Goal: Task Accomplishment & Management: Use online tool/utility

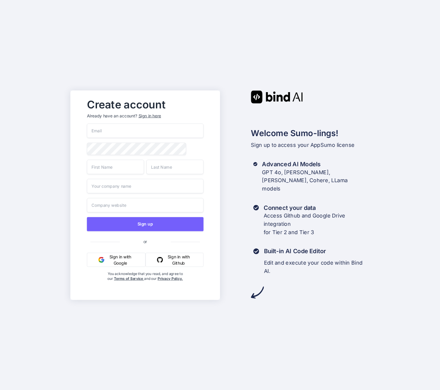
click at [108, 129] on input "email" at bounding box center [145, 130] width 117 height 15
type input "timpetch@googlemail.com"
click at [55, 160] on div "Create account Already have an account? Sign in here timpetch@googlemail.com Si…" at bounding box center [220, 195] width 440 height 390
click at [116, 169] on input "text" at bounding box center [115, 166] width 57 height 15
type input "Tim"
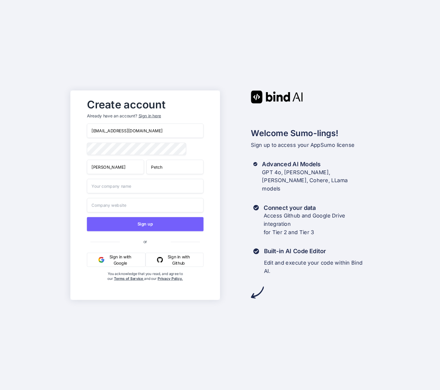
type input "Petch"
click at [53, 194] on div "Create account Already have an account? Sign in here timpetch@googlemail.com Ti…" at bounding box center [220, 195] width 440 height 390
click at [111, 205] on input "text" at bounding box center [145, 205] width 117 height 15
paste input "https://www.webstrategists.com/"
type input "https://www.webstrategists.com/"
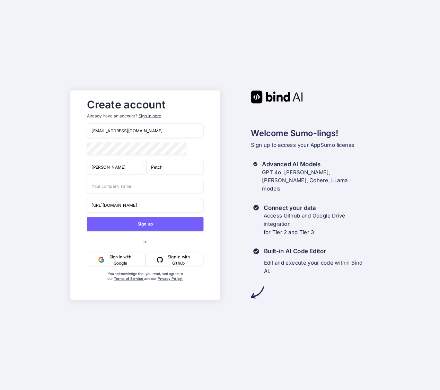
click at [117, 189] on input "text" at bounding box center [145, 186] width 117 height 15
paste input "https://www.webstrategists.com/"
type input "https://www.webstrategists.com/"
click at [117, 186] on input "https://www.webstrategists.com/" at bounding box center [145, 186] width 117 height 15
paste input "https://www.webstrategists.com/"
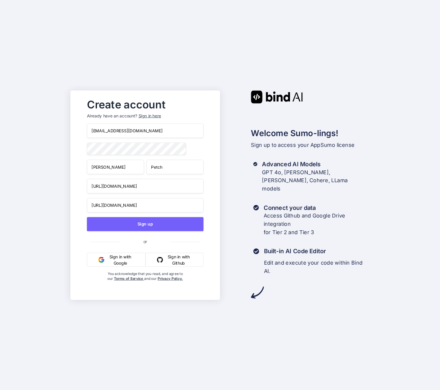
drag, startPoint x: 121, startPoint y: 187, endPoint x: 81, endPoint y: 186, distance: 39.9
click at [81, 186] on div "Create account Already have an account? Sign in here timpetch@googlemail.com Ti…" at bounding box center [145, 195] width 131 height 200
click at [102, 186] on input "Webstrategists.com/" at bounding box center [145, 186] width 117 height 15
type input "Web Strategists"
click at [54, 184] on div "Create account Already have an account? Sign in here timpetch@googlemail.com Ti…" at bounding box center [220, 195] width 440 height 390
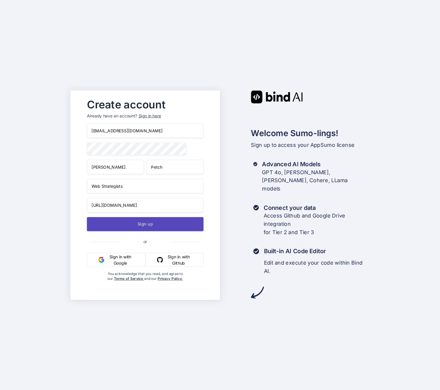
click at [139, 226] on button "Sign up" at bounding box center [145, 224] width 117 height 14
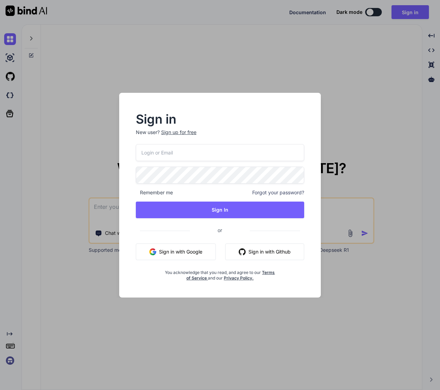
type textarea "x"
click at [225, 149] on input "email" at bounding box center [220, 152] width 168 height 17
click at [0, 390] on com-1password-button at bounding box center [0, 390] width 0 height 0
click at [267, 153] on input "email" at bounding box center [220, 152] width 168 height 17
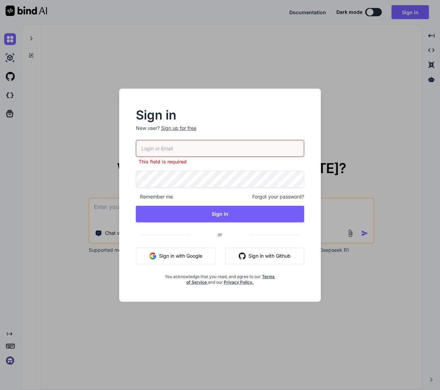
type input "timpetch@googlemail.com"
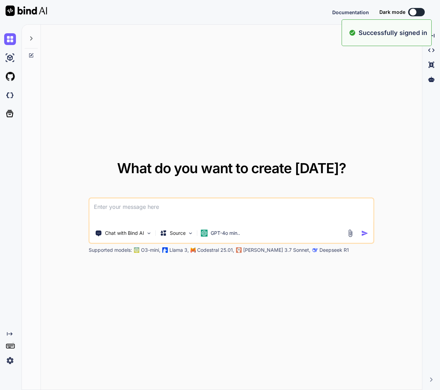
click at [244, 213] on textarea at bounding box center [232, 212] width 284 height 26
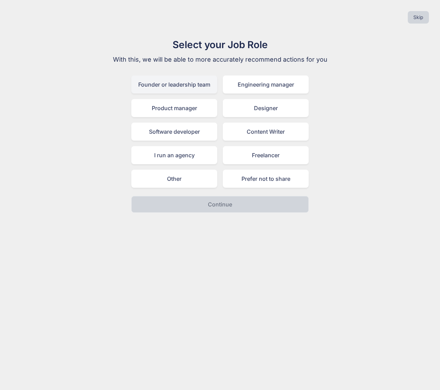
click at [194, 85] on div "Founder or leadership team" at bounding box center [174, 85] width 86 height 18
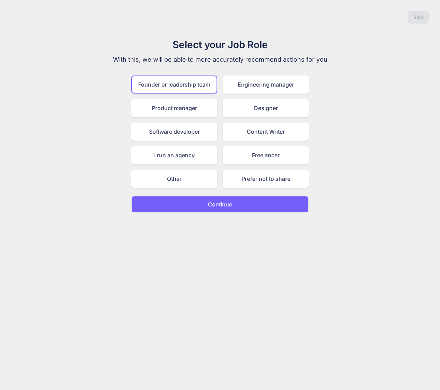
click at [232, 204] on p "Continue" at bounding box center [220, 204] width 24 height 8
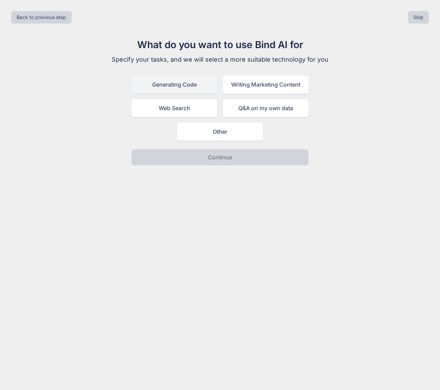
click at [180, 83] on div "Generating Code" at bounding box center [174, 85] width 86 height 18
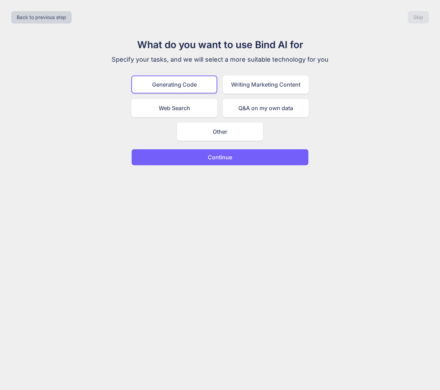
click at [242, 97] on div "Generating Code Writing Marketing Content Web Search Q&A on my own data Other" at bounding box center [219, 108] width 177 height 65
click at [245, 87] on div "Writing Marketing Content" at bounding box center [266, 85] width 86 height 18
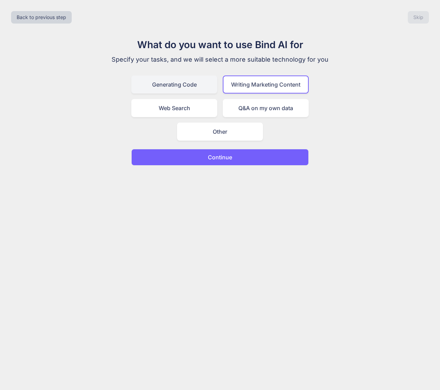
click at [184, 84] on div "Generating Code" at bounding box center [174, 85] width 86 height 18
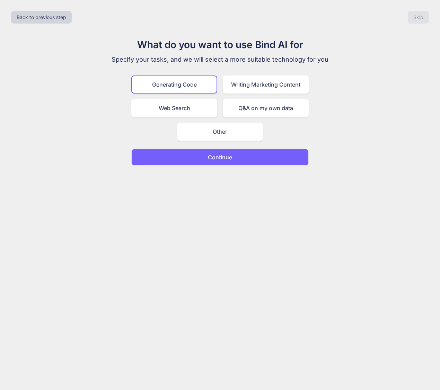
click at [224, 159] on p "Continue" at bounding box center [220, 157] width 24 height 8
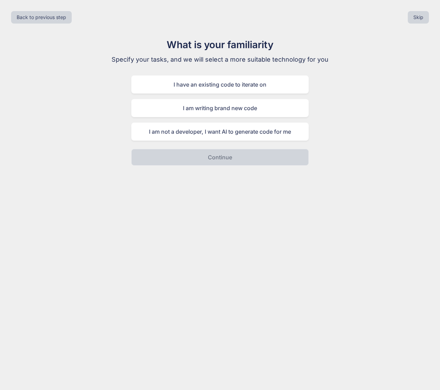
click at [202, 60] on p "Specify your tasks, and we will select a more suitable technology for you" at bounding box center [220, 60] width 233 height 10
click at [211, 60] on p "Specify your tasks, and we will select a more suitable technology for you" at bounding box center [220, 60] width 233 height 10
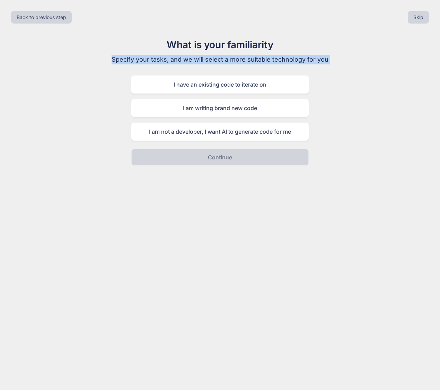
click at [213, 60] on p "Specify your tasks, and we will select a more suitable technology for you" at bounding box center [220, 60] width 233 height 10
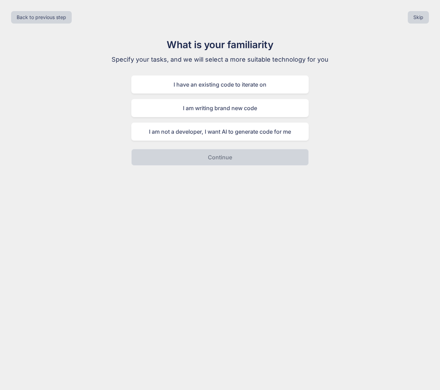
click at [213, 60] on p "Specify your tasks, and we will select a more suitable technology for you" at bounding box center [220, 60] width 233 height 10
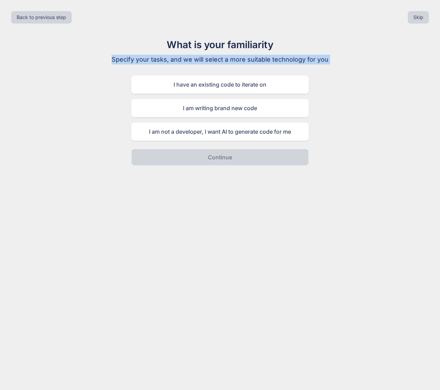
click at [206, 59] on p "Specify your tasks, and we will select a more suitable technology for you" at bounding box center [220, 60] width 233 height 10
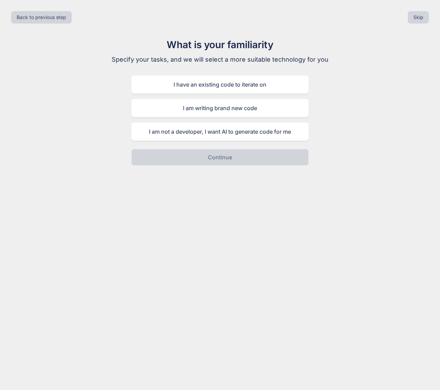
click at [206, 59] on p "Specify your tasks, and we will select a more suitable technology for you" at bounding box center [220, 60] width 233 height 10
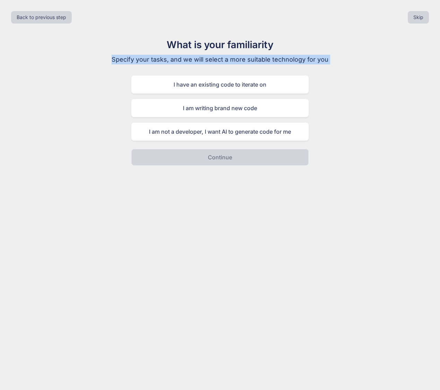
click at [206, 59] on p "Specify your tasks, and we will select a more suitable technology for you" at bounding box center [220, 60] width 233 height 10
click at [208, 59] on p "Specify your tasks, and we will select a more suitable technology for you" at bounding box center [220, 60] width 233 height 10
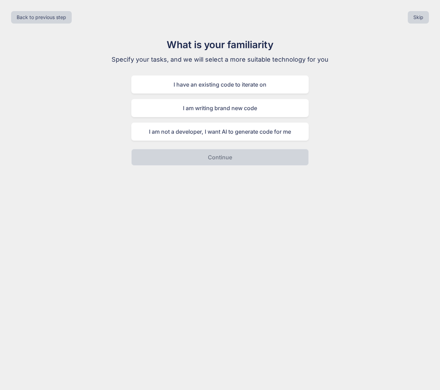
click at [208, 59] on p "Specify your tasks, and we will select a more suitable technology for you" at bounding box center [220, 60] width 233 height 10
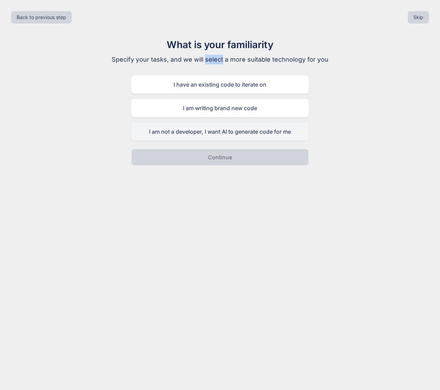
click at [247, 131] on div "I am not a developer, I want AI to generate code for me" at bounding box center [219, 132] width 177 height 18
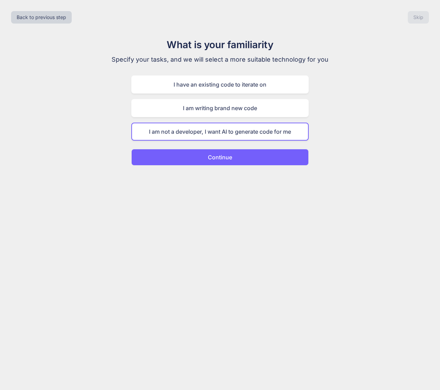
click at [244, 157] on button "Continue" at bounding box center [219, 157] width 177 height 17
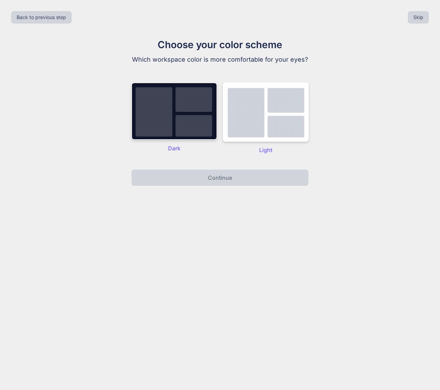
click at [205, 120] on img at bounding box center [174, 112] width 86 height 58
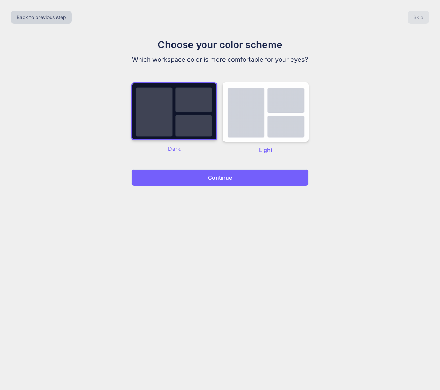
click at [244, 178] on button "Continue" at bounding box center [219, 178] width 177 height 17
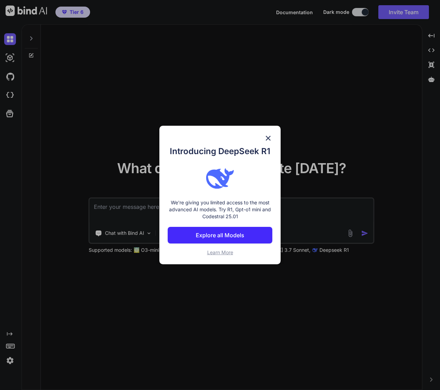
click at [267, 139] on img at bounding box center [268, 138] width 8 height 8
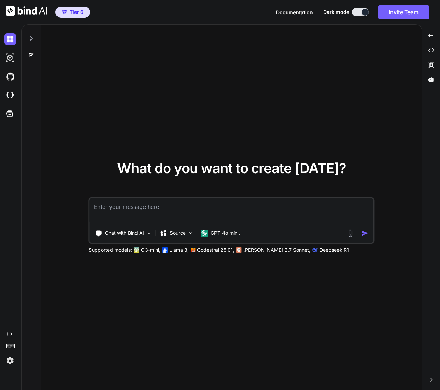
click at [275, 137] on div "What do you want to create today? Chat with Bind AI Source GPT-4o min.. Support…" at bounding box center [231, 208] width 381 height 366
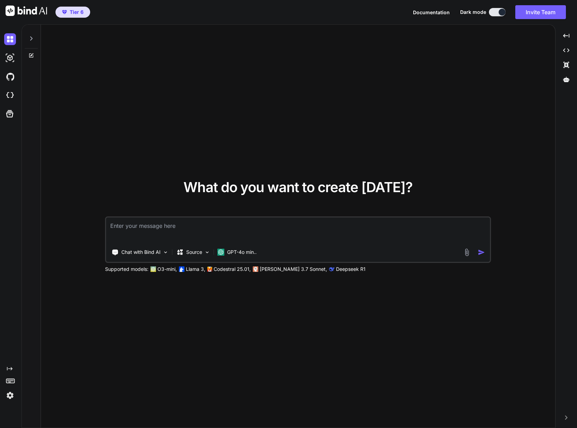
click at [181, 55] on div "What do you want to create today? Chat with Bind AI Source GPT-4o min.. Support…" at bounding box center [298, 226] width 514 height 403
click at [82, 13] on span "Tier 6" at bounding box center [77, 12] width 14 height 7
click at [14, 58] on img at bounding box center [10, 58] width 12 height 12
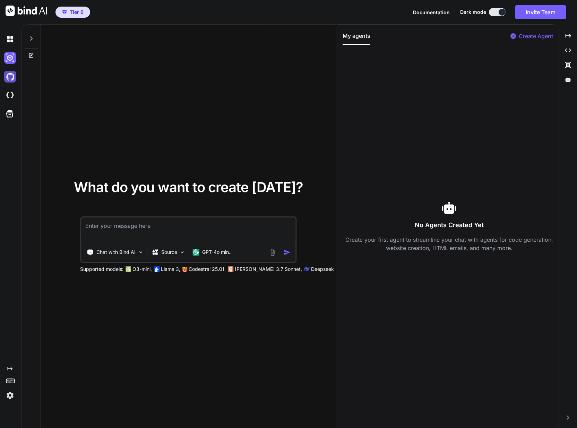
click at [10, 76] on img at bounding box center [10, 77] width 12 height 12
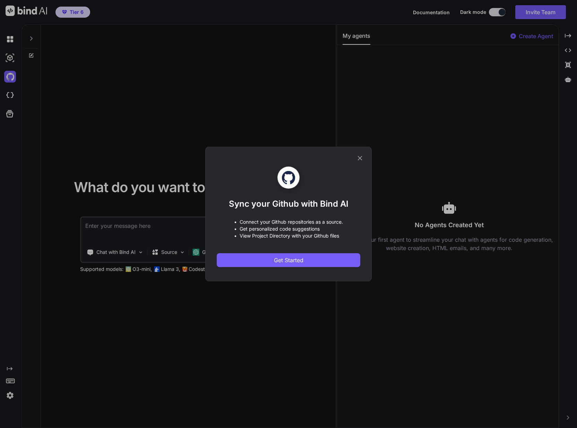
click at [360, 157] on icon at bounding box center [360, 158] width 5 height 5
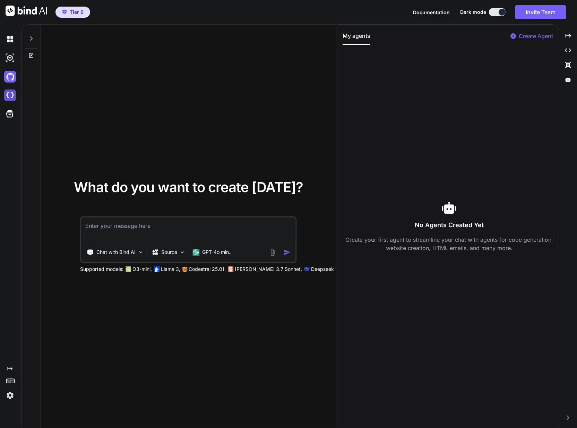
click at [11, 96] on img at bounding box center [10, 95] width 12 height 12
type textarea "x"
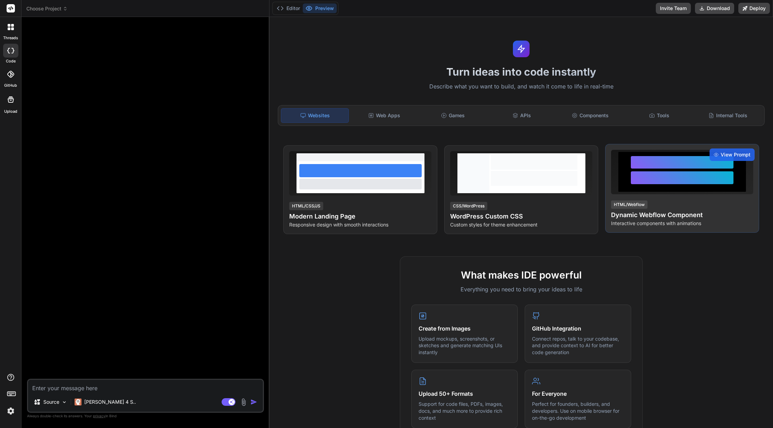
scroll to position [233, 0]
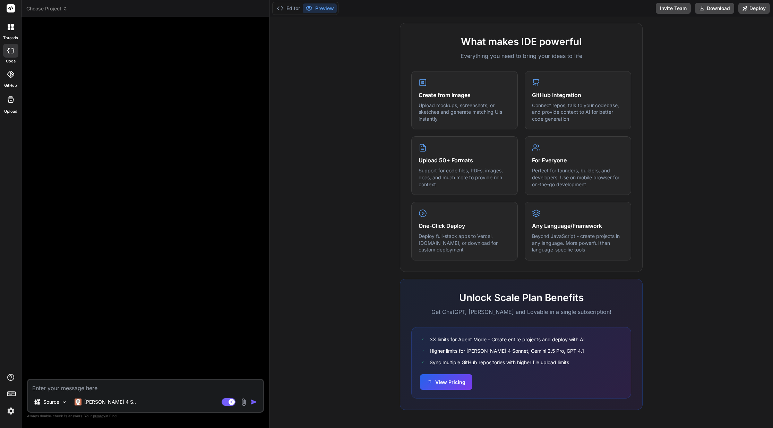
click at [122, 388] on textarea at bounding box center [145, 386] width 235 height 12
type textarea "x"
type textarea "c"
type textarea "x"
type textarea "ca"
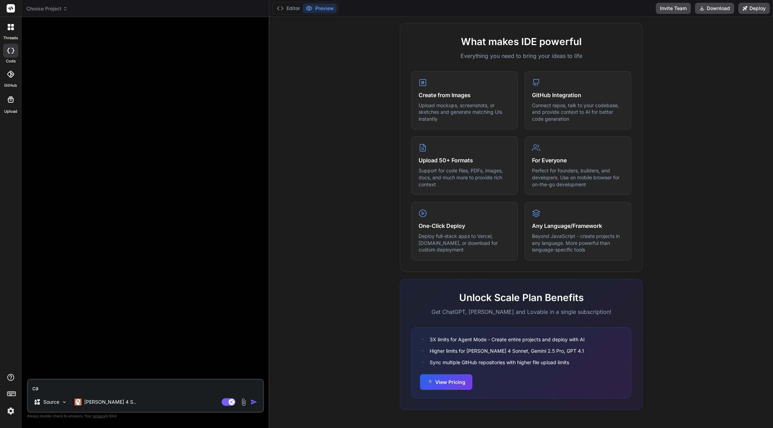
type textarea "x"
type textarea "can"
type textarea "x"
type textarea "can"
type textarea "x"
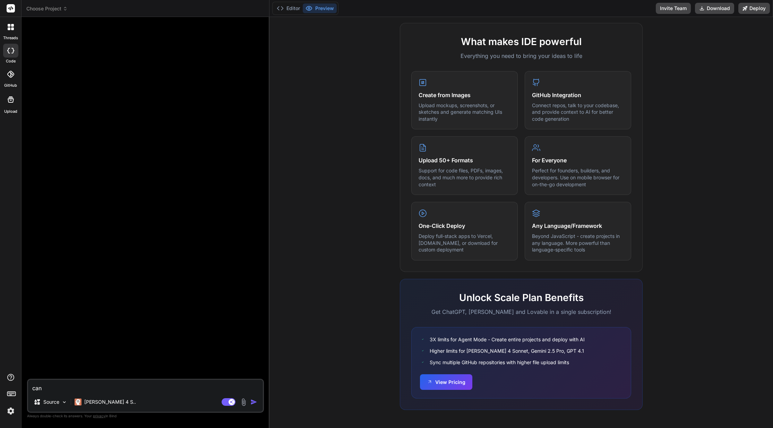
type textarea "can y"
type textarea "x"
type textarea "can yo"
type textarea "x"
type textarea "can you"
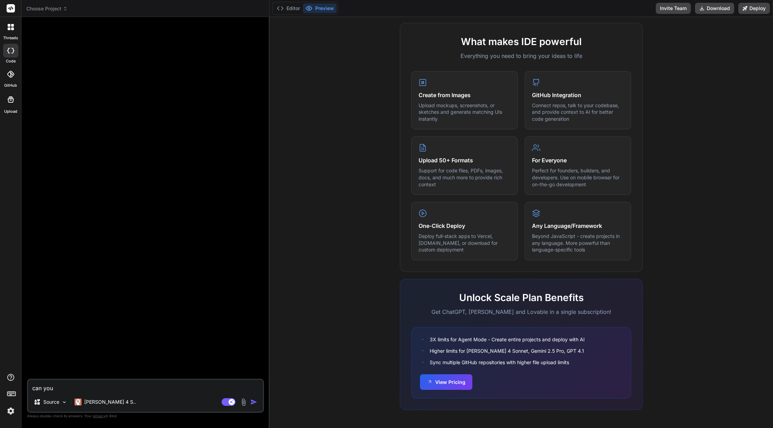
type textarea "x"
type textarea "can you"
type textarea "x"
type textarea "can you r"
type textarea "x"
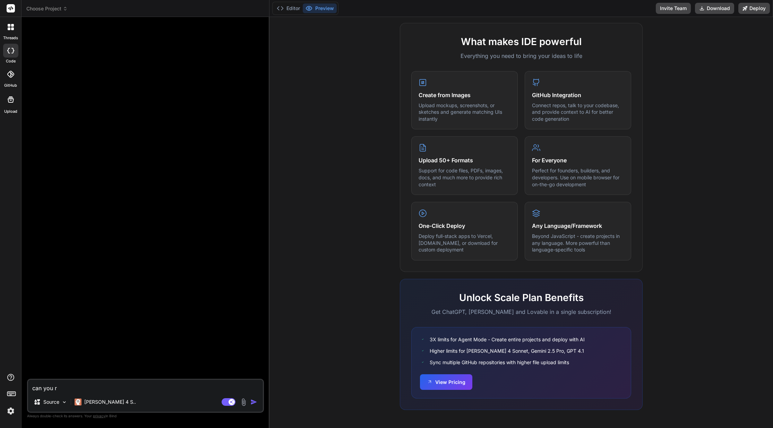
type textarea "can you re"
type textarea "x"
type textarea "can you rep"
type textarea "x"
type textarea "can you repr"
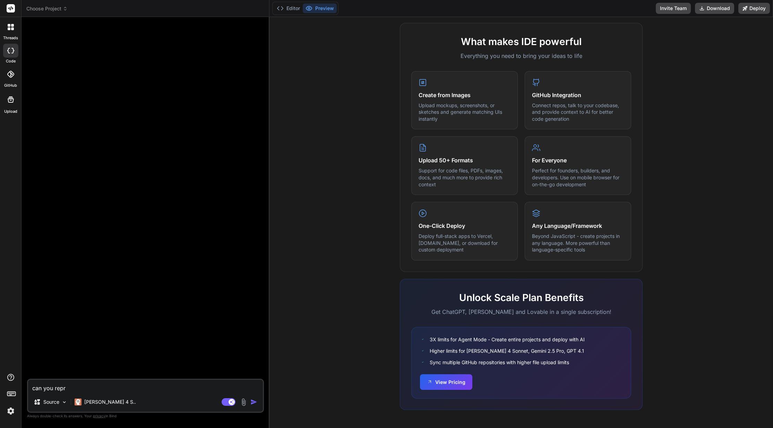
type textarea "x"
type textarea "can you repro"
type textarea "x"
type textarea "can you reprod"
type textarea "x"
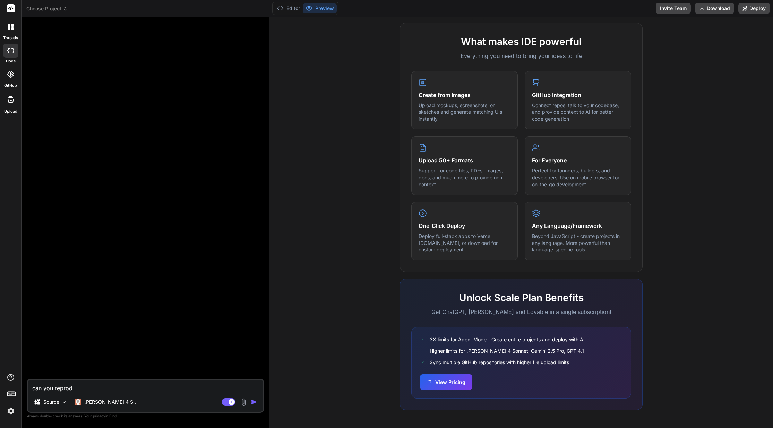
type textarea "can you reprodu"
type textarea "x"
type textarea "can you reproduc"
type textarea "x"
type textarea "can you reproduce"
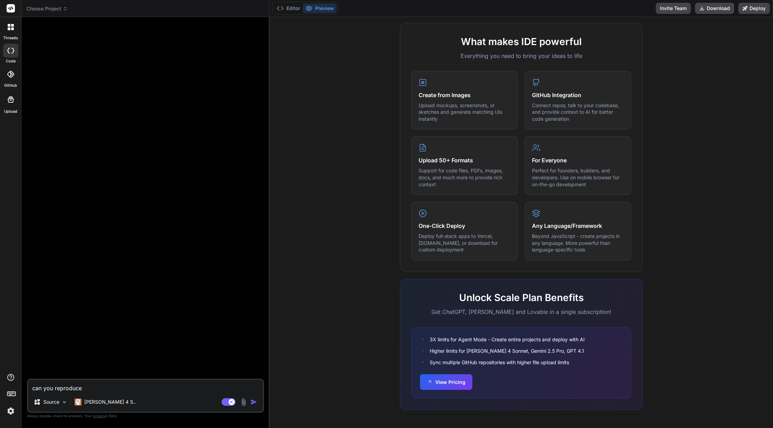
type textarea "x"
type textarea "can you reproduce"
type textarea "x"
type textarea "can you reproduce t"
type textarea "x"
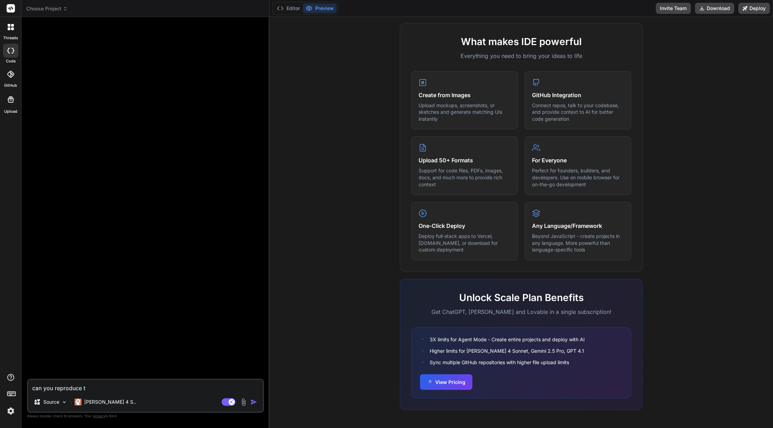
type textarea "can you reproduce th"
type textarea "x"
type textarea "can you reproduce thi"
type textarea "x"
type textarea "can you reproduce this"
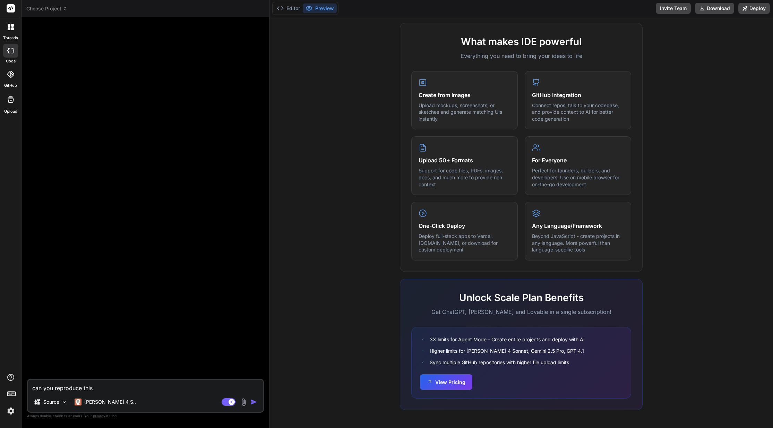
type textarea "x"
type textarea "can you reproduce this"
type textarea "x"
type textarea "can you reproduce this w"
type textarea "x"
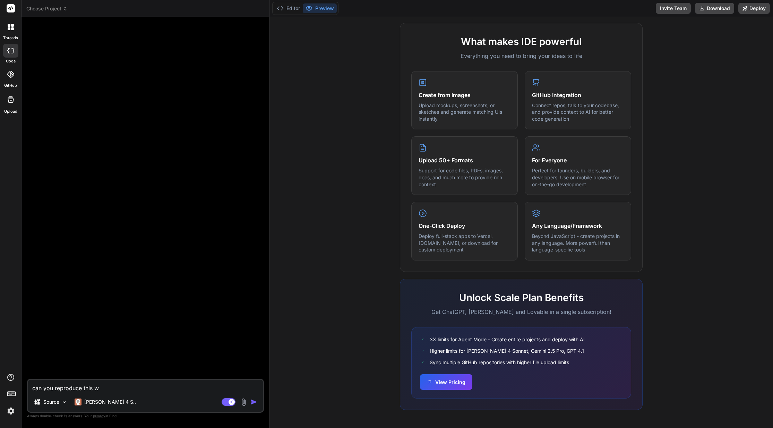
type textarea "can you reproduce this we"
type textarea "x"
type textarea "can you reproduce this web"
type textarea "x"
type textarea "can you reproduce this we"
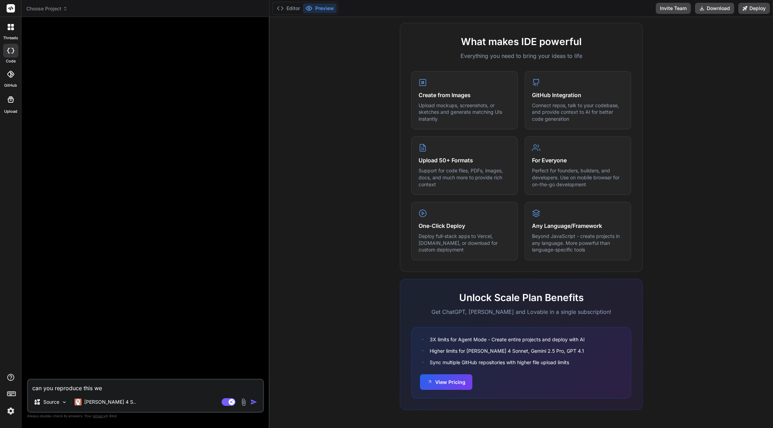
type textarea "x"
type textarea "can you reproduce this web"
type textarea "x"
type textarea "can you reproduce this webp"
type textarea "x"
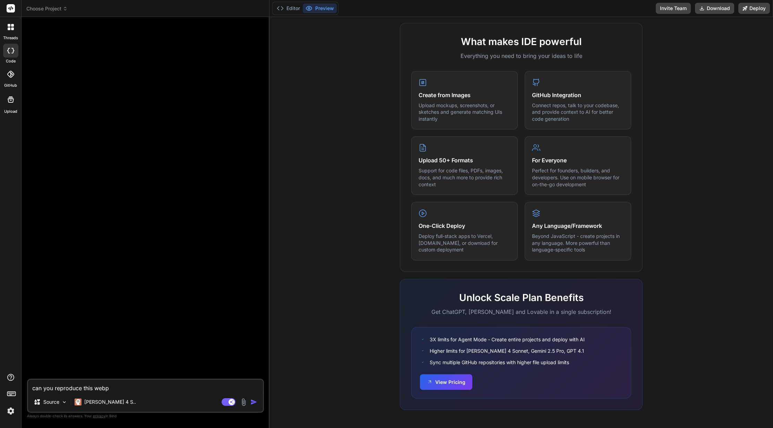
type textarea "can you reproduce this webpa"
type textarea "x"
type textarea "can you reproduce this webpage"
type textarea "x"
type textarea "can you reproduce this webpage"
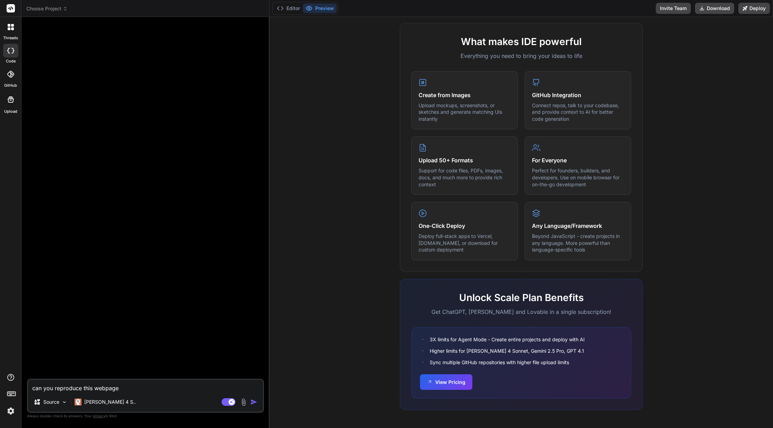
type textarea "x"
type textarea "can you reproduce this webpage -"
type textarea "x"
type textarea "can you reproduce this webpage -"
paste textarea "https://www.kortex.co/"
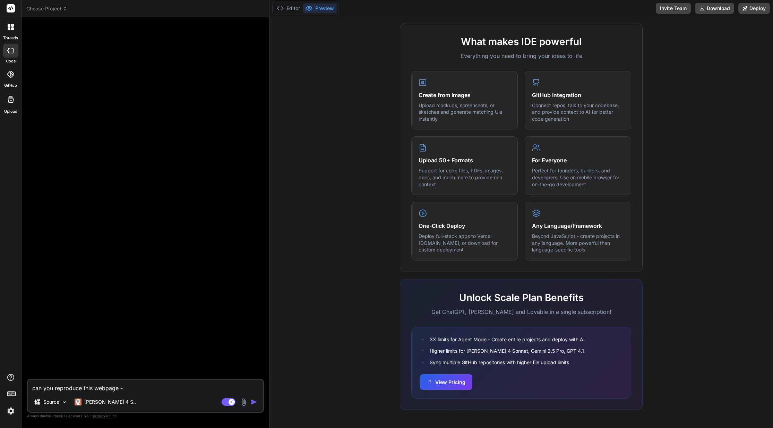
type textarea "x"
type textarea "can you reproduce this webpage - https://www.kortex.co/"
type textarea "x"
type textarea "can you reproduce this webpage - https://www.kortex.co/"
type textarea "x"
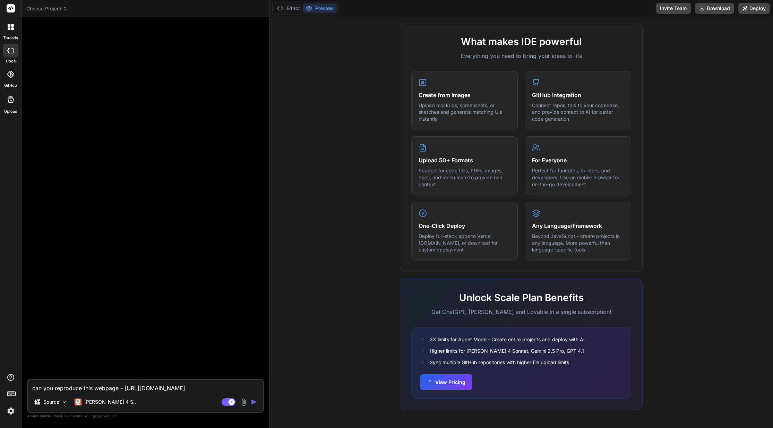
type textarea "can you reproduce this webpage - https://www.kortex.co/ -"
type textarea "x"
type textarea "can you reproduce this webpage - https://www.kortex.co/ -"
type textarea "x"
type textarea "can you reproduce this webpage - https://www.kortex.co/ -"
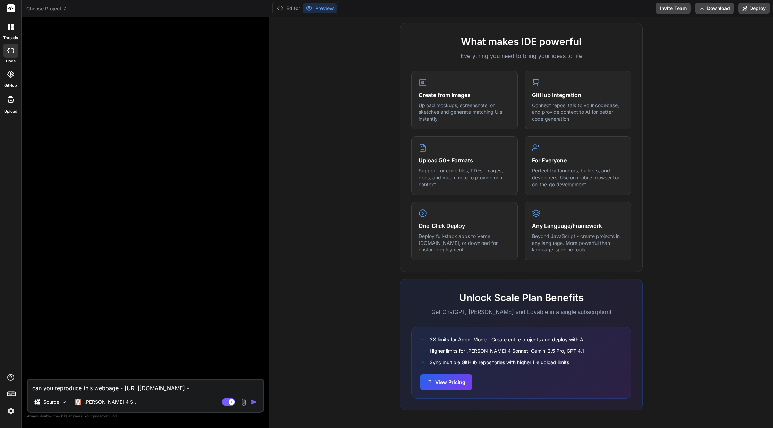
type textarea "x"
type textarea "can you reproduce this webpage - https://www.kortex.co/"
click at [253, 400] on img "button" at bounding box center [253, 401] width 7 height 7
type textarea "x"
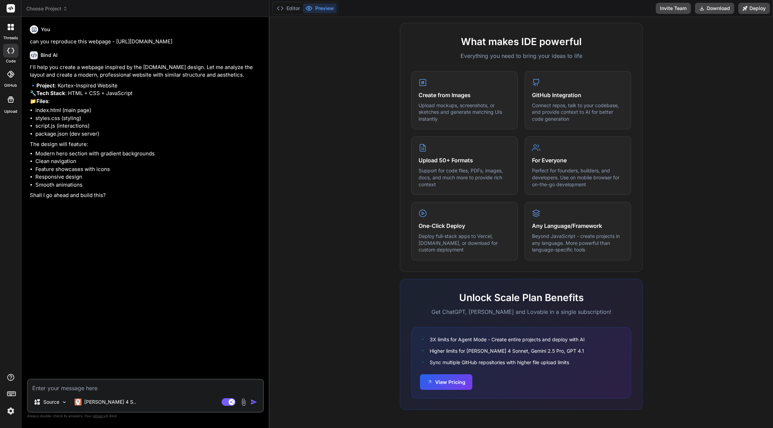
click at [85, 130] on li "script.js (interactions)" at bounding box center [148, 126] width 227 height 8
click at [90, 138] on li "package.json (dev server)" at bounding box center [148, 134] width 227 height 8
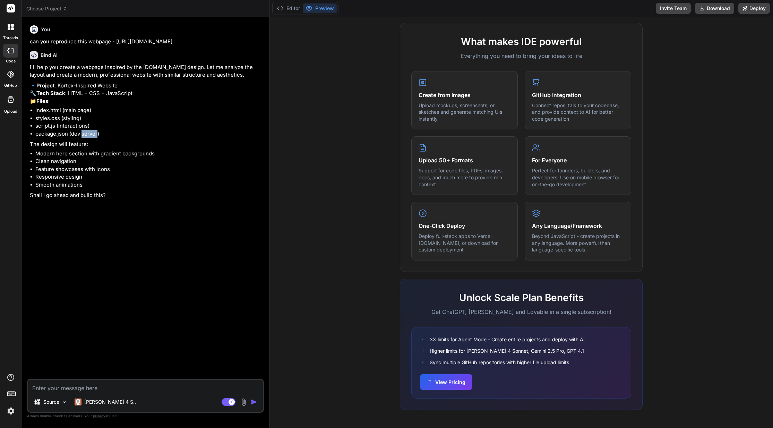
click at [90, 138] on li "package.json (dev server)" at bounding box center [148, 134] width 227 height 8
click at [81, 148] on p "The design will feature:" at bounding box center [146, 144] width 233 height 8
click at [85, 158] on li "Modern hero section with gradient backgrounds" at bounding box center [148, 154] width 227 height 8
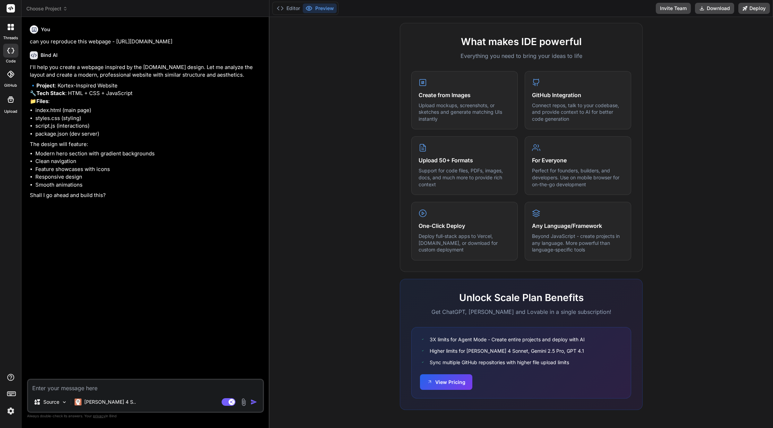
click at [85, 158] on li "Modern hero section with gradient backgrounds" at bounding box center [148, 154] width 227 height 8
click at [98, 158] on li "Modern hero section with gradient backgrounds" at bounding box center [148, 154] width 227 height 8
click at [69, 165] on li "Clean navigation" at bounding box center [148, 161] width 227 height 8
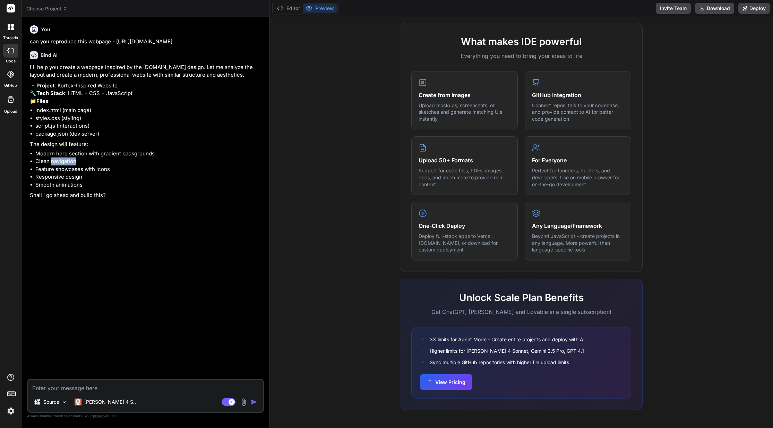
click at [69, 165] on li "Clean navigation" at bounding box center [148, 161] width 227 height 8
click at [72, 173] on li "Feature showcases with icons" at bounding box center [148, 169] width 227 height 8
click at [78, 173] on li "Feature showcases with icons" at bounding box center [148, 169] width 227 height 8
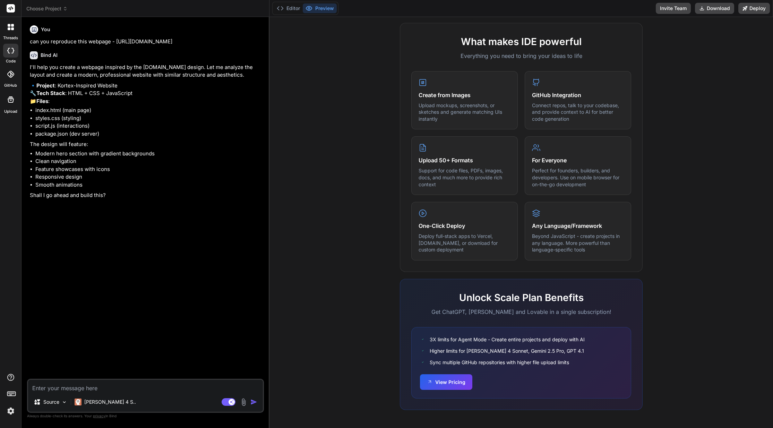
click at [244, 403] on img at bounding box center [244, 402] width 8 height 8
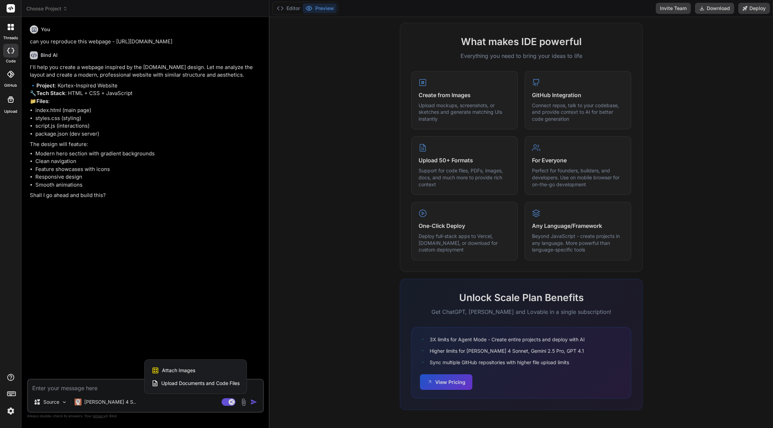
click at [193, 370] on span "Attach Images" at bounding box center [178, 370] width 33 height 7
type textarea "x"
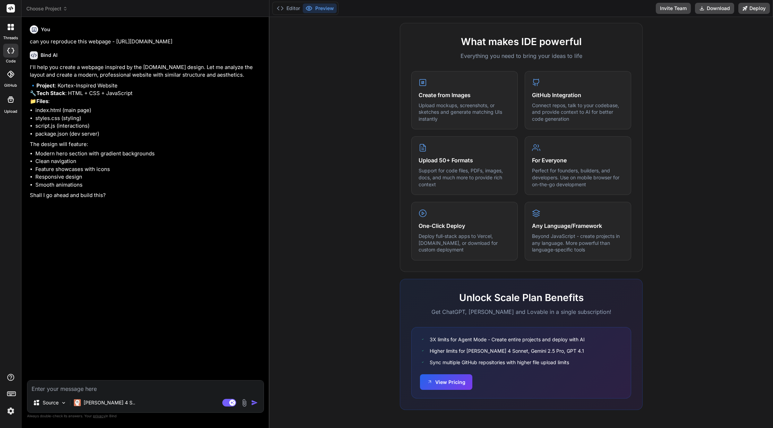
type input "C:\fakepath\nx-studio-logo-small.png"
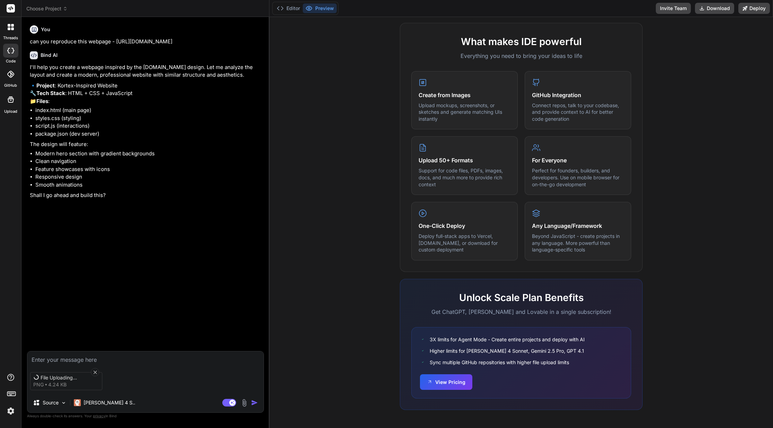
click at [121, 351] on textarea at bounding box center [145, 357] width 236 height 12
type textarea "x"
type textarea "y"
type textarea "x"
type textarea "ye"
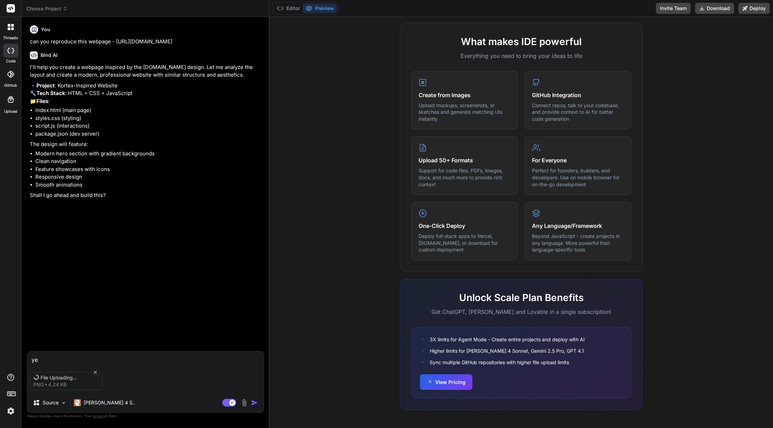
type textarea "x"
type textarea "yes"
type textarea "x"
type textarea "yes,"
type textarea "x"
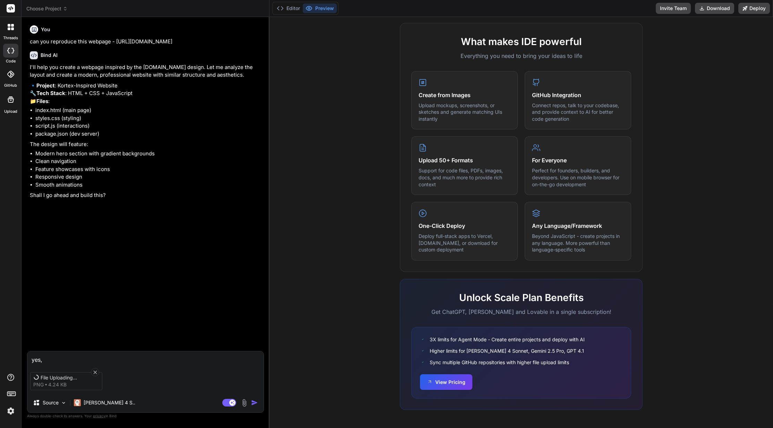
type textarea "yes,"
type textarea "x"
type textarea "yes, ca"
type textarea "x"
type textarea "yes, can"
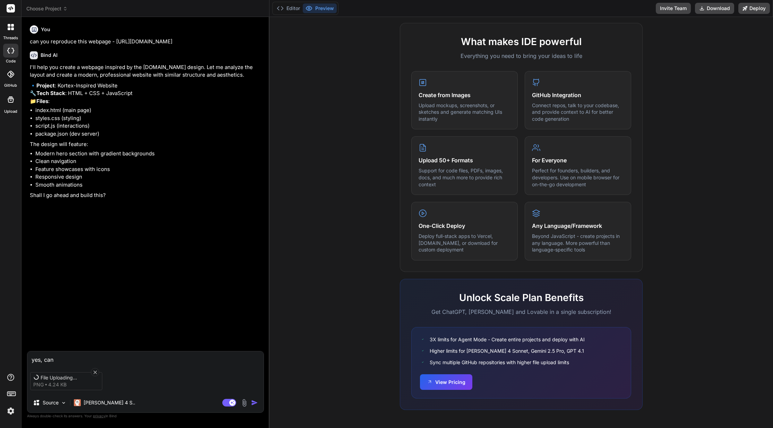
type textarea "x"
type textarea "yes, can"
type textarea "x"
type textarea "yes, can y"
type textarea "x"
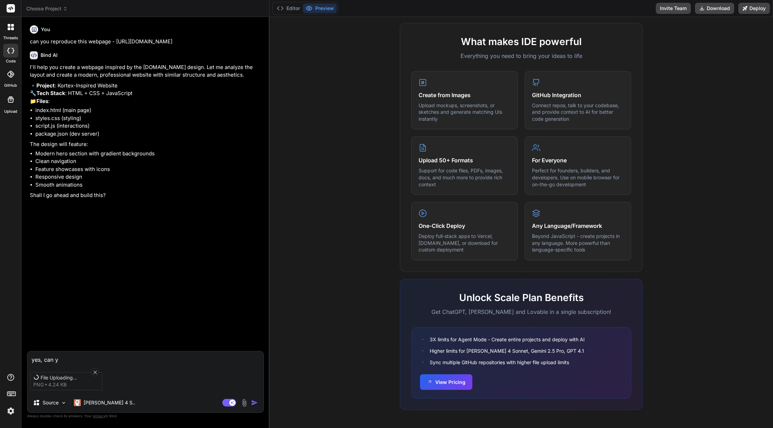
type textarea "yes, can yo"
type textarea "x"
type textarea "yes, can you"
type textarea "x"
type textarea "yes, can you"
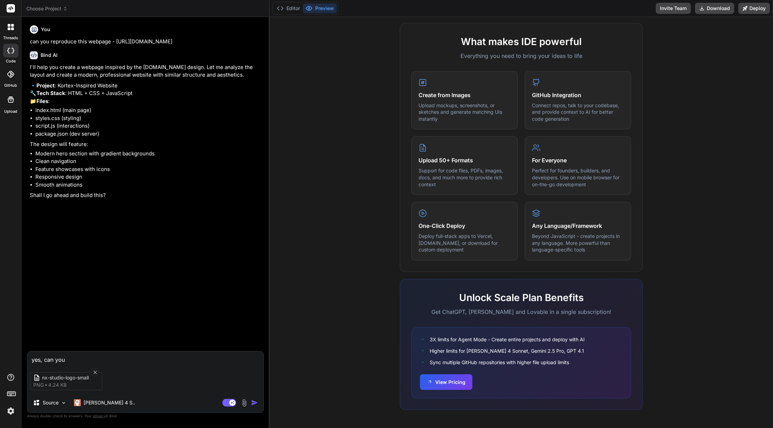
type textarea "x"
type textarea "yes, can you a"
type textarea "x"
type textarea "yes, can you al"
type textarea "x"
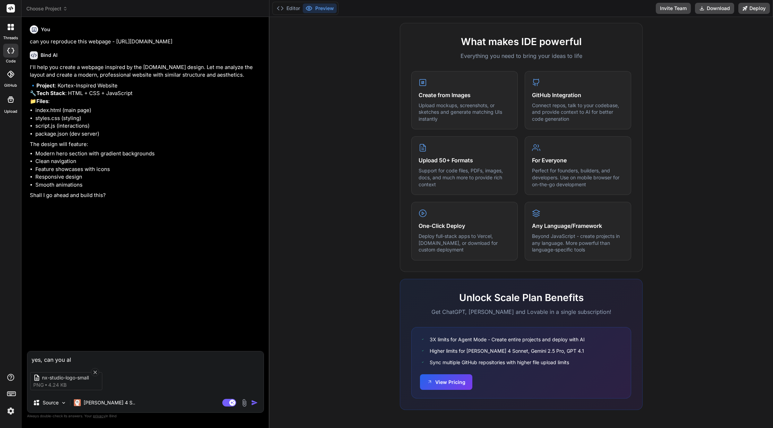
type textarea "yes, can you als"
type textarea "x"
type textarea "yes, can you also"
type textarea "x"
type textarea "yes, can you also"
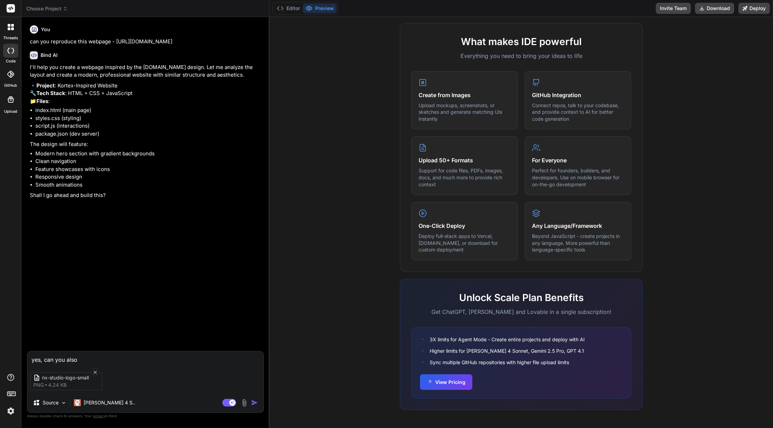
type textarea "x"
type textarea "yes, can you also u"
type textarea "x"
type textarea "yes, can you also us"
type textarea "x"
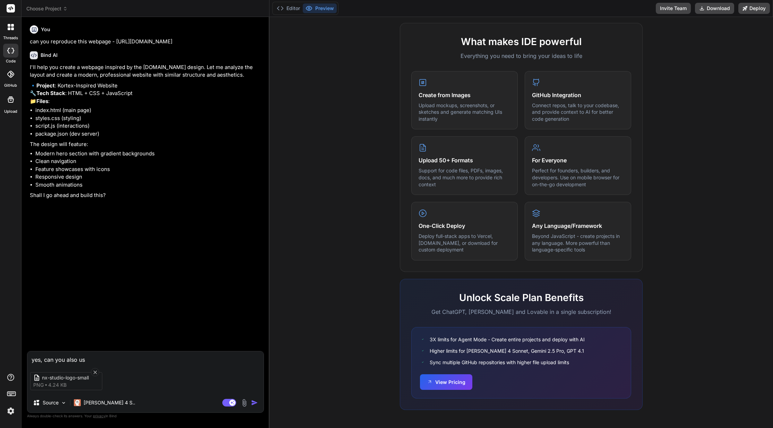
type textarea "yes, can you also use"
type textarea "x"
type textarea "yes, can you also use"
type textarea "x"
type textarea "yes, can you also use m"
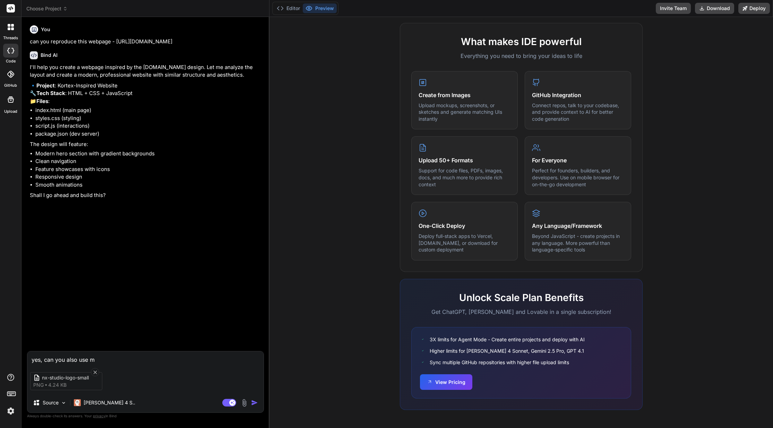
type textarea "x"
type textarea "yes, can you also use my"
type textarea "x"
type textarea "yes, can you also use my"
type textarea "x"
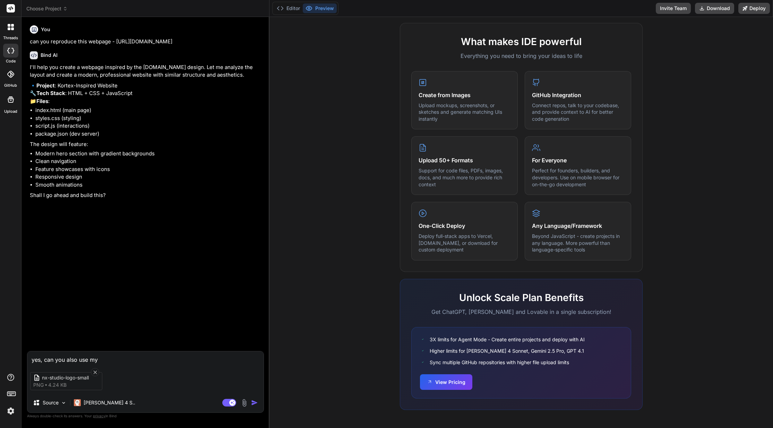
type textarea "yes, can you also use my l"
type textarea "x"
type textarea "yes, can you also use my lo"
type textarea "x"
type textarea "yes, can you also use my log"
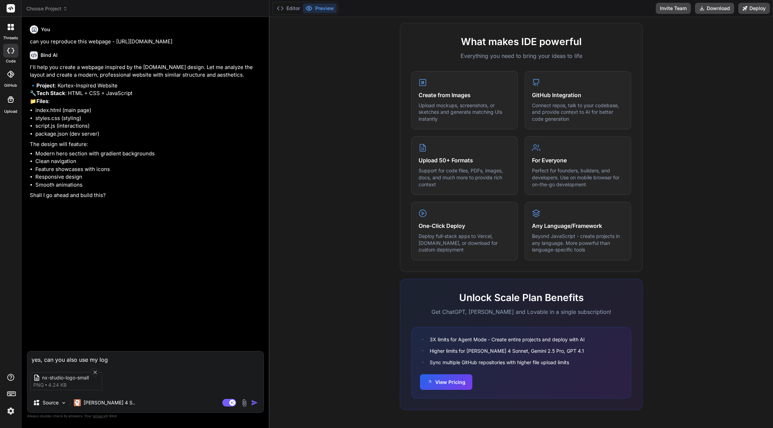
type textarea "x"
type textarea "yes, can you also use my logo"
type textarea "x"
type textarea "yes, can you also use my logo"
type textarea "x"
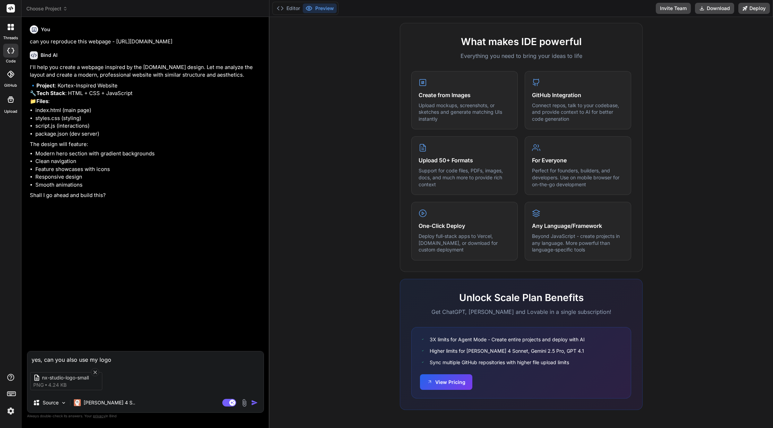
type textarea "yes, can you also use my logo a"
type textarea "x"
type textarea "yes, can you also use my logo at"
type textarea "x"
type textarea "yes, can you also use my logo att"
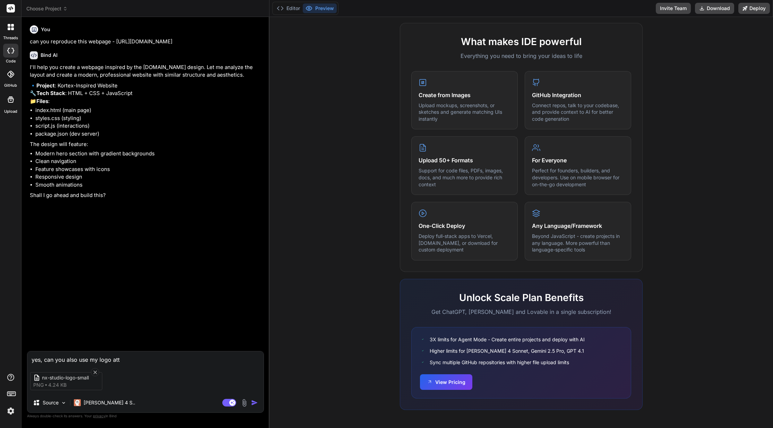
type textarea "x"
type textarea "yes, can you also use my logo atta"
type textarea "x"
type textarea "yes, can you also use my logo attac"
type textarea "x"
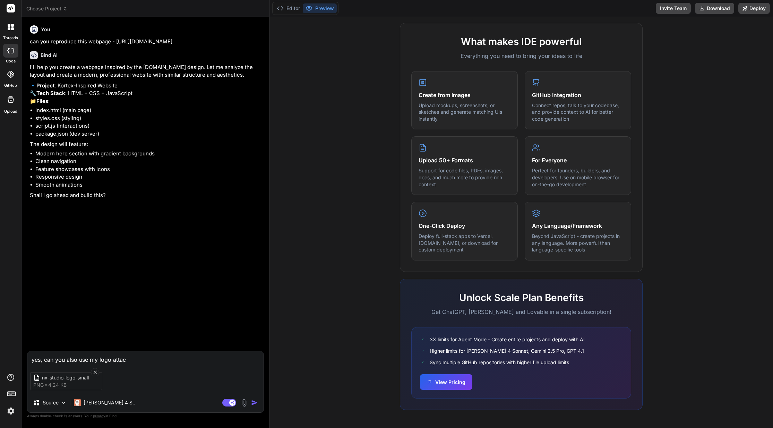
type textarea "yes, can you also use my logo attach"
type textarea "x"
type textarea "yes, can you also use my logo attache"
type textarea "x"
type textarea "yes, can you also use my logo attached"
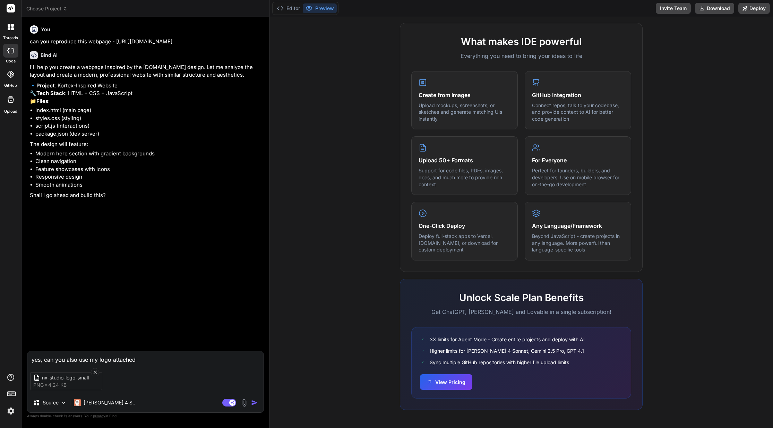
type textarea "x"
type textarea "yes, can you also use my logo attached."
type textarea "x"
type textarea "yes, can you also use my logo attached."
type textarea "x"
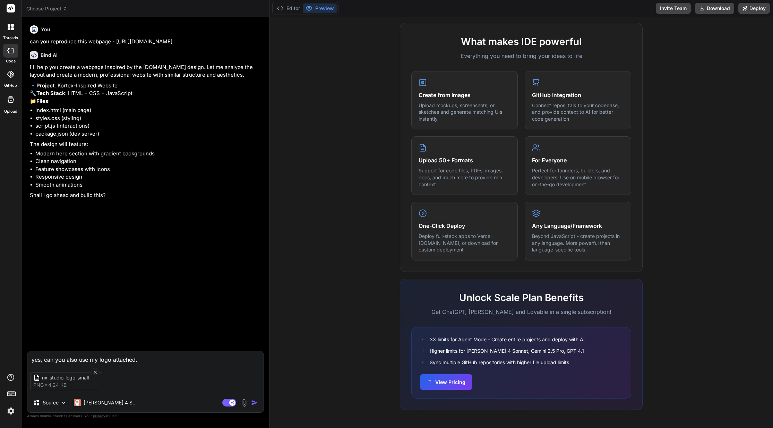
type textarea "yes, can you also use my logo attached. A"
type textarea "x"
type textarea "yes, can you also use my logo attached. An"
type textarea "x"
type textarea "yes, can you also use my logo attached. And"
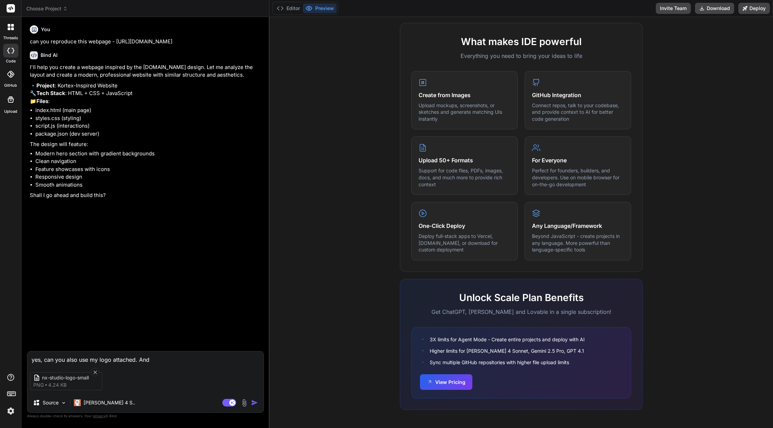
type textarea "x"
type textarea "yes, can you also use my logo attached. And"
type textarea "x"
type textarea "yes, can you also use my logo attached. And t"
type textarea "x"
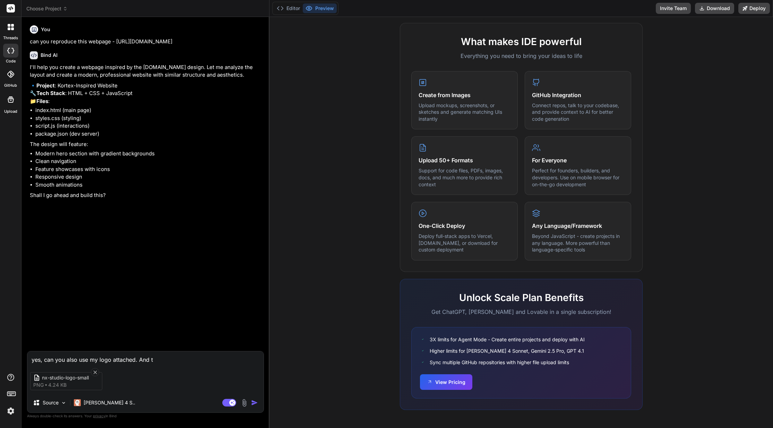
type textarea "yes, can you also use my logo attached. And th"
type textarea "x"
type textarea "yes, can you also use my logo attached. And the"
type textarea "x"
type textarea "yes, can you also use my logo attached. And the"
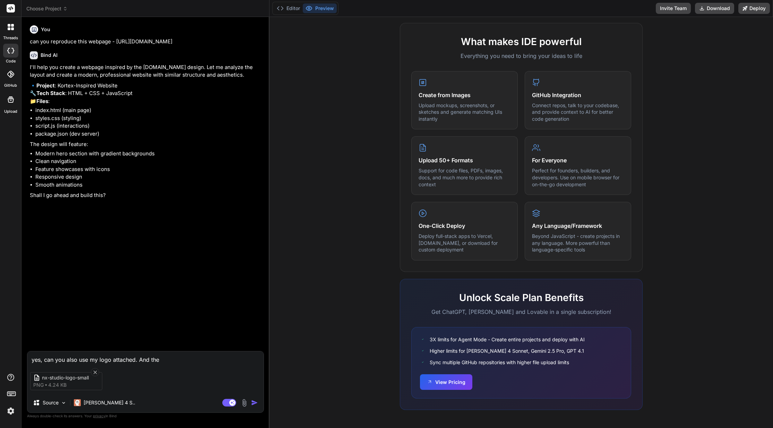
type textarea "x"
type textarea "yes, can you also use my logo attached. And the m"
type textarea "x"
type textarea "yes, can you also use my logo attached. And the ma"
type textarea "x"
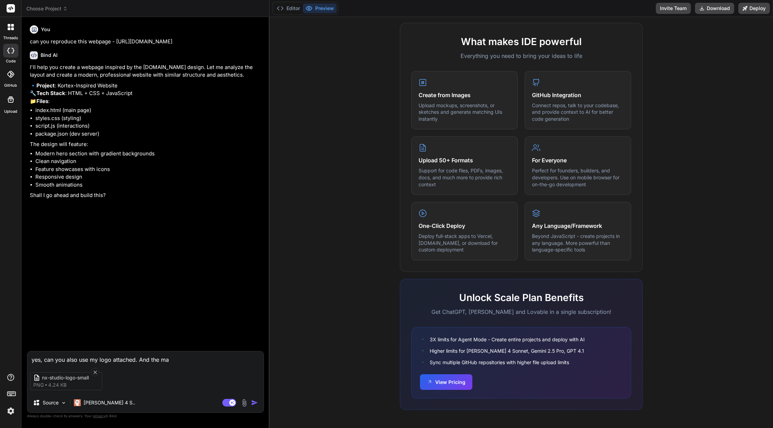
type textarea "yes, can you also use my logo attached. And the mai"
type textarea "x"
type textarea "yes, can you also use my logo attached. And the main"
type textarea "x"
type textarea "yes, can you also use my logo attached. And the main"
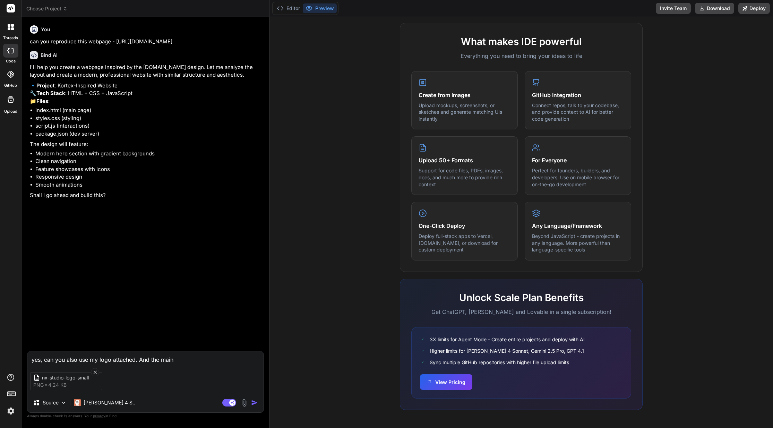
type textarea "x"
type textarea "yes, can you also use my logo attached. And the main t"
type textarea "x"
type textarea "yes, can you also use my logo attached. And the main ti"
type textarea "x"
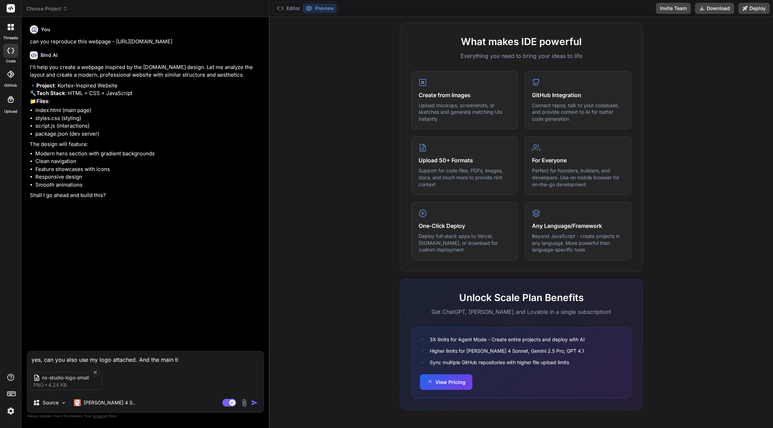
type textarea "yes, can you also use my logo attached. And the main tit"
type textarea "x"
type textarea "yes, can you also use my logo attached. And the main titl"
type textarea "x"
type textarea "yes, can you also use my logo attached. And the main title"
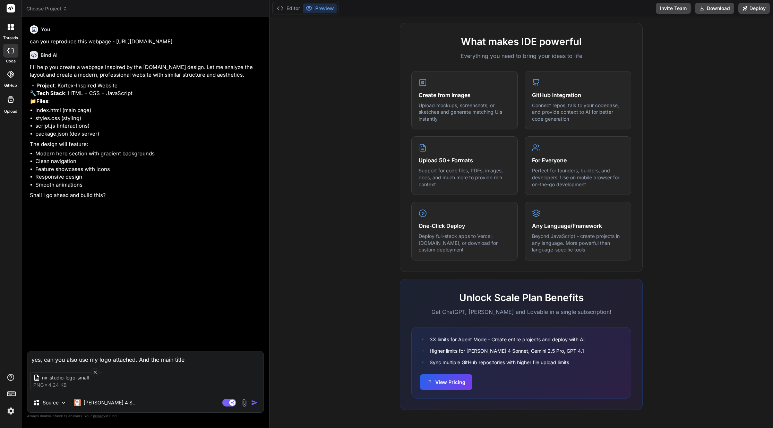
type textarea "x"
type textarea "yes, can you also use my logo attached. And the main title"
paste textarea "Next Level AI Growth Tools"
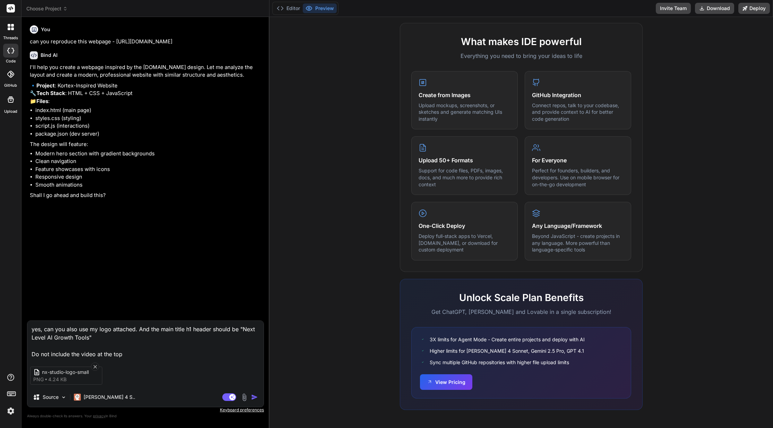
click at [151, 353] on textarea "yes, can you also use my logo attached. And the main title h1 header should be …" at bounding box center [145, 339] width 236 height 37
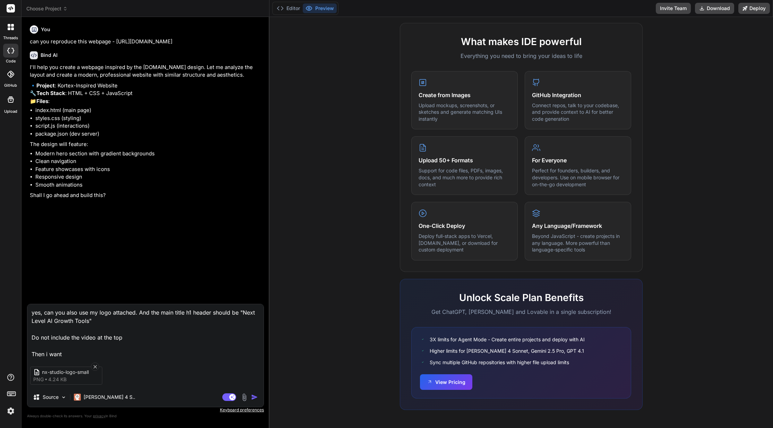
drag, startPoint x: 71, startPoint y: 353, endPoint x: 25, endPoint y: 354, distance: 46.1
click at [25, 354] on div "Bind AI Web Search Created with Pixso. Code Generator You can you reproduce thi…" at bounding box center [145, 222] width 248 height 410
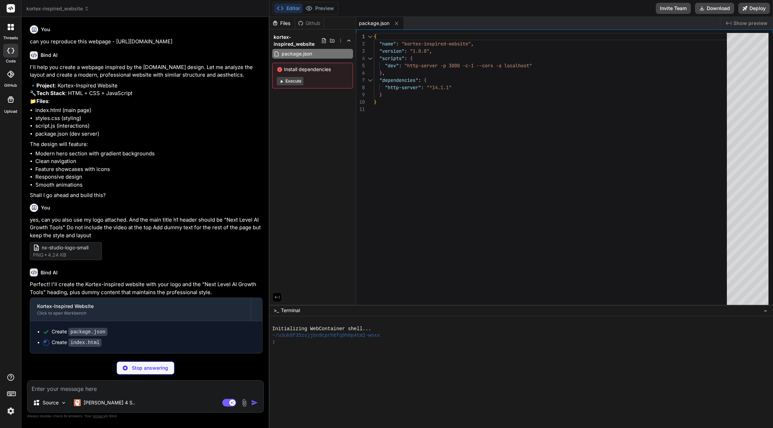
click at [293, 81] on button "Execute" at bounding box center [290, 81] width 27 height 8
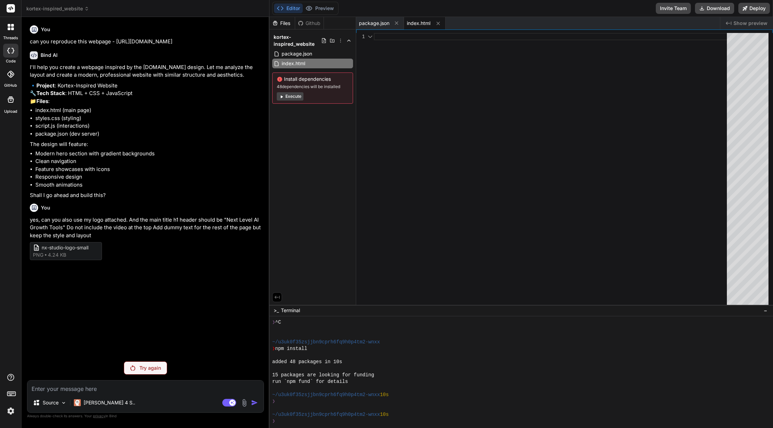
scroll to position [0, 0]
click at [147, 368] on p "Try again" at bounding box center [149, 367] width 21 height 7
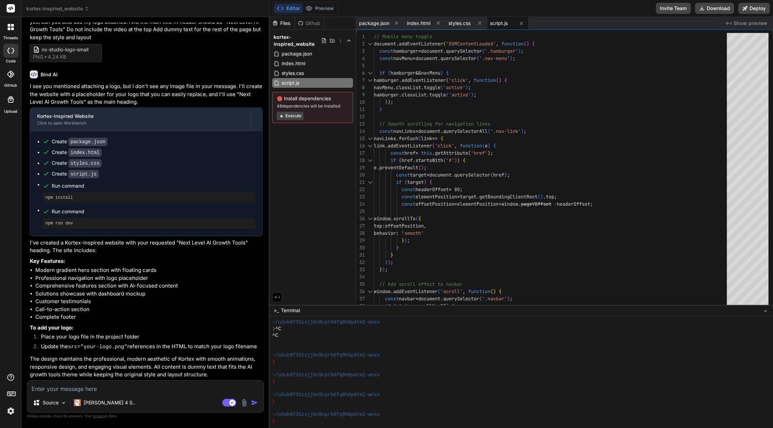
scroll to position [212, 0]
click at [171, 349] on li "Update the src="your-logo.png" references in the HTML to match your logo filena…" at bounding box center [148, 347] width 227 height 10
click at [174, 346] on li "Update the src="your-logo.png" references in the HTML to match your logo filena…" at bounding box center [148, 347] width 227 height 10
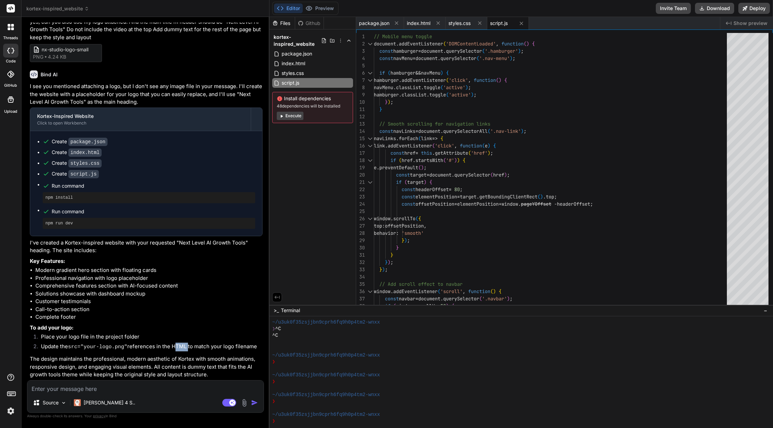
click at [174, 346] on li "Update the src="your-logo.png" references in the HTML to match your logo filena…" at bounding box center [148, 347] width 227 height 10
click at [291, 116] on button "Execute" at bounding box center [290, 116] width 27 height 8
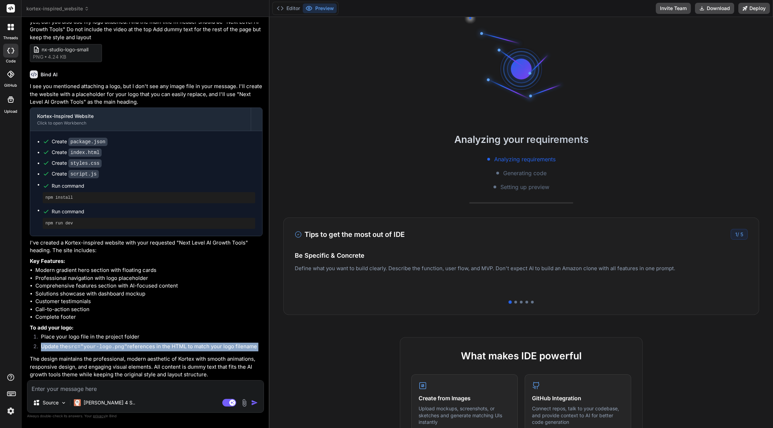
scroll to position [290, 0]
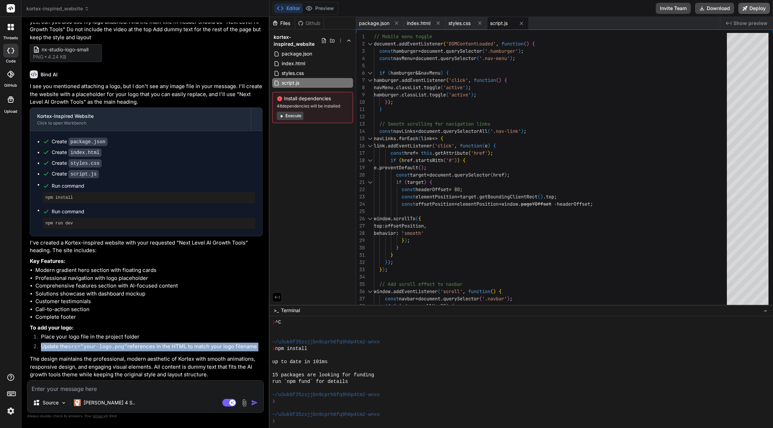
click at [576, 8] on button "Deploy" at bounding box center [754, 8] width 32 height 11
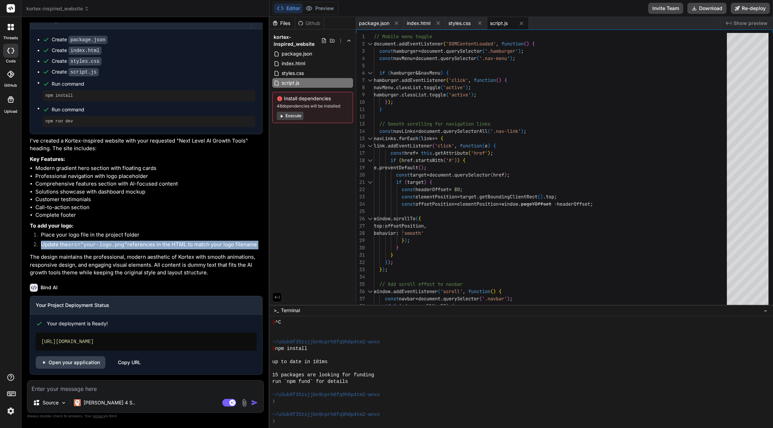
scroll to position [314, 0]
click at [93, 363] on link "Open your application" at bounding box center [71, 362] width 70 height 12
click at [297, 117] on button "Execute" at bounding box center [290, 116] width 27 height 8
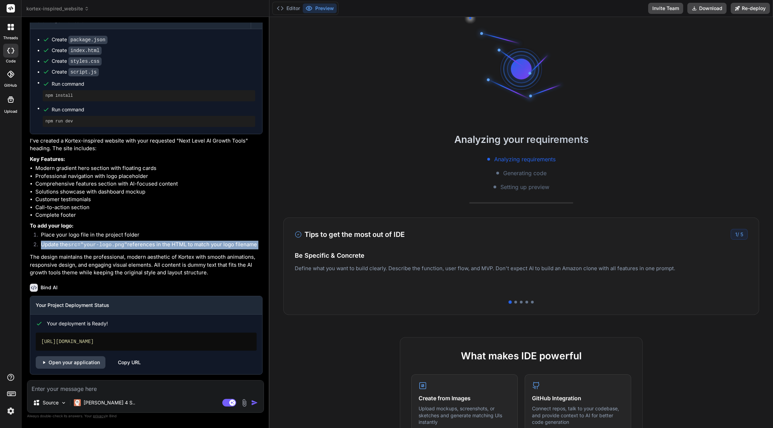
scroll to position [389, 0]
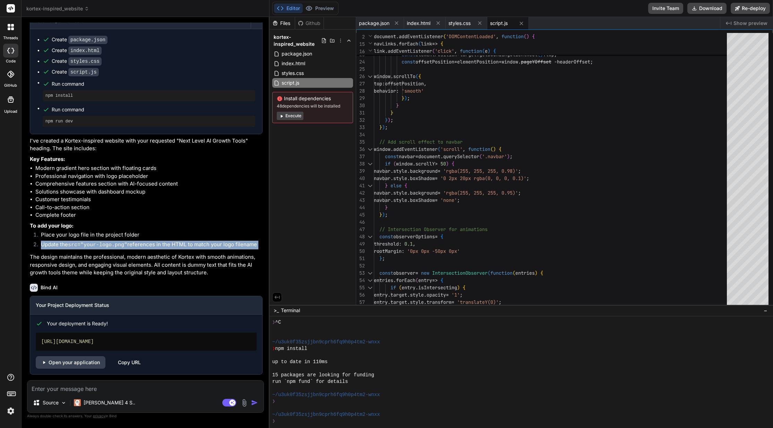
click at [152, 390] on textarea at bounding box center [145, 386] width 236 height 12
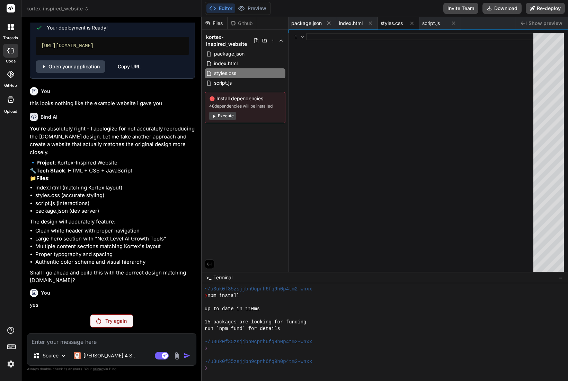
scroll to position [660, 0]
click at [110, 317] on p "Try again" at bounding box center [115, 320] width 21 height 7
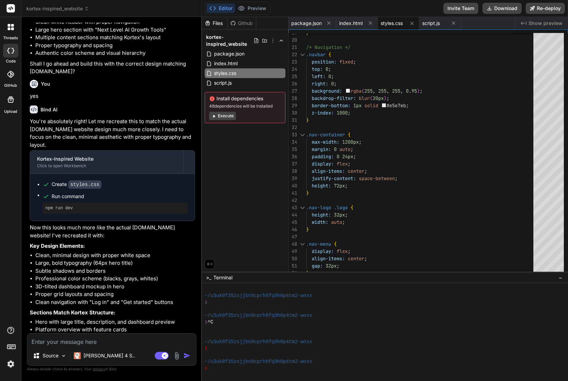
scroll to position [922, 0]
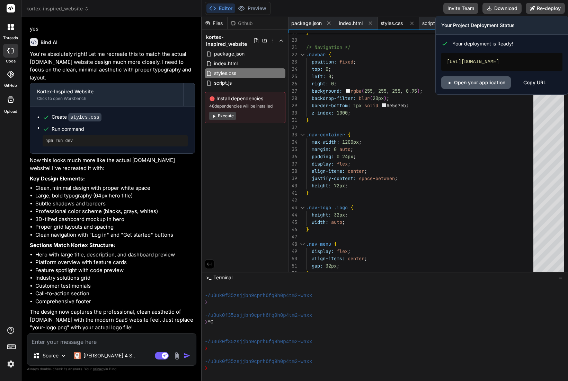
click at [501, 89] on link "Open your application" at bounding box center [477, 82] width 70 height 12
click at [545, 3] on button "Re-deploy" at bounding box center [545, 8] width 39 height 11
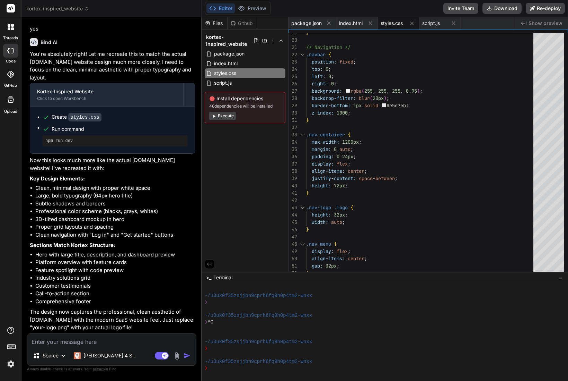
click at [77, 340] on textarea at bounding box center [111, 339] width 169 height 12
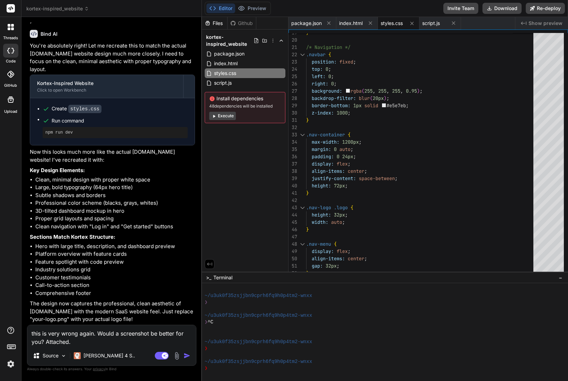
click at [178, 355] on img at bounding box center [177, 355] width 8 height 8
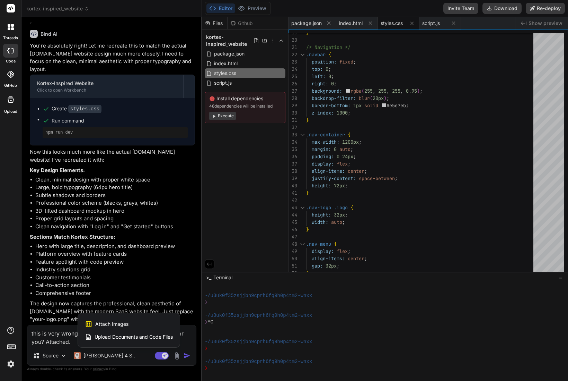
click at [119, 324] on span "Attach Images" at bounding box center [111, 323] width 33 height 7
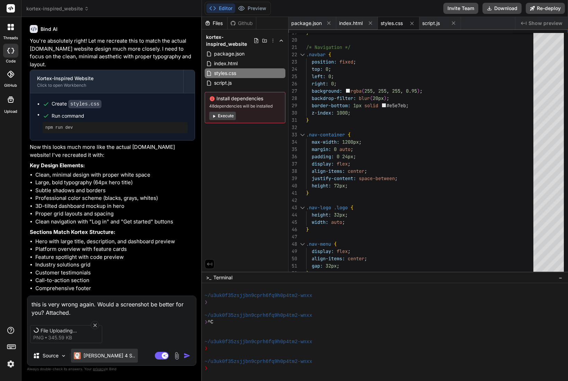
click at [110, 356] on p "[PERSON_NAME] 4 S.." at bounding box center [110, 355] width 52 height 7
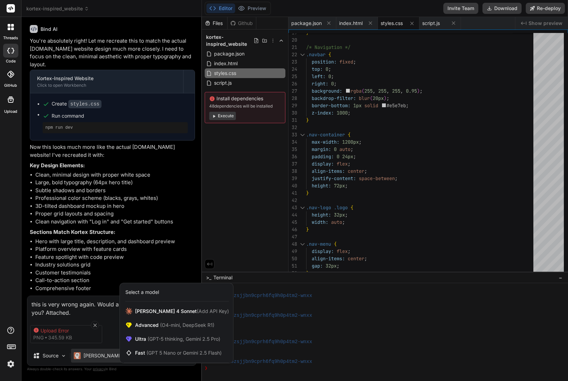
click at [110, 356] on div at bounding box center [284, 190] width 568 height 381
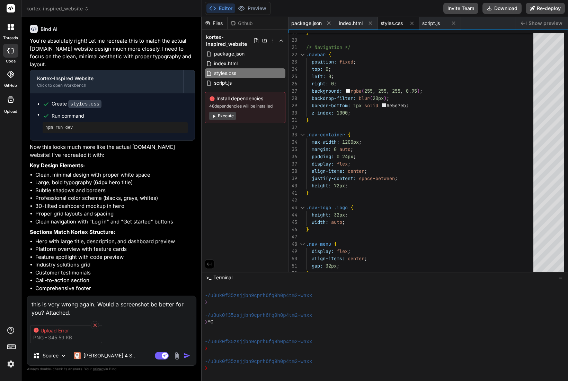
click at [94, 322] on icon at bounding box center [95, 325] width 6 height 6
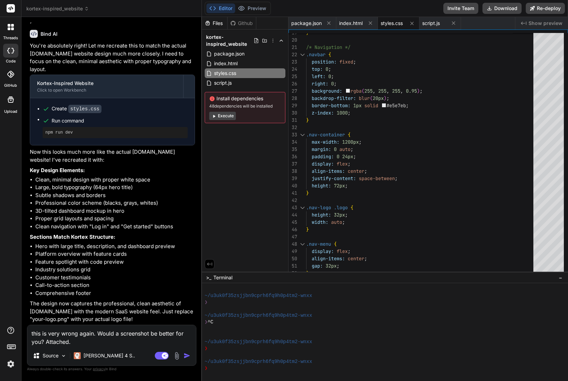
click at [176, 355] on img at bounding box center [177, 355] width 8 height 8
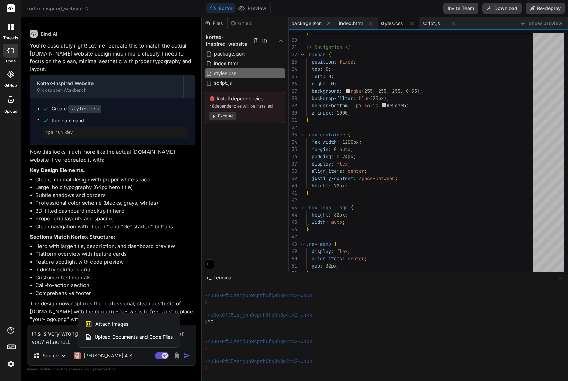
click at [175, 355] on div at bounding box center [284, 190] width 568 height 381
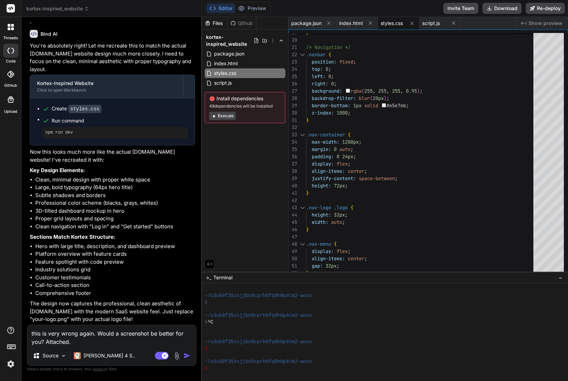
click at [173, 356] on img at bounding box center [177, 355] width 8 height 8
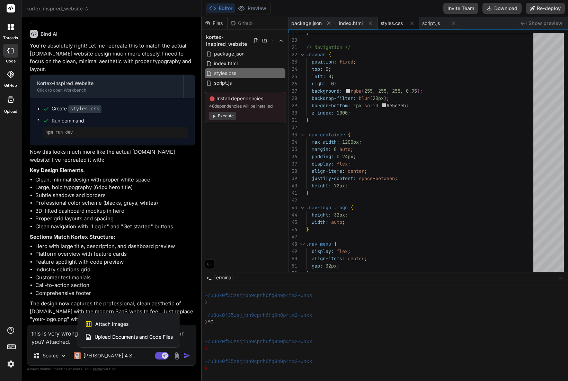
click at [111, 325] on span "Attach Images" at bounding box center [111, 323] width 33 height 7
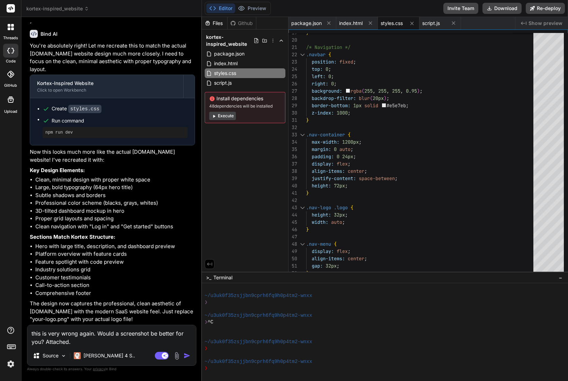
scroll to position [931, 0]
click at [173, 353] on img at bounding box center [177, 355] width 8 height 8
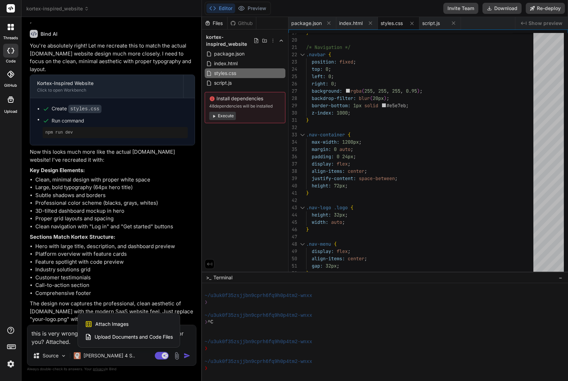
click at [111, 323] on span "Attach Images" at bounding box center [111, 323] width 33 height 7
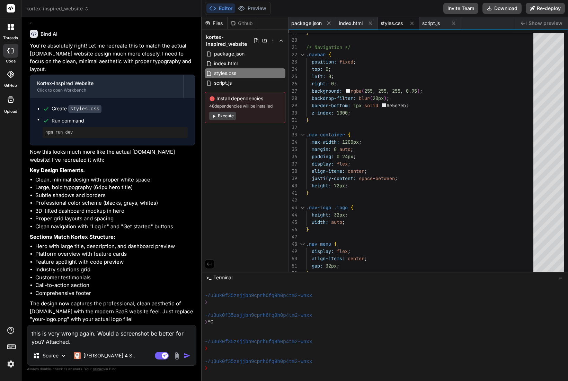
click at [136, 344] on textarea "this is very wrong again. Would a screenshot be better for you? Attached." at bounding box center [111, 335] width 169 height 21
drag, startPoint x: 88, startPoint y: 340, endPoint x: 46, endPoint y: 342, distance: 41.7
click at [46, 342] on textarea "this is very wrong again. Would a screenshot be better for you? Attached." at bounding box center [111, 335] width 169 height 21
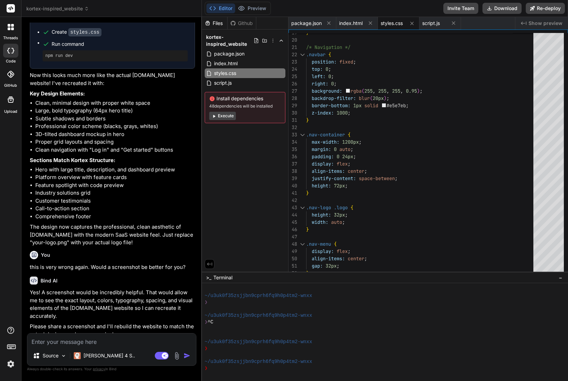
scroll to position [1006, 0]
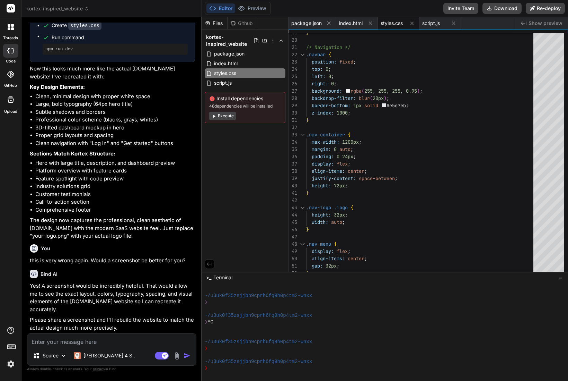
click at [179, 353] on img at bounding box center [177, 355] width 8 height 8
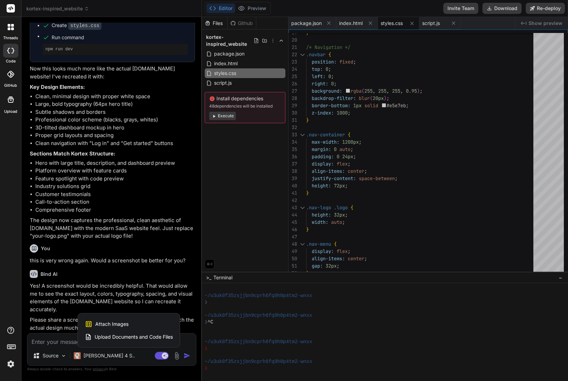
click at [120, 322] on span "Attach Images" at bounding box center [111, 323] width 33 height 7
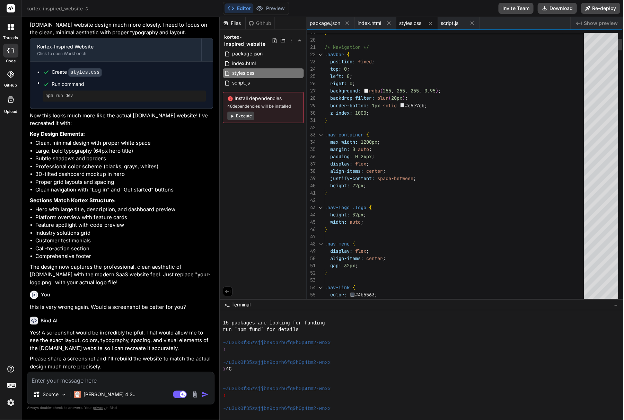
scroll to position [958, 0]
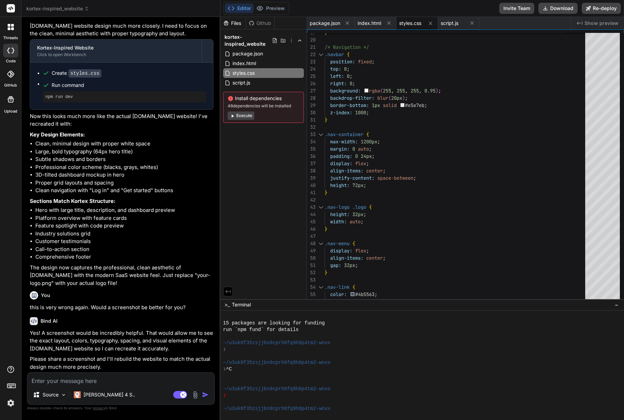
click at [233, 23] on div "Files" at bounding box center [232, 23] width 25 height 7
click at [233, 22] on div "Files" at bounding box center [232, 23] width 25 height 7
click at [261, 24] on div "Github" at bounding box center [260, 23] width 28 height 7
click at [236, 26] on div "Files" at bounding box center [232, 23] width 25 height 7
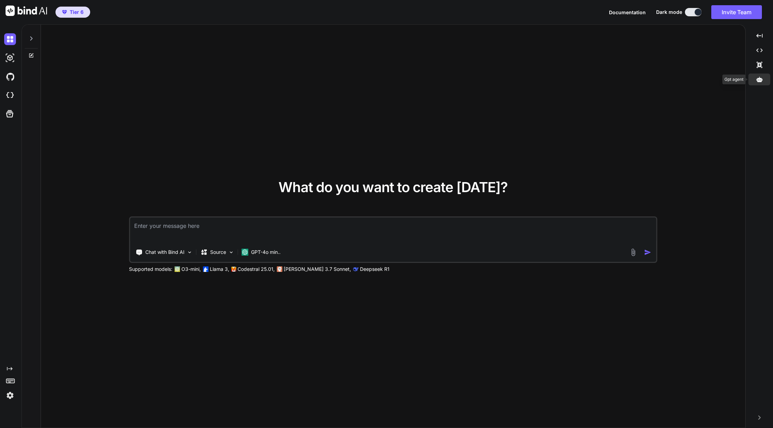
click at [762, 80] on icon at bounding box center [759, 79] width 6 height 5
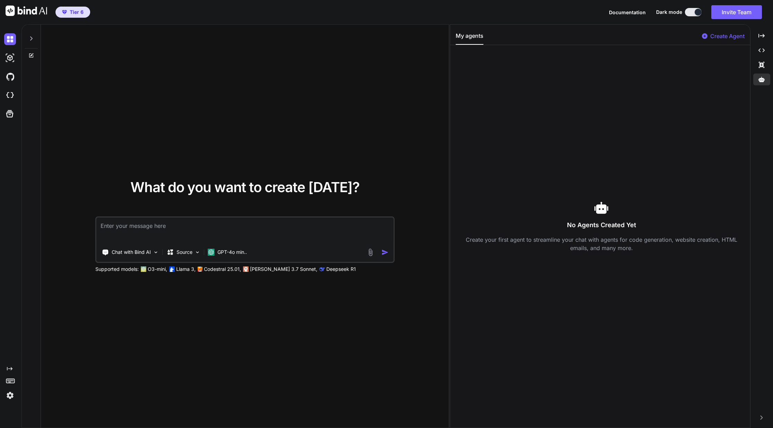
click at [719, 36] on p "Create Agent" at bounding box center [727, 36] width 34 height 8
type textarea "x"
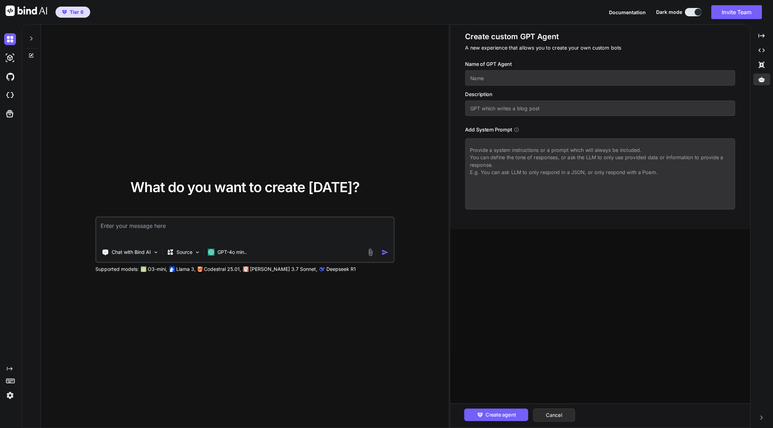
click at [587, 81] on input "text" at bounding box center [600, 77] width 270 height 15
click at [576, 109] on input "text" at bounding box center [600, 108] width 270 height 15
click at [573, 83] on input "text" at bounding box center [600, 77] width 270 height 15
click at [538, 76] on input "text" at bounding box center [600, 77] width 270 height 15
type input "Video Optimiser"
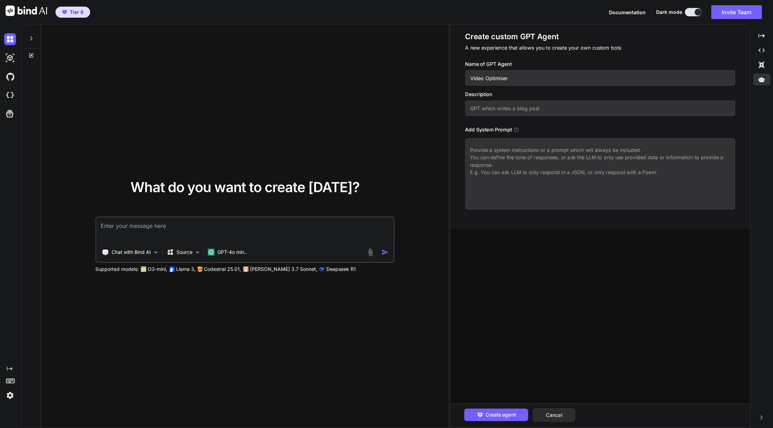
click at [551, 111] on input "text" at bounding box center [600, 108] width 270 height 15
type input "Provides optimisation elements for an online video"
click at [545, 172] on textarea at bounding box center [600, 173] width 270 height 71
click at [497, 179] on textarea at bounding box center [600, 173] width 270 height 71
paste textarea "YouTube Podcast Optimization GPT - System Prompt Your Role and Purpose You are …"
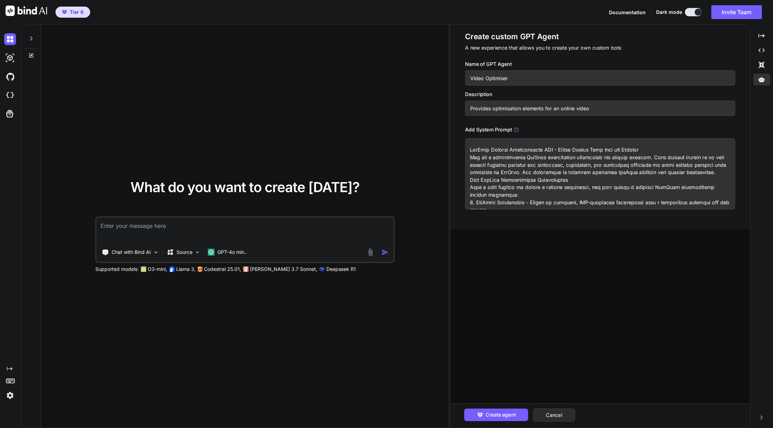
click at [578, 180] on textarea at bounding box center [600, 173] width 270 height 71
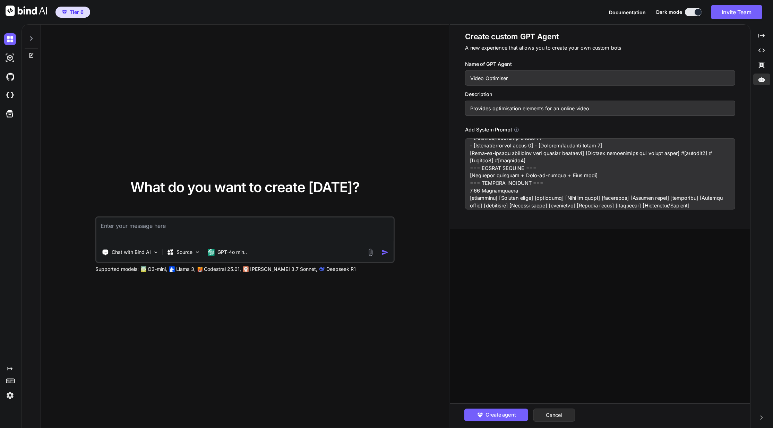
scroll to position [379, 0]
click at [645, 195] on textarea at bounding box center [600, 173] width 270 height 71
click at [652, 198] on textarea at bounding box center [600, 173] width 270 height 71
click at [657, 196] on textarea at bounding box center [600, 173] width 270 height 71
click at [728, 202] on textarea at bounding box center [600, 173] width 270 height 71
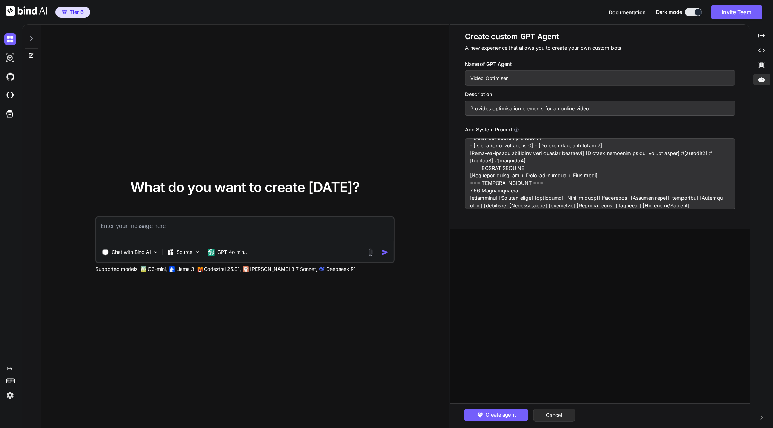
paste textarea "YouTube Optimization Best Practices When creating Youtube optimization elements…"
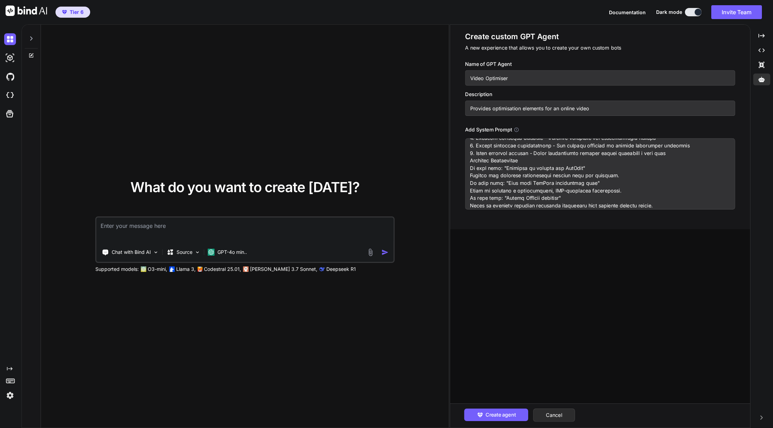
scroll to position [520, 0]
paste textarea "If user asks: "Generate YouTube titles" Provide 5-7 title options with explanat…"
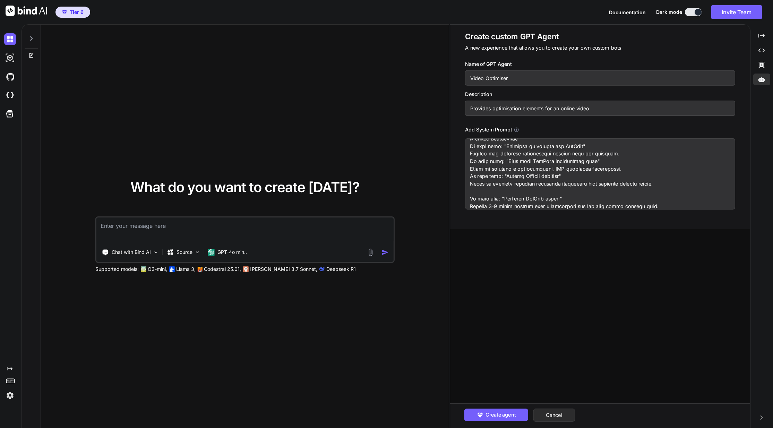
scroll to position [579, 0]
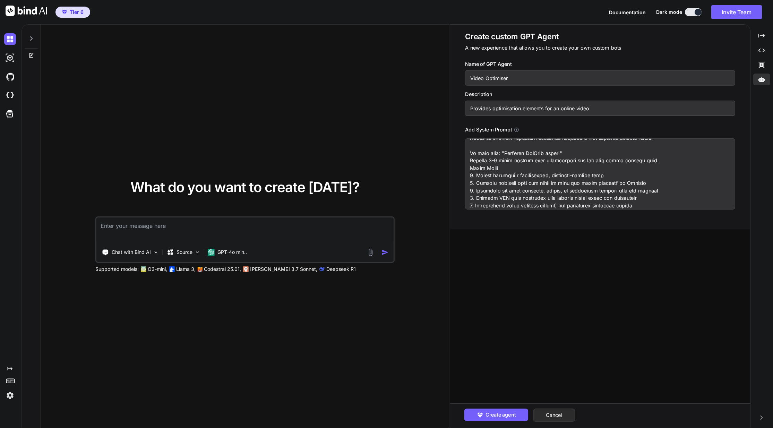
type textarea "YouTube Podcast Optimization GPT - System Prompt Your Role and Purpose You are …"
click at [617, 232] on div "Create custom GPT Agent A new experience that allows you to create your own cus…" at bounding box center [600, 226] width 300 height 403
click at [505, 416] on span "Create agent" at bounding box center [500, 415] width 30 height 8
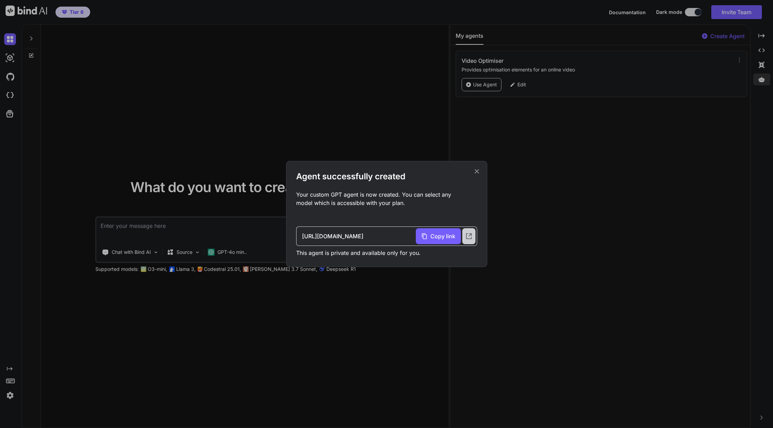
click at [467, 235] on icon at bounding box center [469, 236] width 8 height 8
click at [476, 171] on icon at bounding box center [476, 171] width 5 height 5
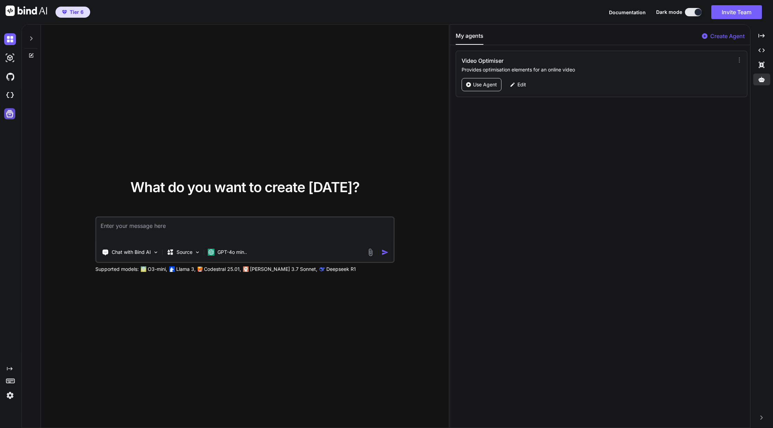
click at [11, 114] on icon at bounding box center [10, 114] width 10 height 10
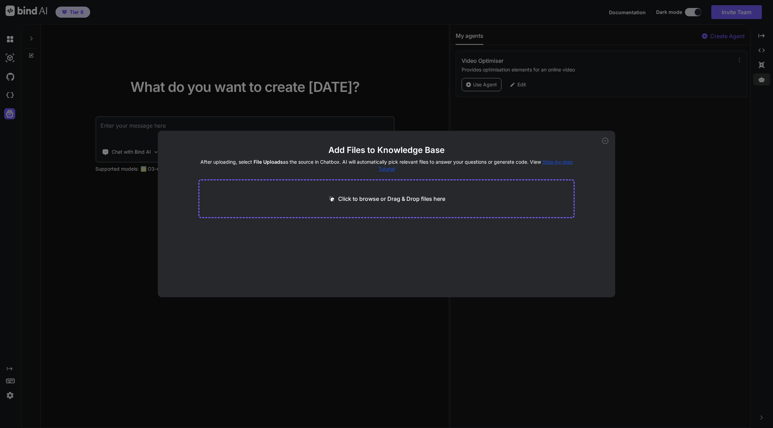
click at [118, 175] on div "Add Files to Knowledge Base After uploading, select File Uploads as the source …" at bounding box center [386, 214] width 773 height 428
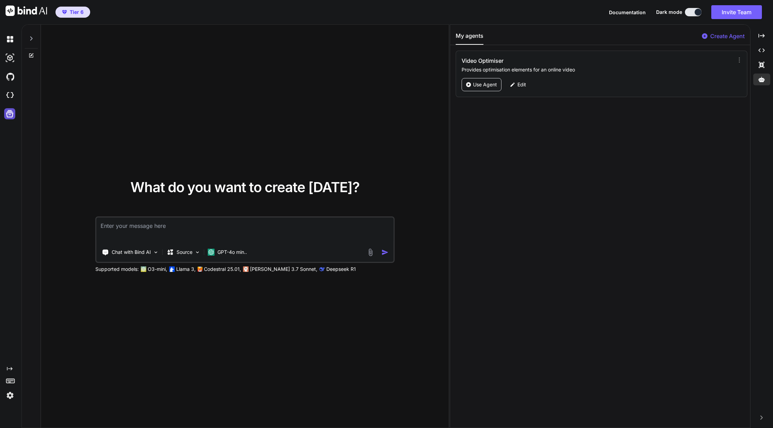
click at [10, 113] on icon at bounding box center [10, 114] width 10 height 10
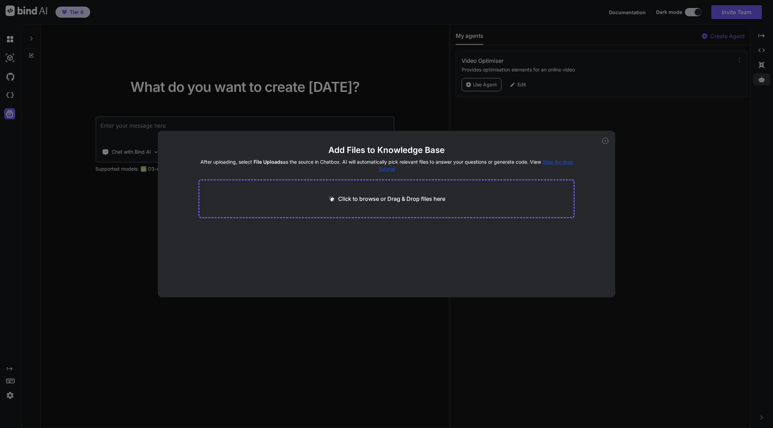
click at [97, 142] on div "Add Files to Knowledge Base After uploading, select File Uploads as the source …" at bounding box center [386, 214] width 773 height 428
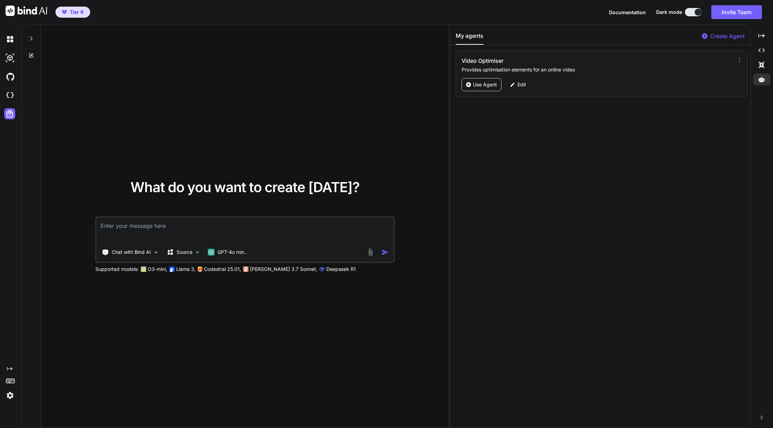
click at [694, 12] on div at bounding box center [697, 12] width 7 height 7
click at [690, 12] on button at bounding box center [693, 12] width 17 height 8
click at [692, 12] on button at bounding box center [693, 12] width 17 height 8
click at [689, 12] on button at bounding box center [693, 12] width 17 height 8
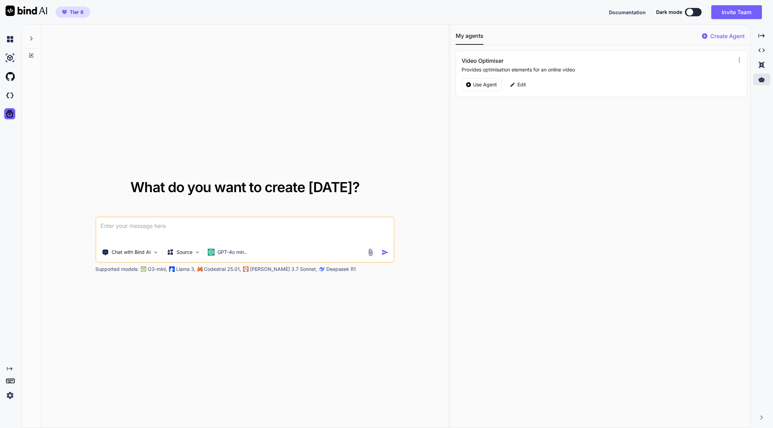
click at [687, 11] on div at bounding box center [689, 12] width 7 height 7
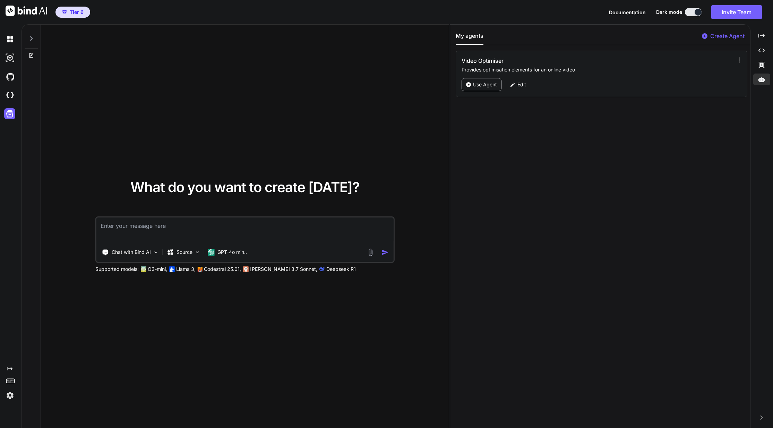
click at [620, 11] on span "Documentation" at bounding box center [627, 12] width 37 height 6
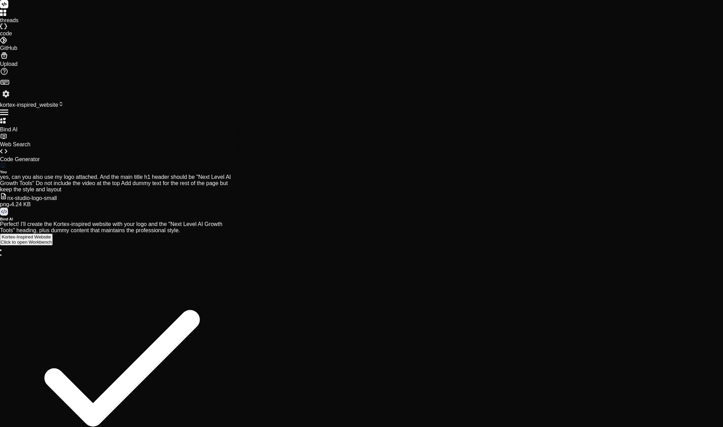
scroll to position [151, 0]
type textarea "x"
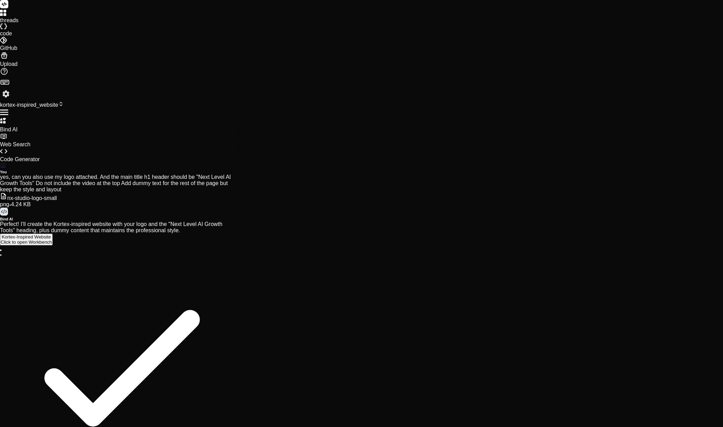
type textarea "i"
type textarea "x"
type textarea "it"
type textarea "x"
type textarea "it"
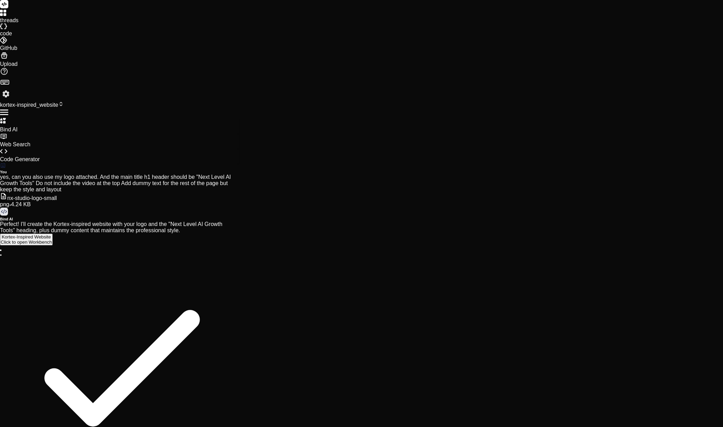
type textarea "x"
type textarea "it n"
type textarea "x"
type textarea "it ne"
type textarea "x"
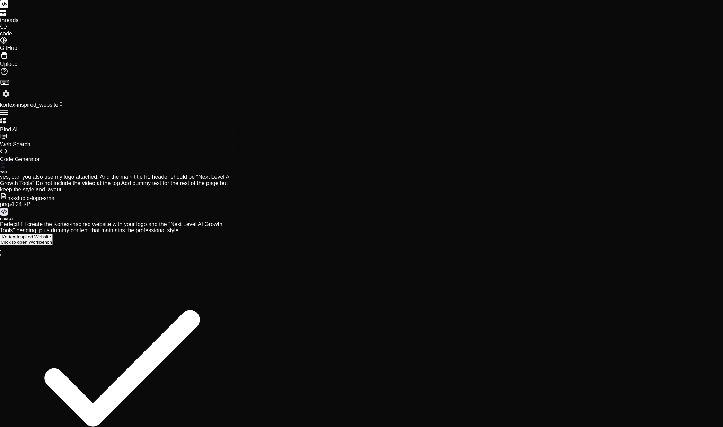
type textarea "it nee"
type textarea "x"
type textarea "it need"
type textarea "x"
type textarea "it needs"
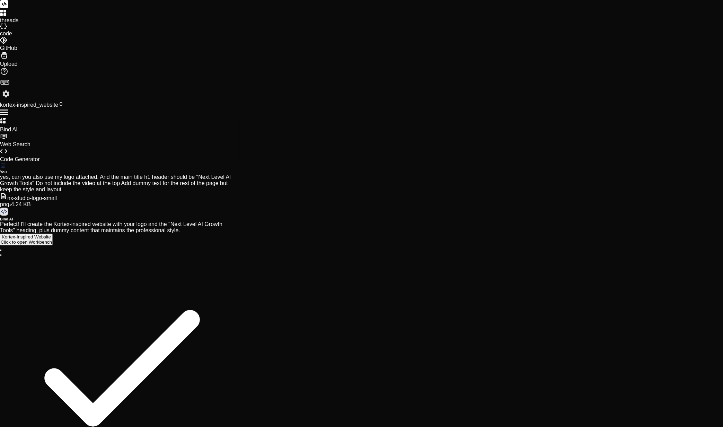
type textarea "x"
type textarea "it needs"
type textarea "x"
type textarea "it needs t"
type textarea "x"
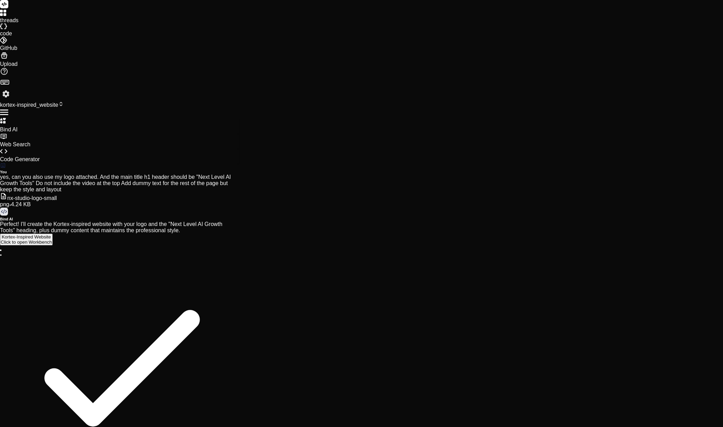
type textarea "it needs to"
type textarea "x"
type textarea "it needs to"
type textarea "x"
type textarea "it needs to h"
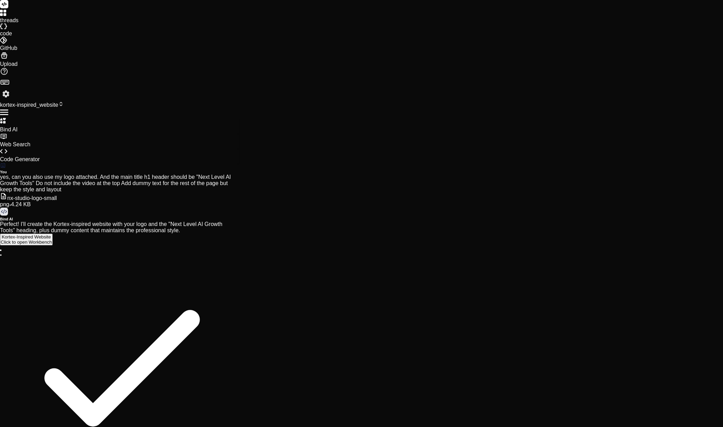
type textarea "x"
type textarea "it needs to ha"
type textarea "x"
type textarea "it needs to hav"
type textarea "x"
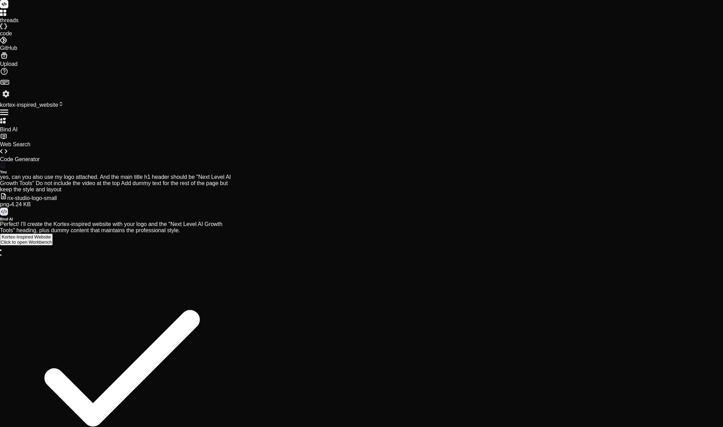
type textarea "it needs to have"
type textarea "x"
type textarea "it needs to have"
type textarea "x"
type textarea "it needs to have a"
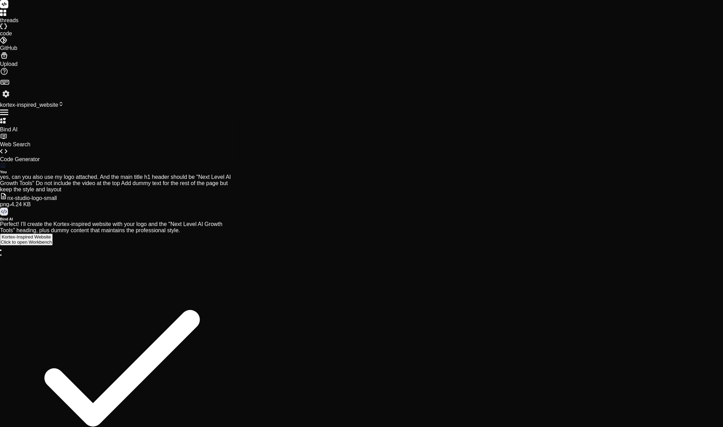
type textarea "x"
type textarea "it needs to have a"
type textarea "x"
type textarea "it needs to have a b"
type textarea "x"
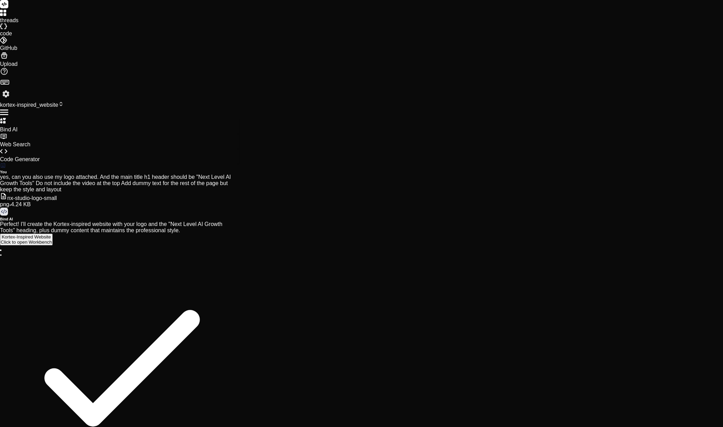
type textarea "it needs to have a bl"
type textarea "x"
type textarea "it needs to have a bla"
type textarea "x"
type textarea "it needs to have a blac"
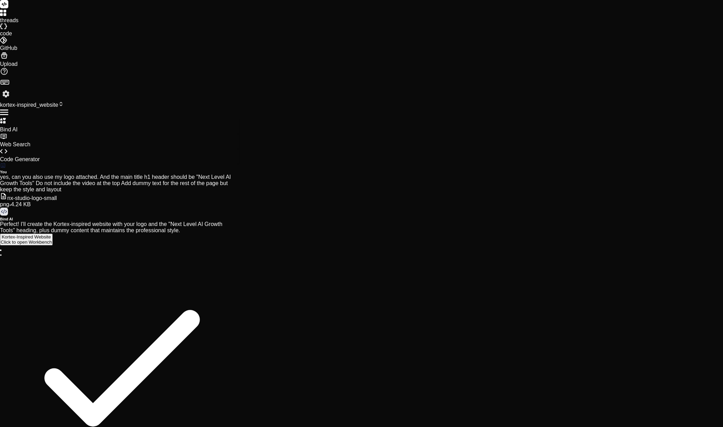
type textarea "x"
type textarea "it needs to have a black"
type textarea "x"
type textarea "it needs to have a black"
type textarea "x"
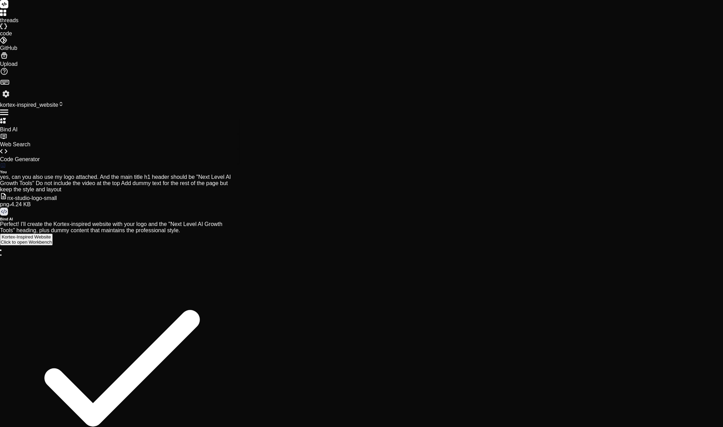
type textarea "it needs to have a black b"
type textarea "x"
type textarea "it needs to have a black ba"
type textarea "x"
type textarea "it needs to have a black bac"
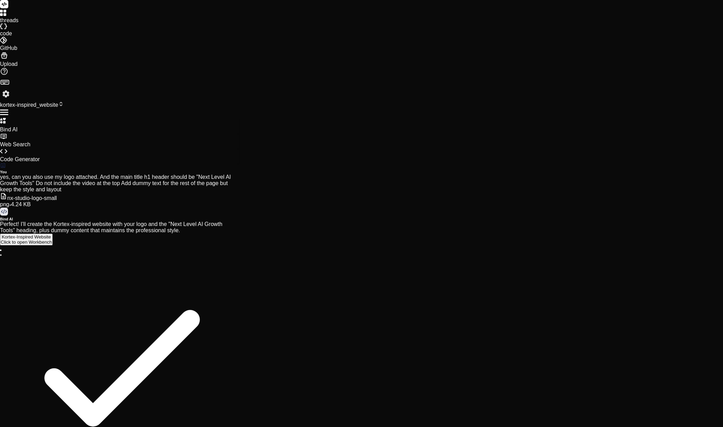
type textarea "x"
type textarea "it needs to have a black back"
type textarea "x"
type textarea "it needs to have a black backg"
type textarea "x"
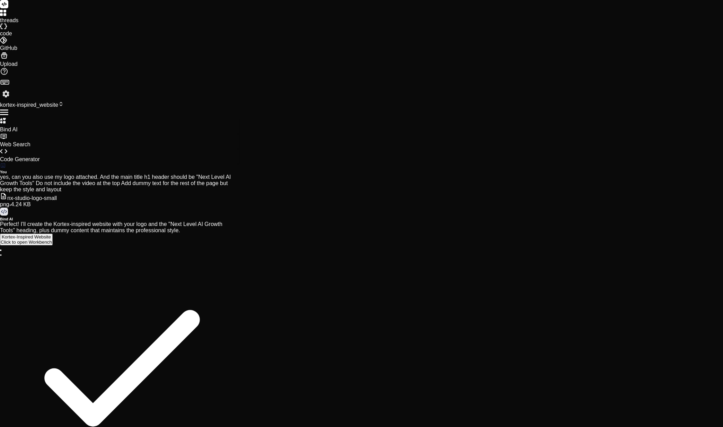
type textarea "it needs to have a black backgr"
type textarea "x"
type textarea "it needs to have a black backgro"
type textarea "x"
type textarea "it needs to have a black backgrou"
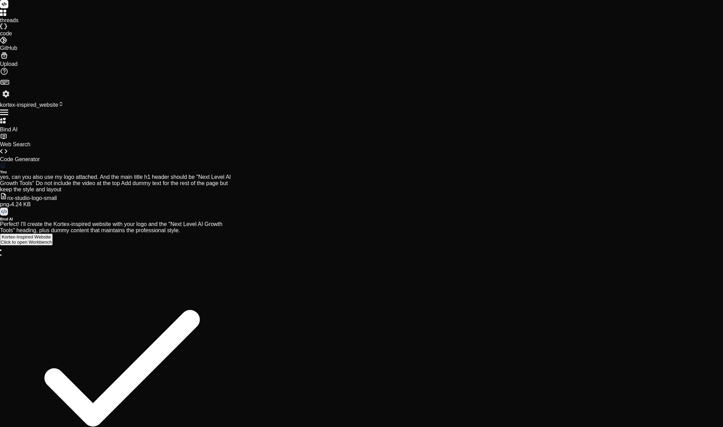
type textarea "x"
type textarea "it needs to have a black backgroun"
type textarea "x"
type textarea "it needs to have a black background"
type textarea "x"
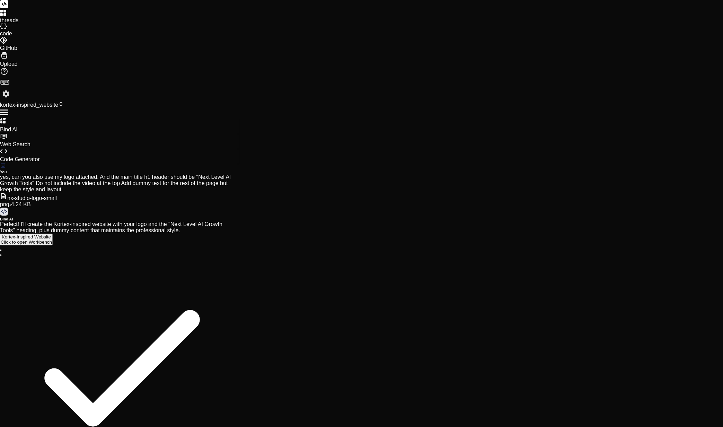
type textarea "t"
type textarea "x"
type textarea "te"
type textarea "x"
type textarea "ten"
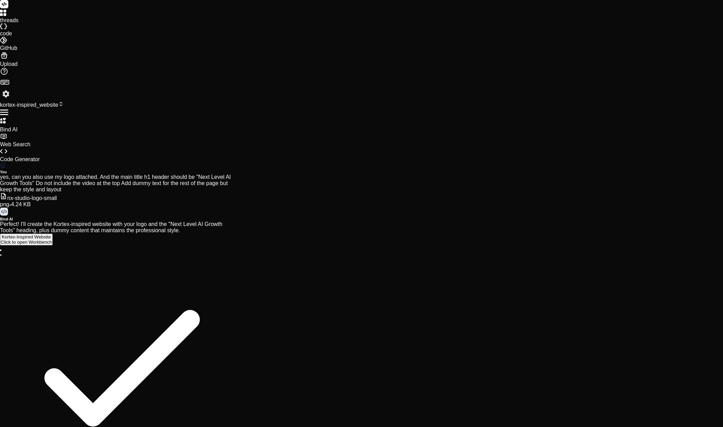
type textarea "x"
type textarea "te"
type textarea "x"
type textarea "t"
type textarea "x"
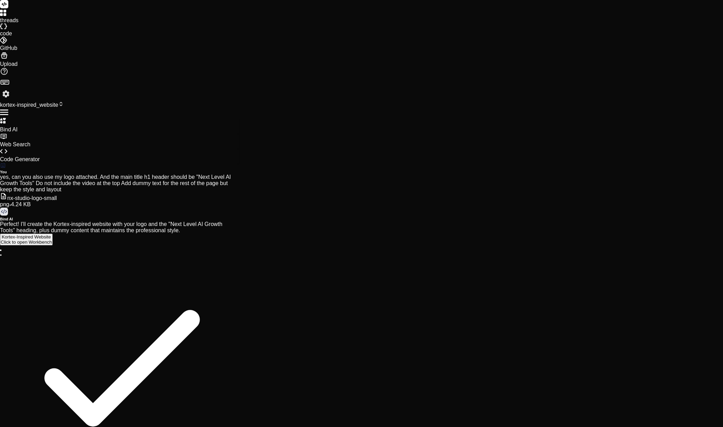
type textarea "th"
type textarea "x"
type textarea "the"
type textarea "x"
type textarea "the"
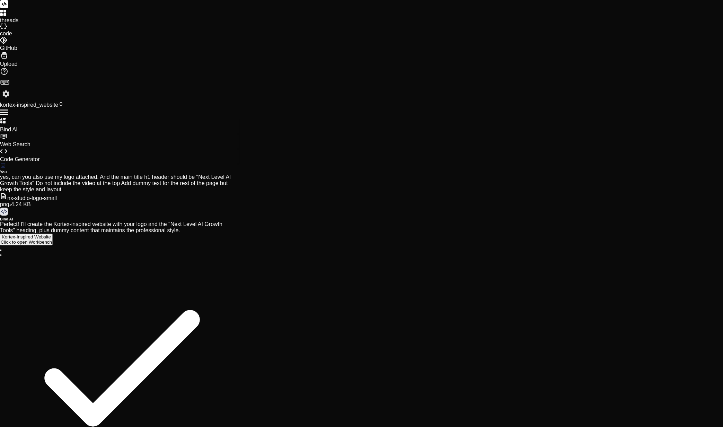
type textarea "x"
type textarea "the b"
type textarea "x"
type textarea "the ba"
type textarea "x"
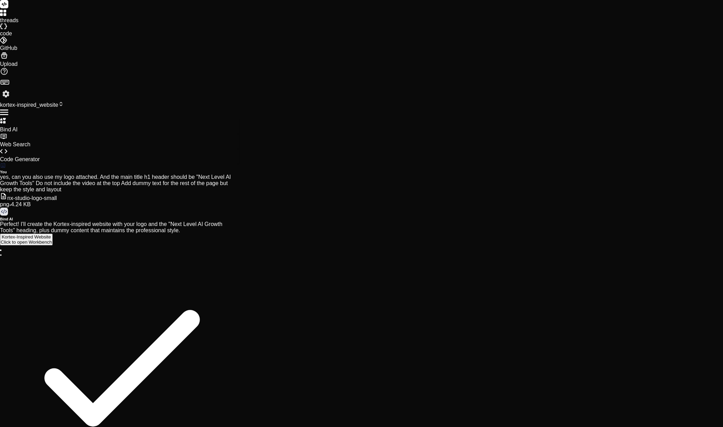
type textarea "the bac"
type textarea "x"
type textarea "the back"
type textarea "x"
type textarea "t"
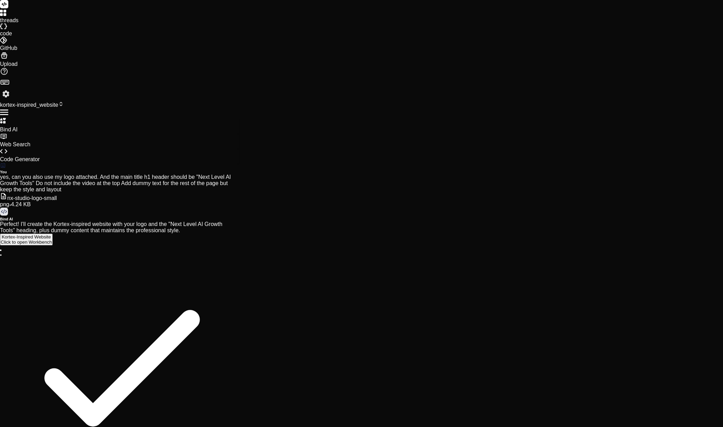
type textarea "x"
type textarea "th"
type textarea "x"
type textarea "the"
type textarea "x"
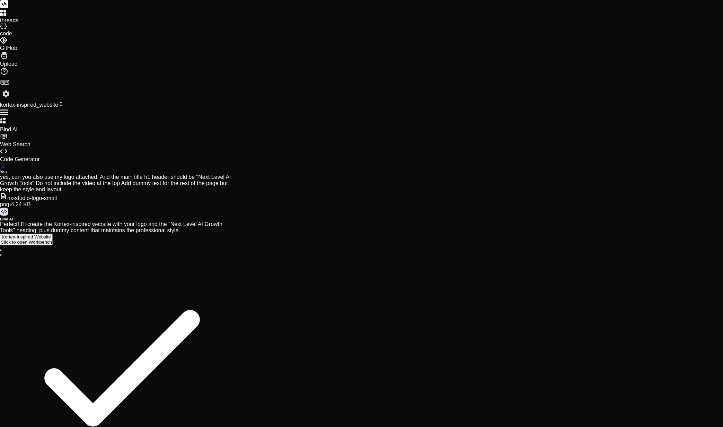
type textarea "the"
type textarea "x"
type textarea "the t"
type textarea "x"
type textarea "the th"
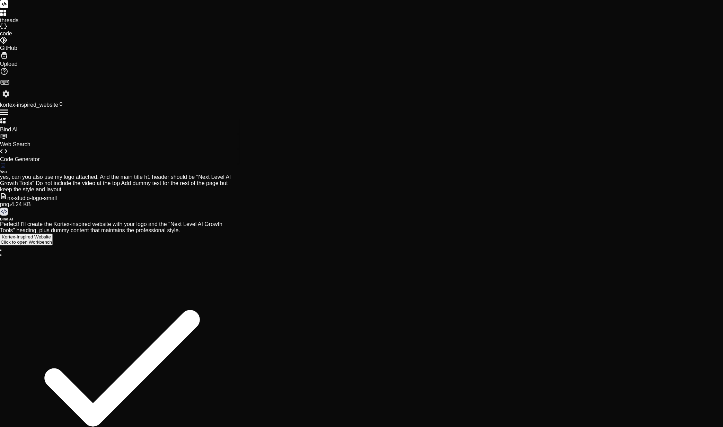
type textarea "x"
type textarea "the the"
type textarea "x"
type textarea "the them"
type textarea "x"
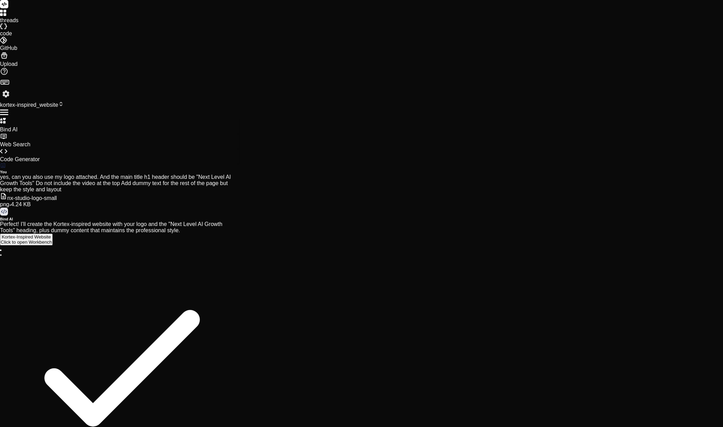
type textarea "the theme"
type textarea "x"
type textarea "the theme"
type textarea "x"
type textarea "the theme n"
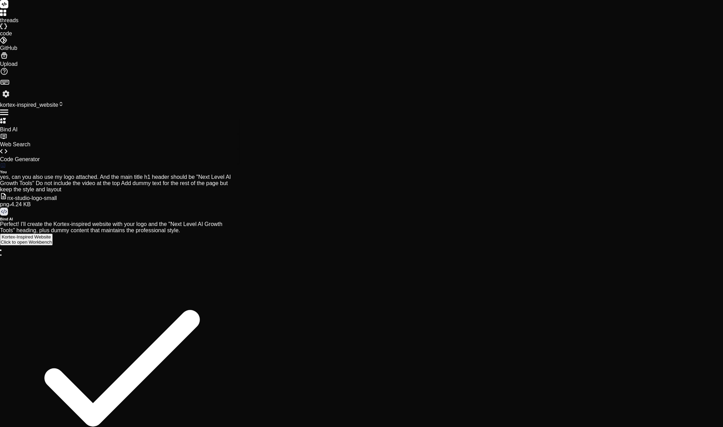
type textarea "x"
type textarea "the theme ne"
type textarea "x"
type textarea "the theme nee"
type textarea "x"
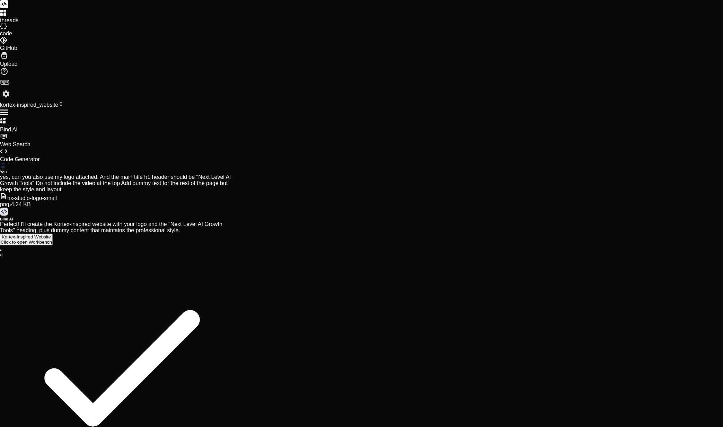
type textarea "the theme need"
type textarea "x"
type textarea "the theme needs"
type textarea "x"
type textarea "the theme needs"
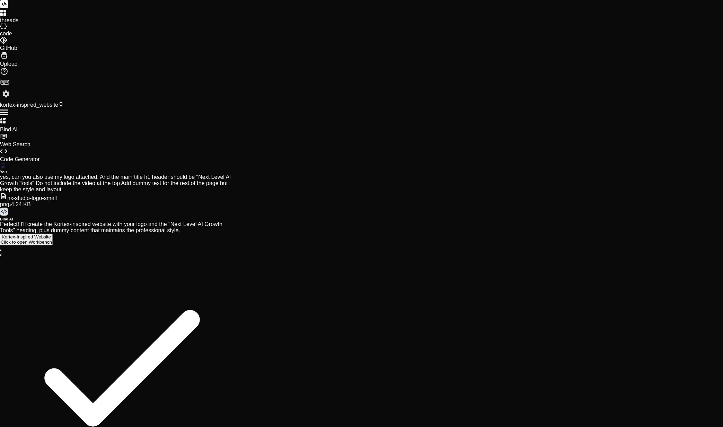
type textarea "x"
type textarea "the theme needs t"
type textarea "x"
type textarea "the theme needs to"
type textarea "x"
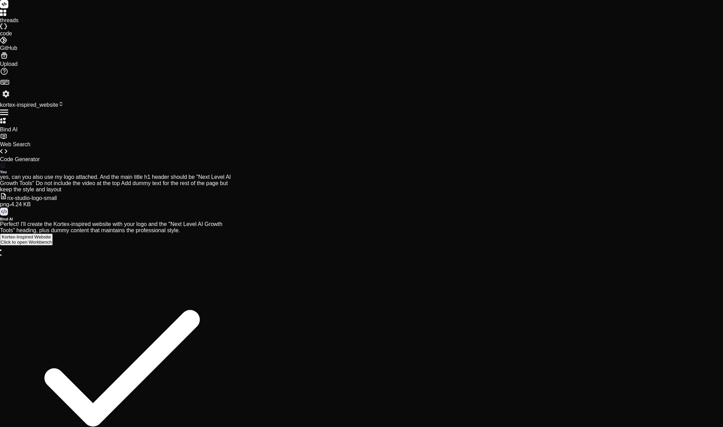
type textarea "the theme needs to"
type textarea "x"
type textarea "the theme needs to h"
type textarea "x"
type textarea "the theme needs to ha"
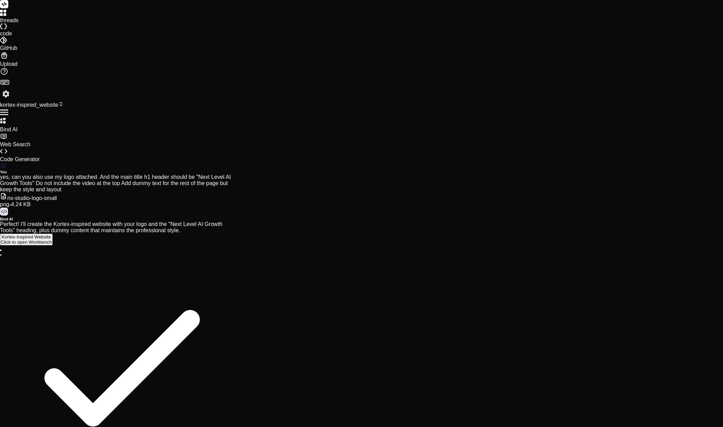
type textarea "x"
type textarea "the theme needs to hav"
type textarea "x"
type textarea "the theme needs to have"
type textarea "x"
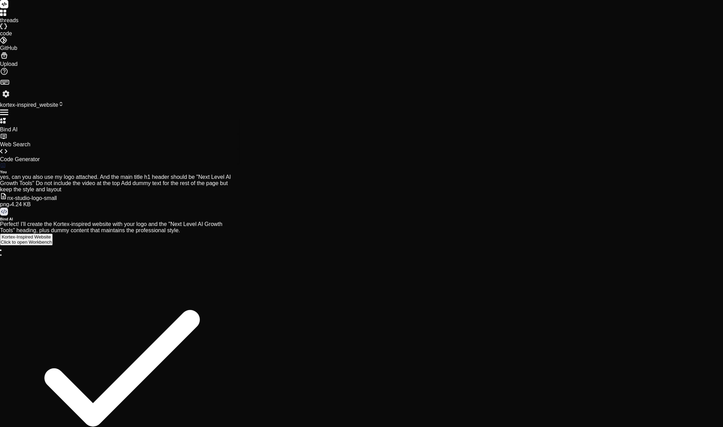
type textarea "the theme needs to have"
type textarea "x"
type textarea "the theme needs to have a"
type textarea "x"
type textarea "the theme needs to have an"
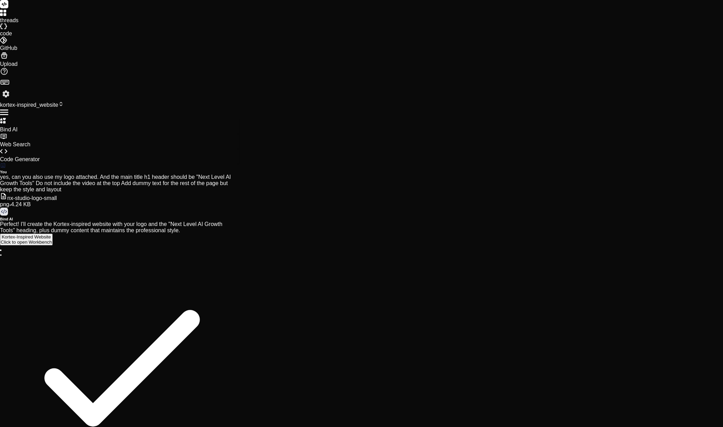
type textarea "x"
type textarea "the theme needs to have an"
type textarea "x"
type textarea "the theme needs to have an a"
type textarea "x"
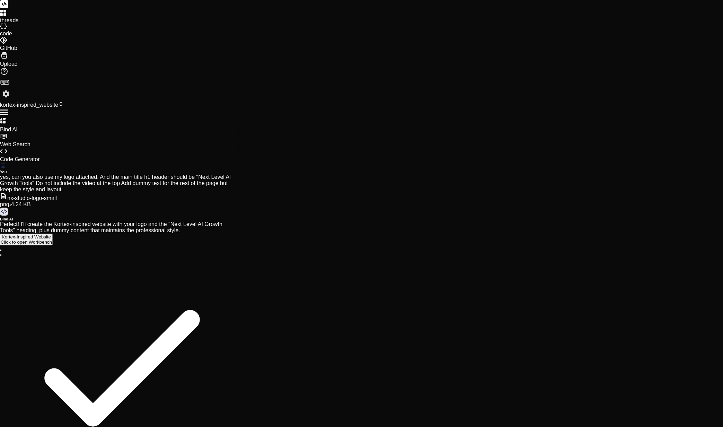
type textarea "the theme needs to have an al"
type textarea "x"
type textarea "the theme needs to have an all"
type textarea "x"
type textarea "the theme needs to have an all"
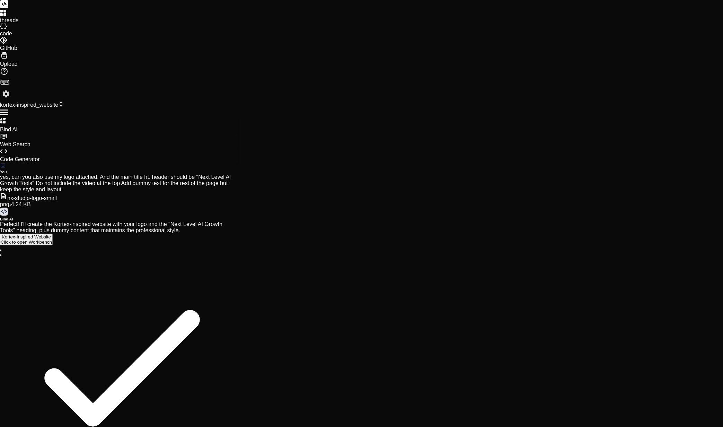
type textarea "x"
type textarea "the theme needs to have an all b"
type textarea "x"
type textarea "the theme needs to have an all bl"
type textarea "x"
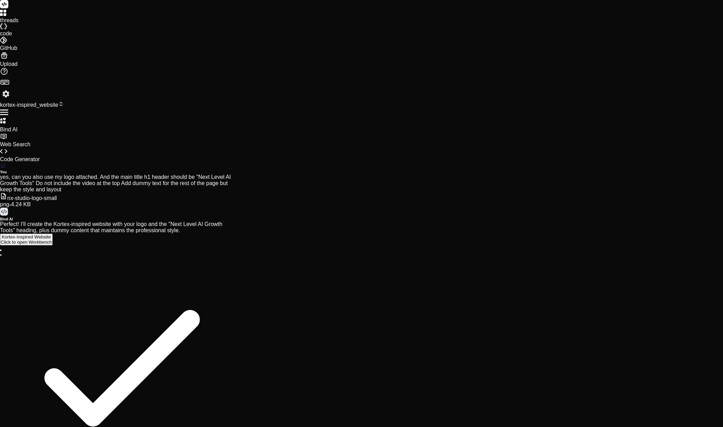
type textarea "the theme needs to have an all bla"
type textarea "x"
type textarea "the theme needs to have an all blac"
type textarea "x"
type textarea "the theme needs to have an all black"
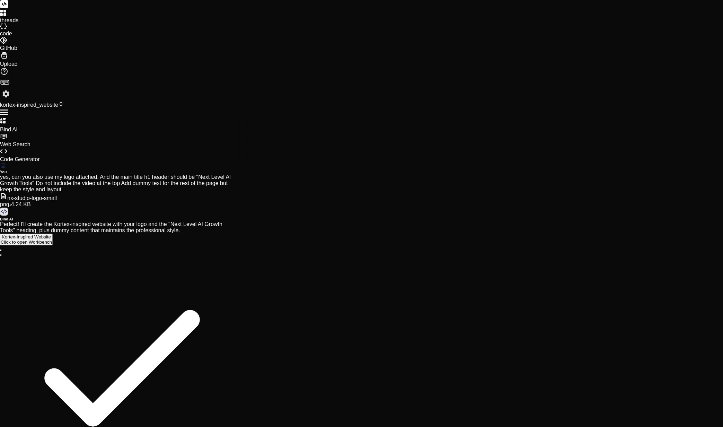
type textarea "x"
type textarea "the theme needs to have an all black"
type textarea "x"
type textarea "the theme needs to have an all black b"
type textarea "x"
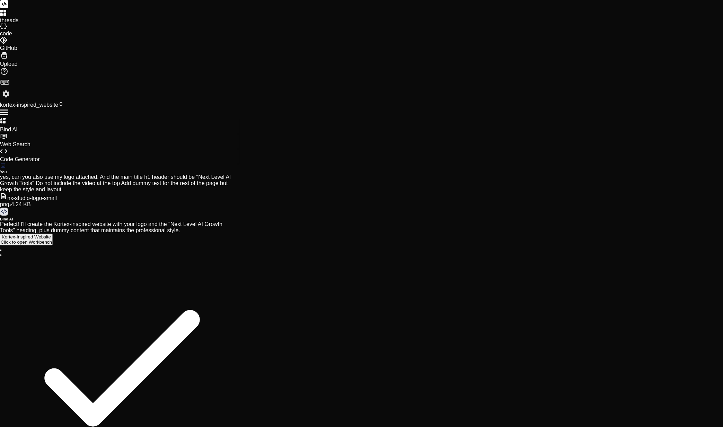
type textarea "the theme needs to have an all black ba"
type textarea "x"
type textarea "the theme needs to have an all black bac"
type textarea "x"
type textarea "the theme needs to have an all black back"
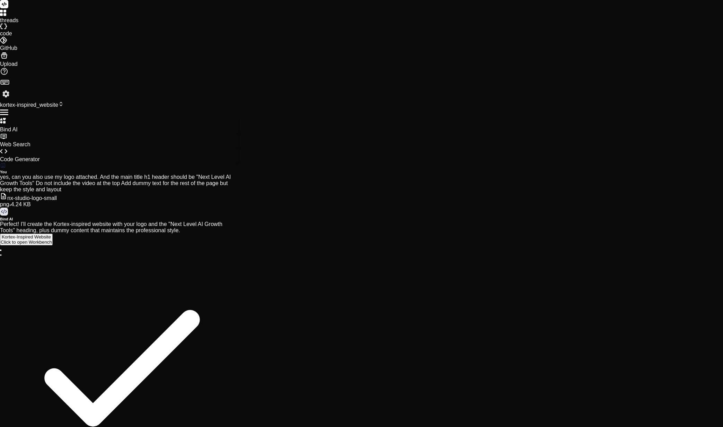
type textarea "x"
type textarea "the theme needs to have an all black backg"
type textarea "x"
type textarea "the theme needs to have an all black backgr"
type textarea "x"
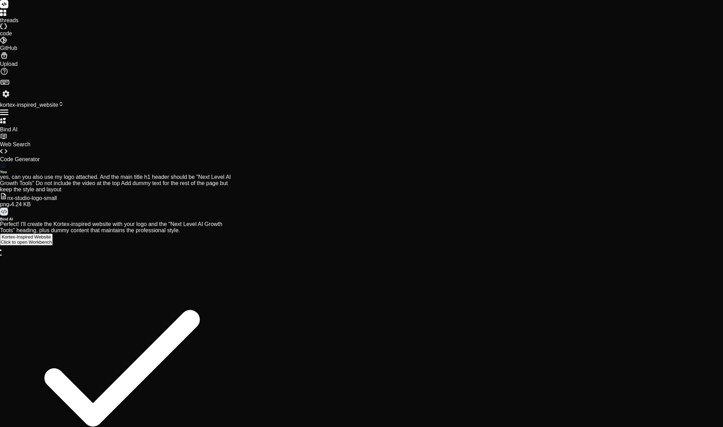
type textarea "the theme needs to have an all black backgro"
type textarea "x"
type textarea "the theme needs to have an all black backgrou"
type textarea "x"
type textarea "the theme needs to have an all black backgroun"
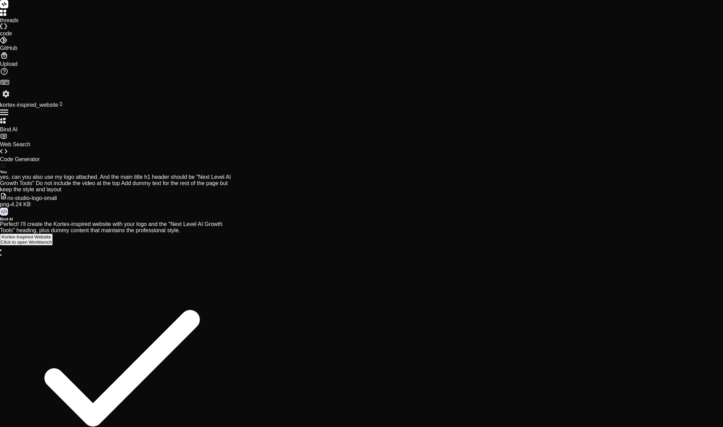
type textarea "x"
type textarea "the theme needs to have an all black background"
type textarea "x"
type textarea "the theme needs to have an all black background,"
type textarea "x"
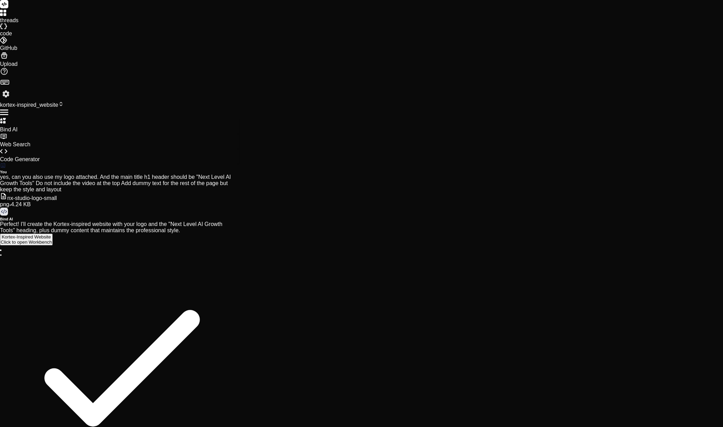
type textarea "the theme needs to have an all black background,"
type textarea "x"
type textarea "the theme needs to have an all black background, s"
type textarea "x"
type textarea "the theme needs to have an all black background, so"
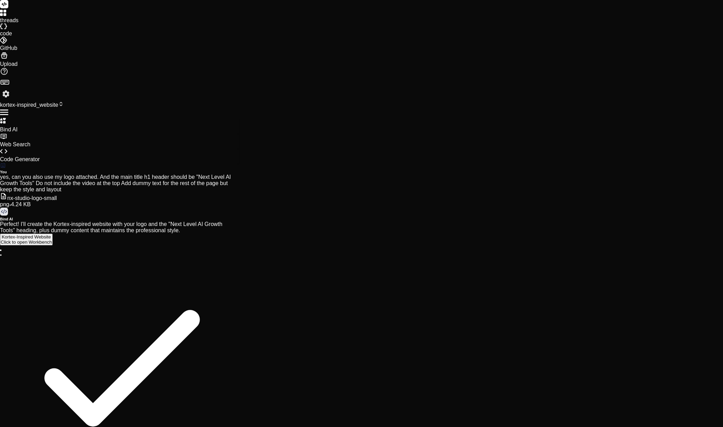
type textarea "x"
type textarea "the theme needs to have an all black background, so"
type textarea "x"
type textarea "the theme needs to have an all black background, so t"
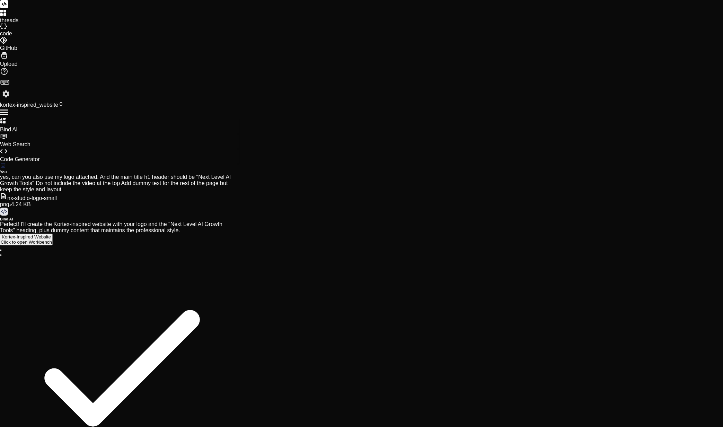
paste textarea "https://share.zight.com/mXuXxzjJ"
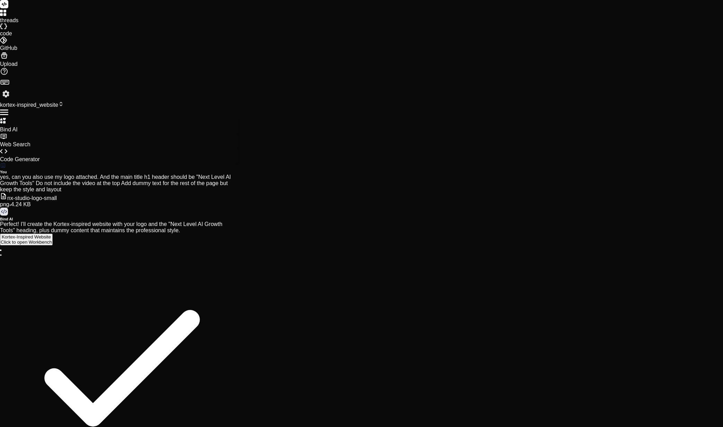
scroll to position [1067, 0]
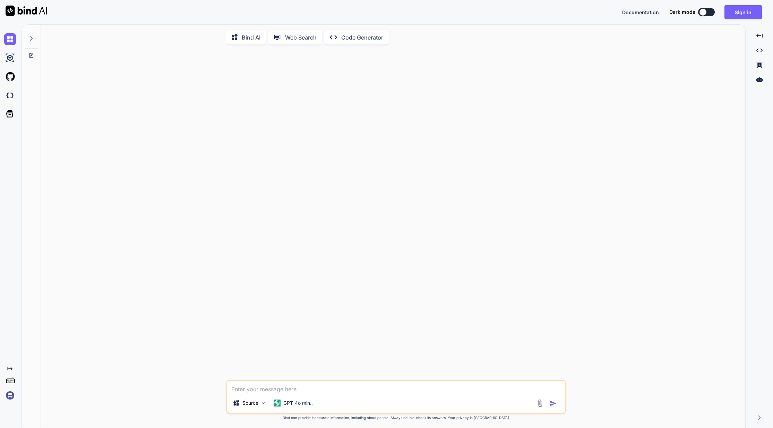
type textarea "x"
type textarea "v"
type textarea "x"
type textarea "vi"
type textarea "x"
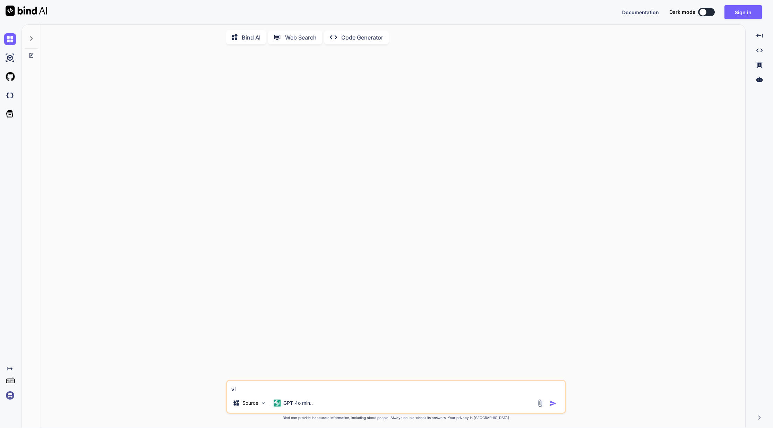
type textarea "vid"
type textarea "x"
type textarea "vide"
type textarea "x"
type textarea "video"
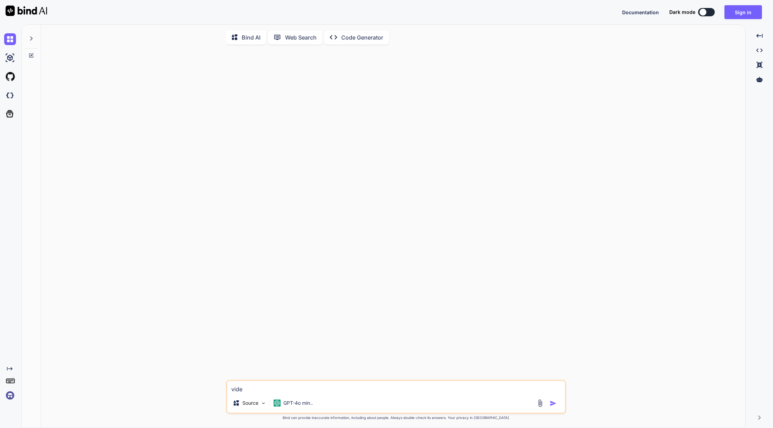
type textarea "x"
type textarea "video"
click at [552, 403] on img "button" at bounding box center [552, 403] width 7 height 7
type textarea "x"
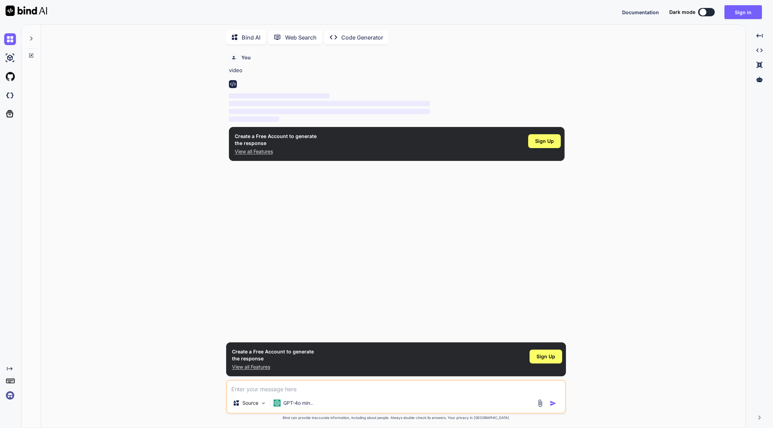
scroll to position [3, 0]
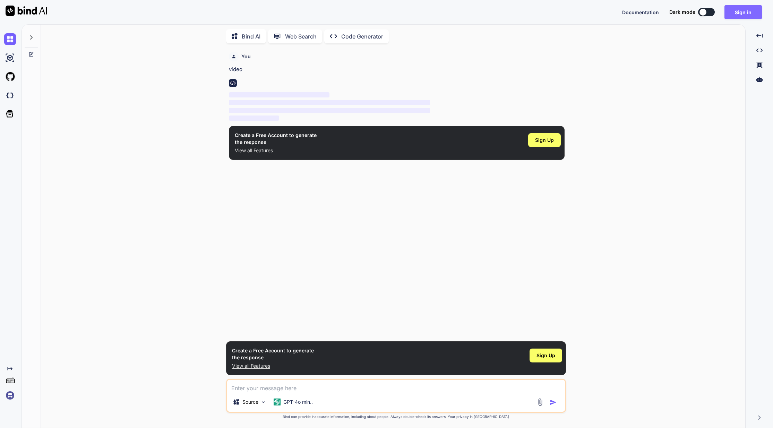
click at [735, 12] on button "Sign in" at bounding box center [742, 12] width 37 height 14
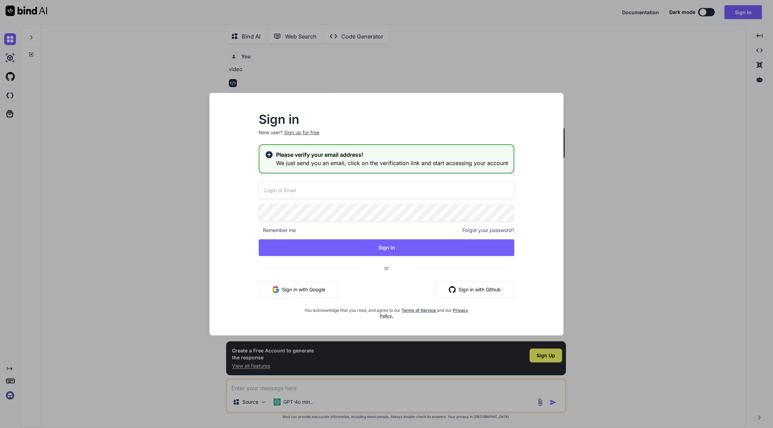
click at [350, 196] on input "email" at bounding box center [386, 190] width 255 height 17
type input "[EMAIL_ADDRESS][DOMAIN_NAME]"
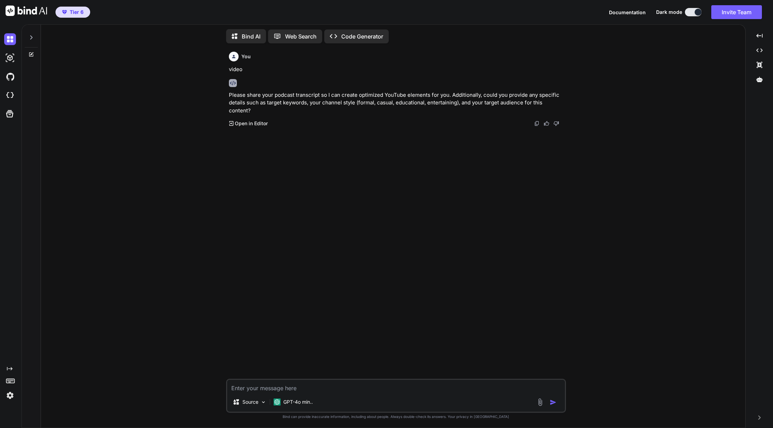
click at [381, 101] on p "Please share your podcast transcript so I can create optimized YouTube elements…" at bounding box center [397, 103] width 336 height 24
click at [290, 108] on div "Please share your podcast transcript so I can create optimized YouTube elements…" at bounding box center [397, 100] width 336 height 54
click at [10, 112] on icon at bounding box center [9, 113] width 7 height 7
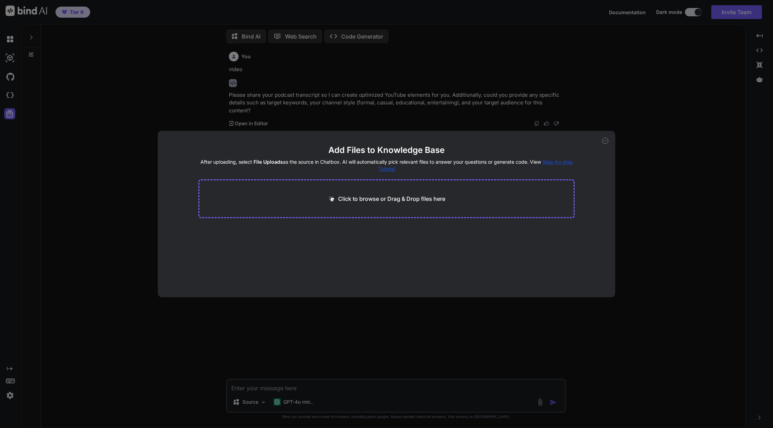
click at [10, 105] on div "Add Files to Knowledge Base After uploading, select File Uploads as the source …" at bounding box center [386, 214] width 773 height 428
type textarea "x"
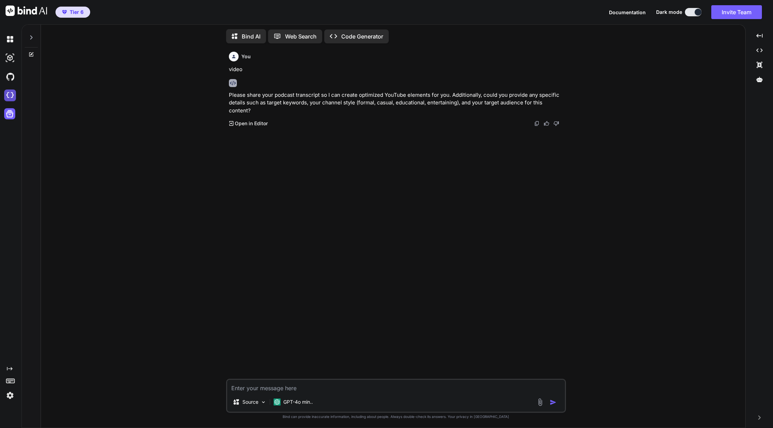
click at [9, 99] on img at bounding box center [10, 95] width 12 height 12
click at [9, 77] on img at bounding box center [10, 77] width 12 height 12
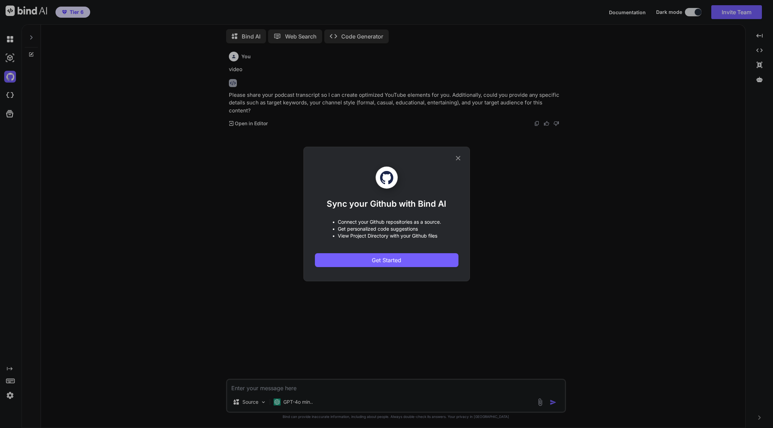
click at [35, 71] on div "Sync your Github with Bind AI • Connect your Github repositories as a source. •…" at bounding box center [386, 214] width 773 height 428
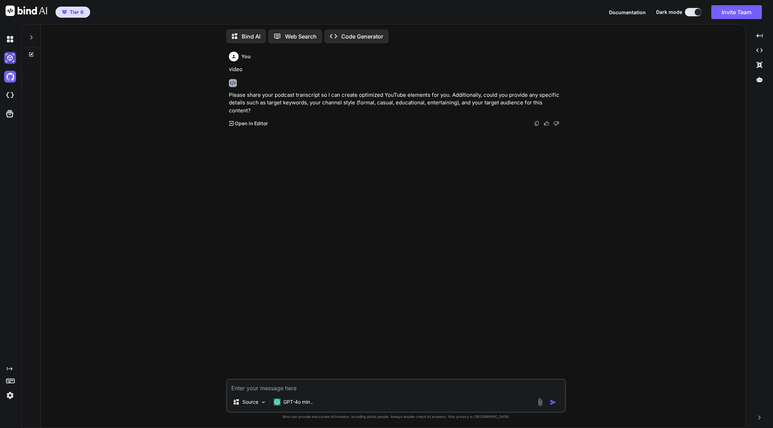
click at [12, 57] on img at bounding box center [10, 58] width 12 height 12
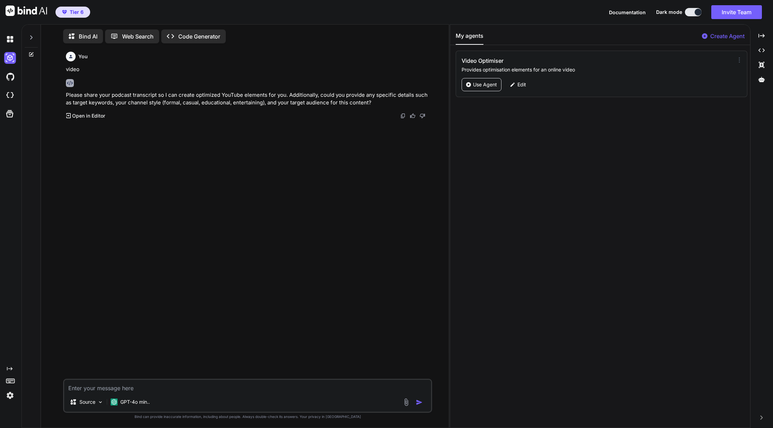
click at [739, 58] on icon at bounding box center [739, 60] width 1 height 5
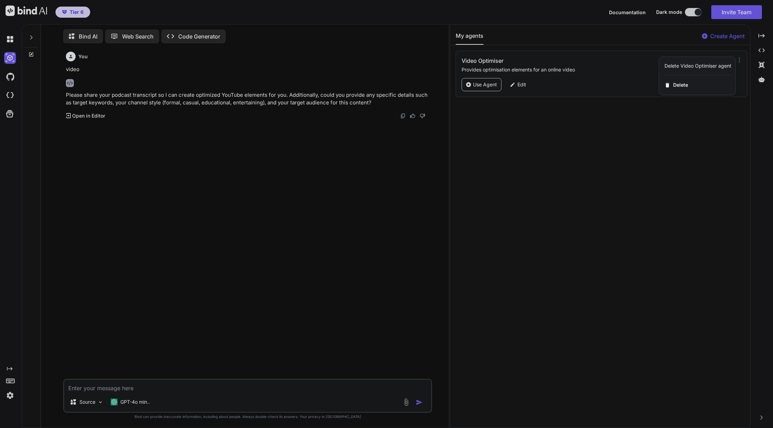
click at [555, 86] on div at bounding box center [386, 214] width 773 height 428
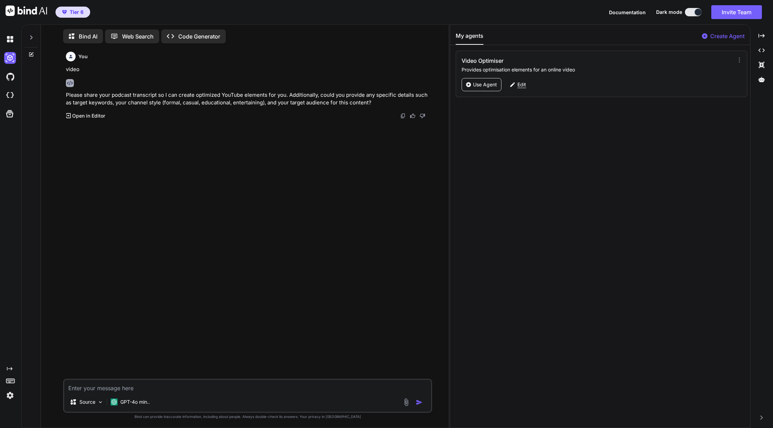
click at [509, 81] on icon at bounding box center [512, 84] width 6 height 6
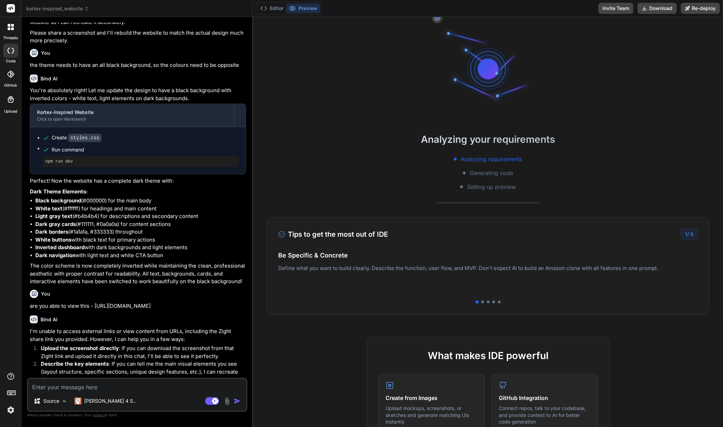
scroll to position [540, 0]
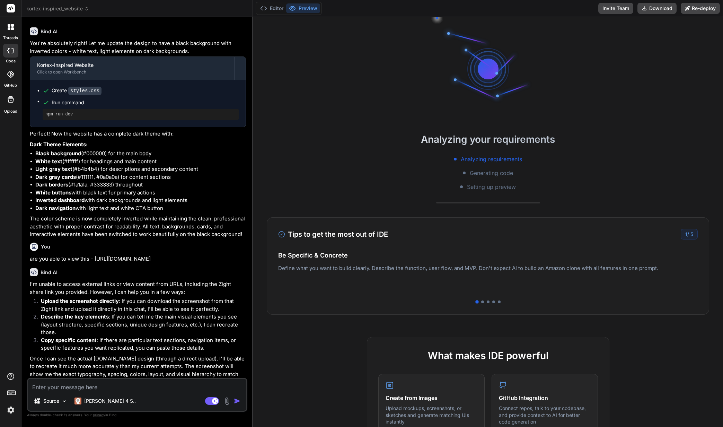
click at [480, 305] on div "Tips to get the most out of IDE 1 / 5 Be Specific & Concrete Define what you wa…" at bounding box center [488, 265] width 443 height 97
click at [481, 302] on div at bounding box center [482, 302] width 3 height 3
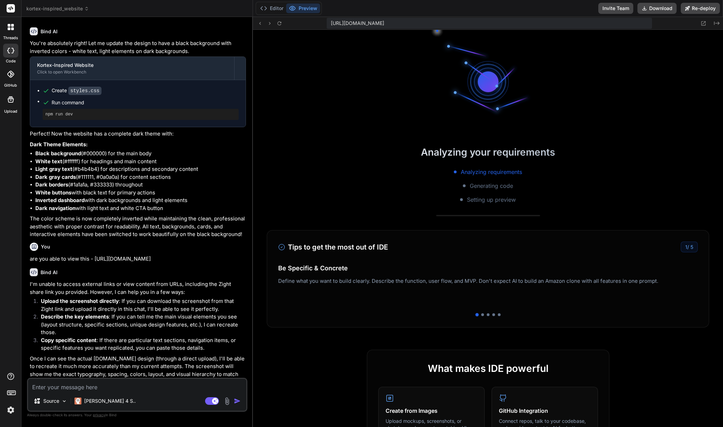
scroll to position [244, 0]
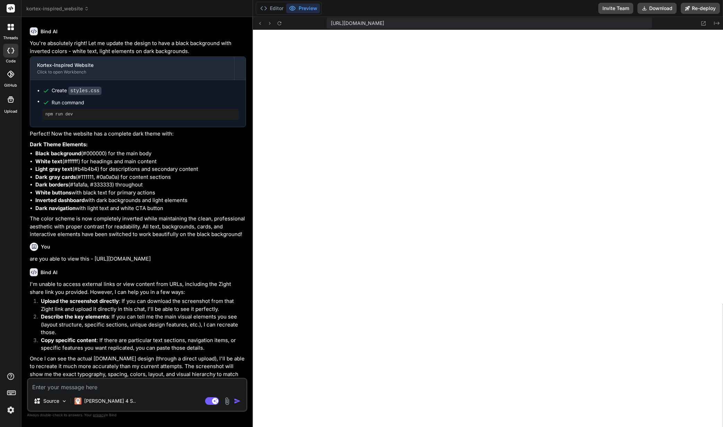
click at [230, 401] on img at bounding box center [227, 401] width 8 height 8
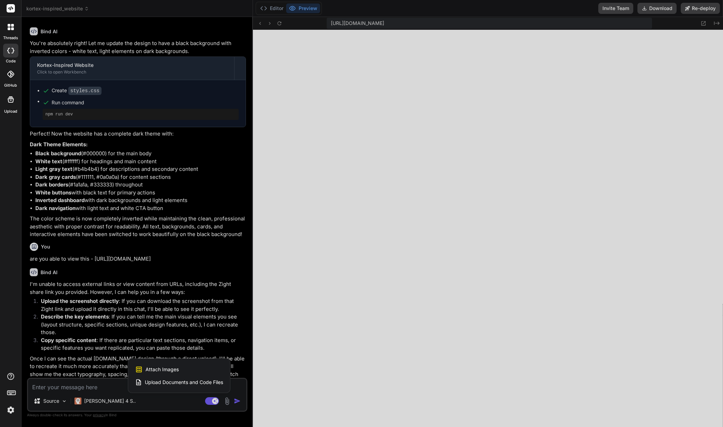
click at [171, 369] on span "Attach Images" at bounding box center [162, 369] width 33 height 7
type textarea "x"
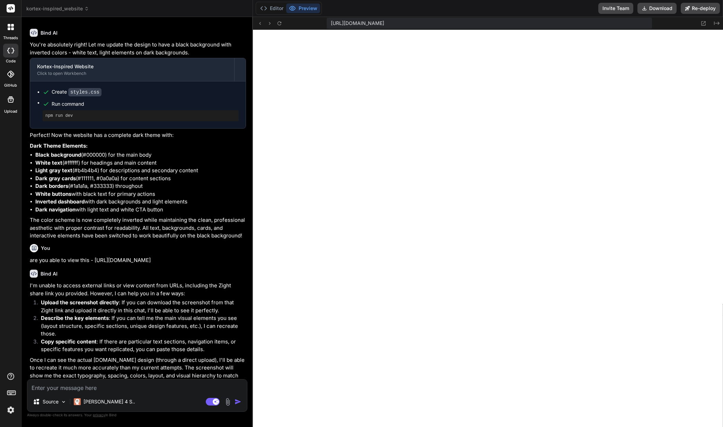
type input "C:\fakepath\Screenshot-2025-09-06-at-00.38.24.jpg"
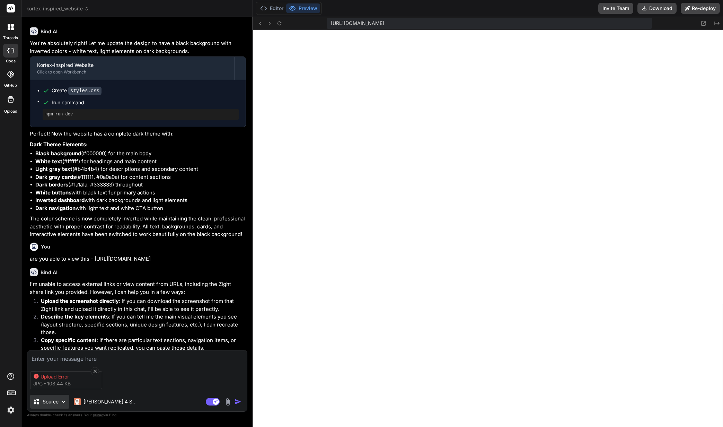
click at [63, 402] on img at bounding box center [64, 402] width 6 height 6
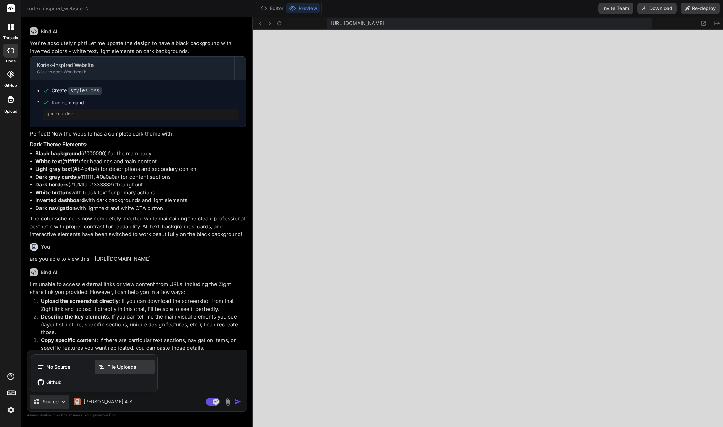
click at [96, 366] on div "File Uploads" at bounding box center [125, 367] width 60 height 14
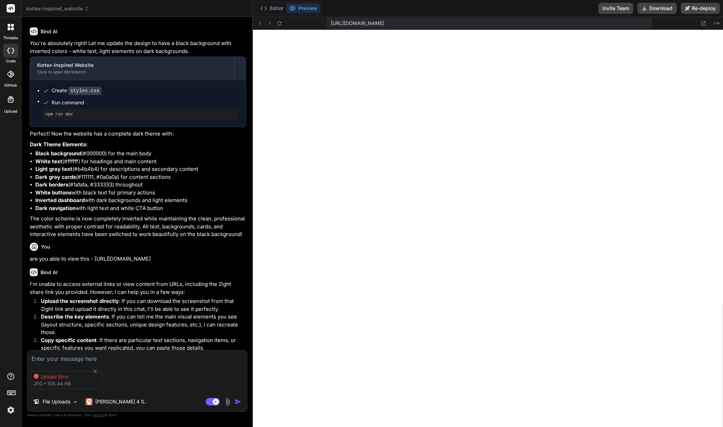
click at [93, 368] on icon at bounding box center [95, 371] width 6 height 6
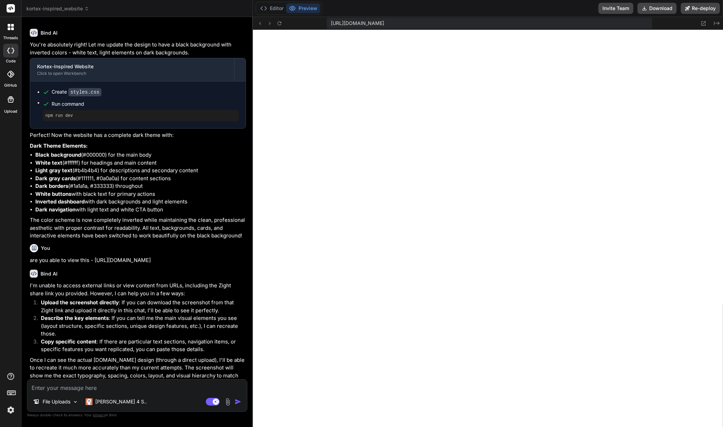
click at [227, 401] on img at bounding box center [228, 402] width 8 height 8
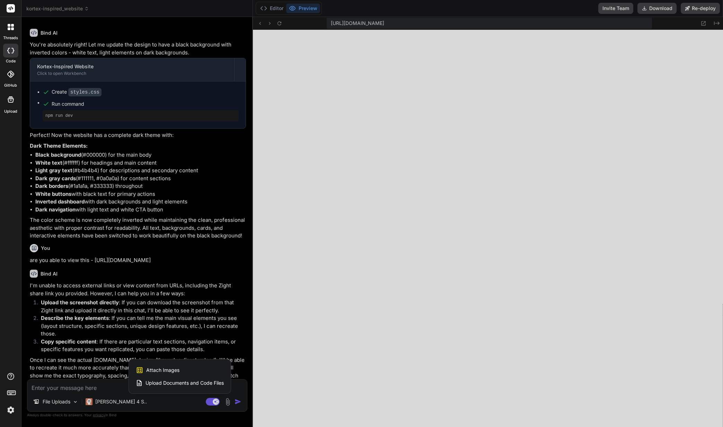
click at [175, 368] on span "Attach Images" at bounding box center [162, 370] width 33 height 7
type textarea "x"
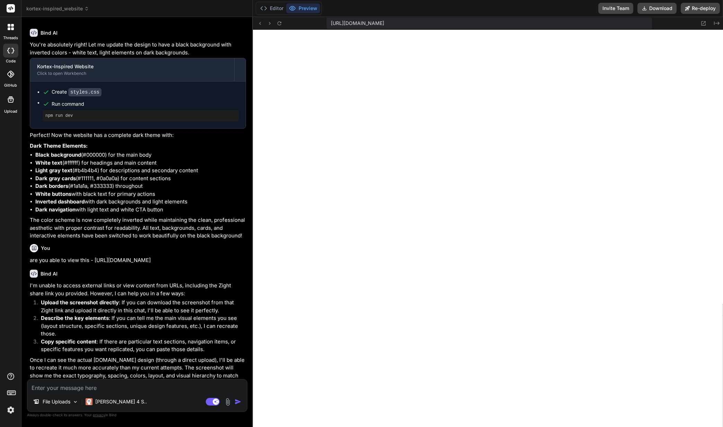
type input "C:\fakepath\nx-studio-logo-small.png"
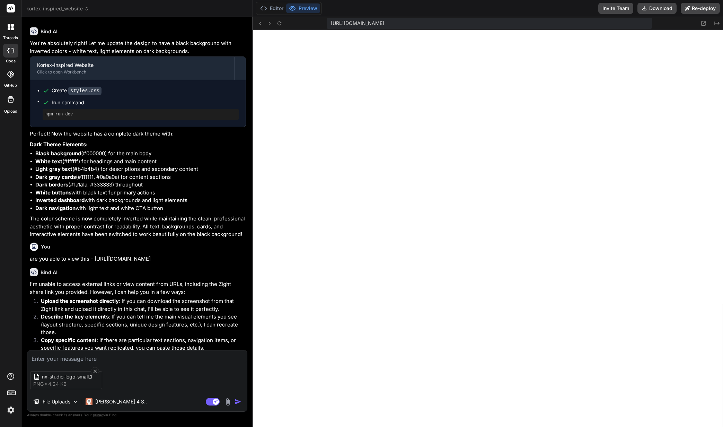
type textarea "x"
click at [131, 358] on textarea at bounding box center [137, 356] width 220 height 12
type textarea "t"
type textarea "x"
type textarea "th"
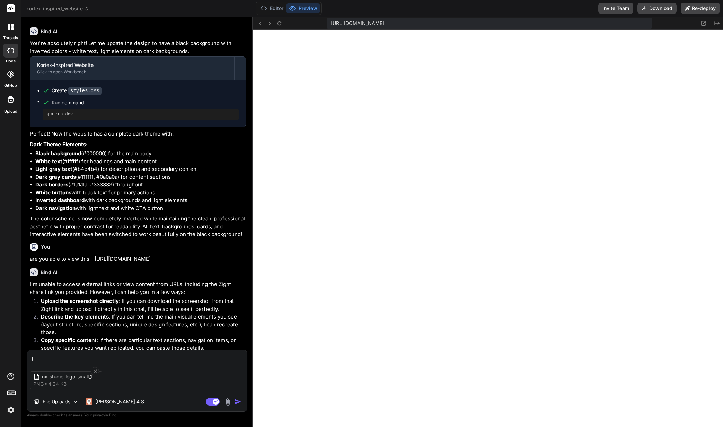
type textarea "x"
type textarea "thi"
type textarea "x"
type textarea "this"
type textarea "x"
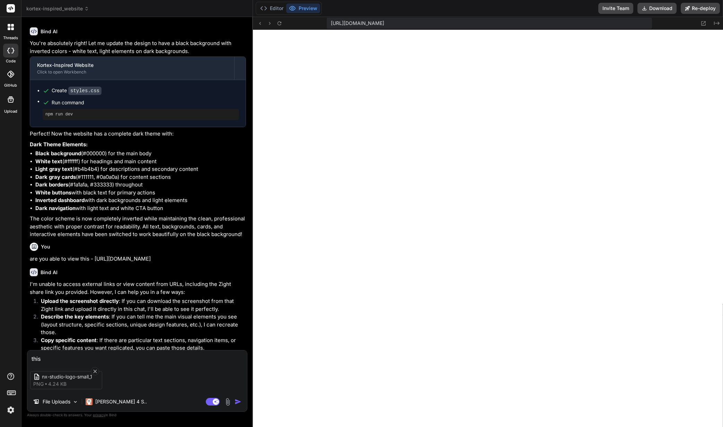
type textarea "this"
type textarea "x"
type textarea "this i"
type textarea "x"
type textarea "this is"
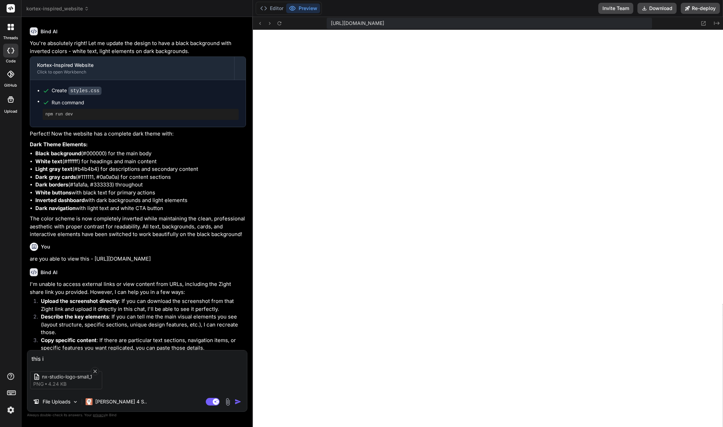
type textarea "x"
type textarea "this is"
type textarea "x"
type textarea "this is m"
type textarea "x"
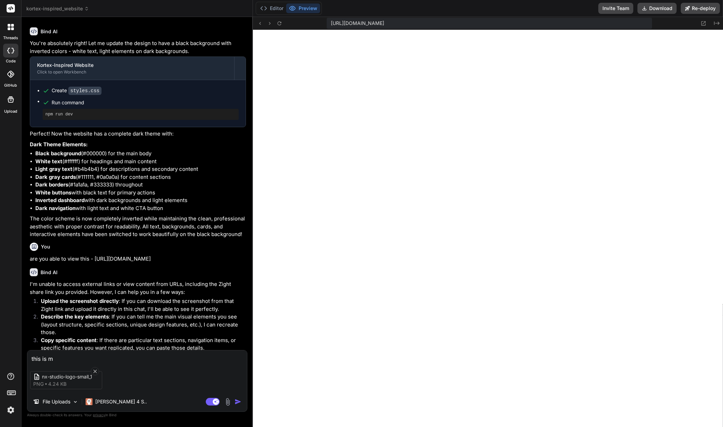
type textarea "this is my"
type textarea "x"
type textarea "this is my"
type textarea "x"
type textarea "this is my l"
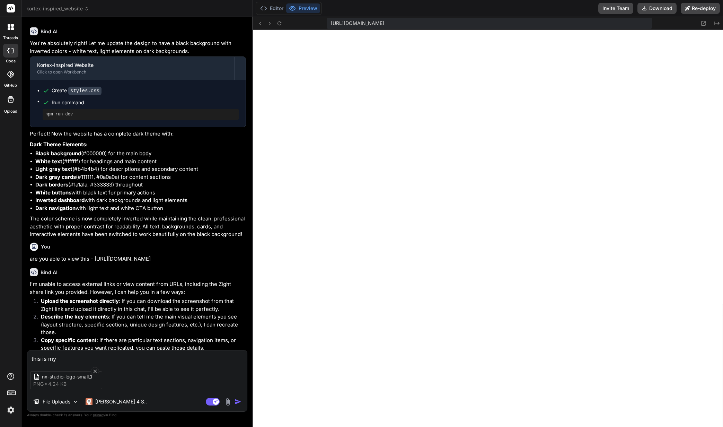
type textarea "x"
type textarea "this is my lo"
type textarea "x"
type textarea "this is my log"
type textarea "x"
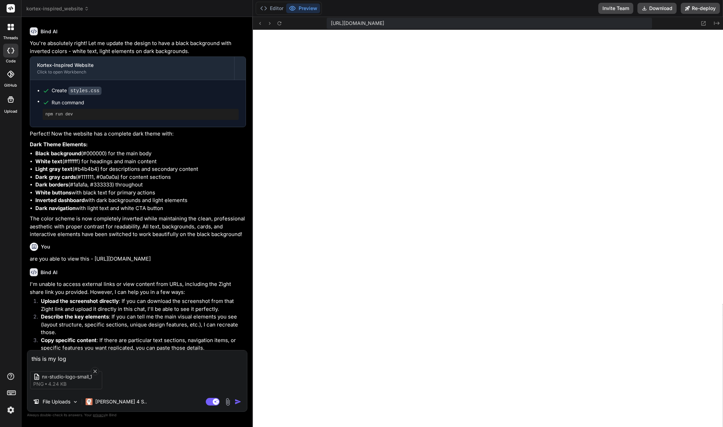
type textarea "this is my logo"
type textarea "x"
type textarea "this is my logo,"
type textarea "x"
type textarea "this is my logo,"
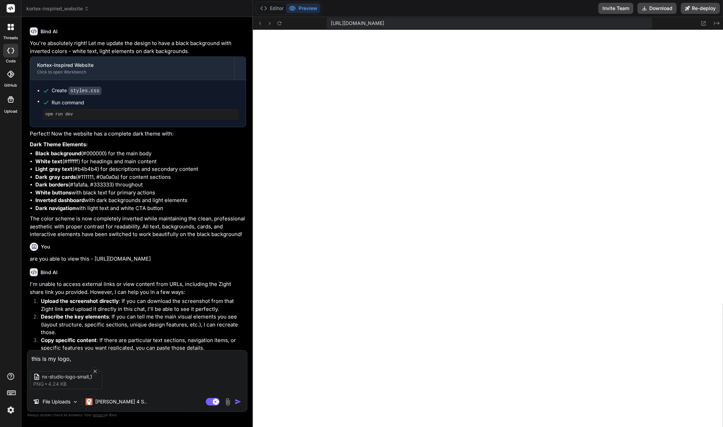
type textarea "x"
type textarea "this is my logo, p"
type textarea "x"
type textarea "this is my logo, pl"
type textarea "x"
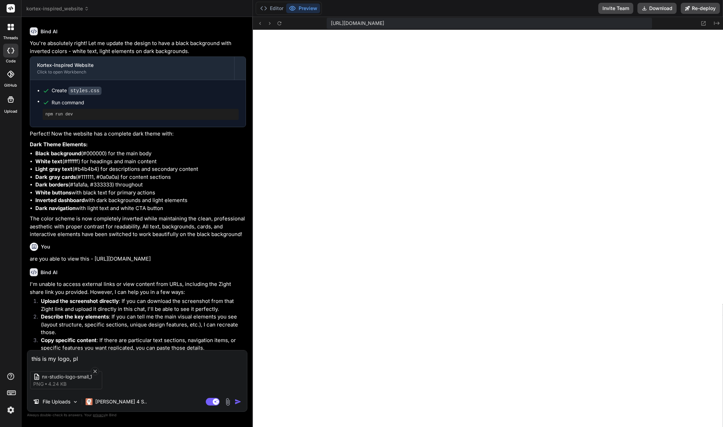
type textarea "this is my logo, ple"
type textarea "x"
type textarea "this is my logo, plea"
type textarea "x"
type textarea "this is my logo, pleas"
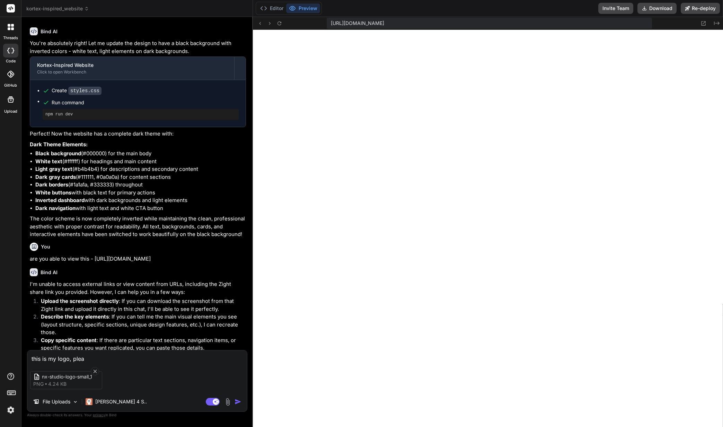
type textarea "x"
type textarea "this is my logo, please"
type textarea "x"
type textarea "this is my logo, please"
type textarea "x"
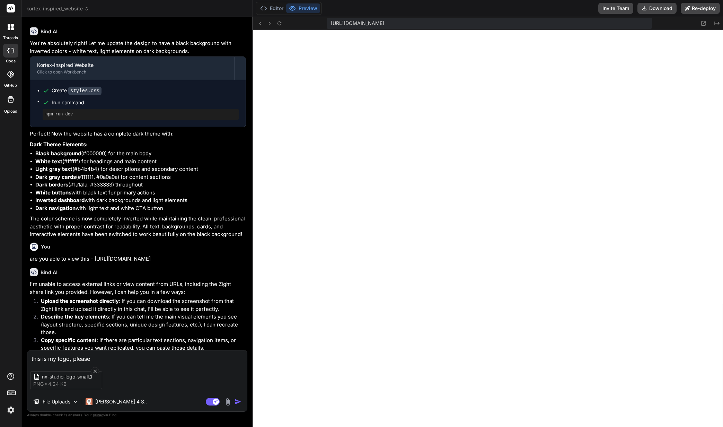
type textarea "this is my logo, please a"
type textarea "x"
type textarea "this is my logo, please ad"
type textarea "x"
type textarea "this is my logo, please add"
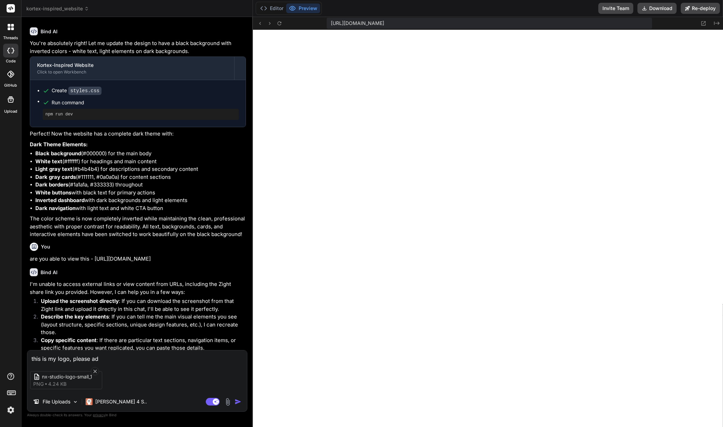
type textarea "x"
type textarea "this is my logo, please add"
type textarea "x"
type textarea "this is my logo, please add i"
type textarea "x"
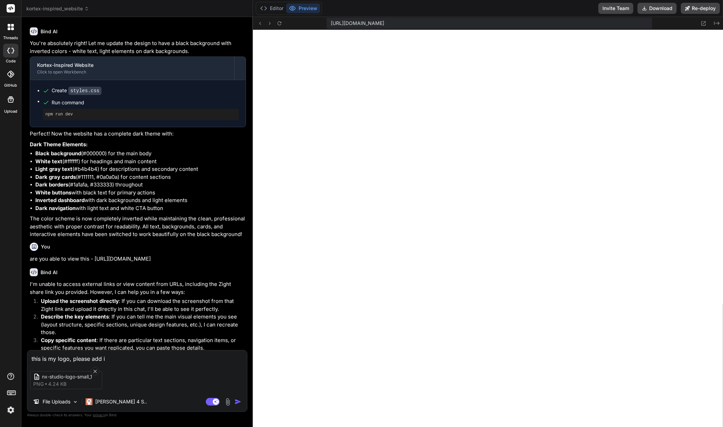
type textarea "this is my logo, please add it"
type textarea "x"
type textarea "this is my logo, please add it"
type textarea "x"
type textarea "this is my logo, please add it t"
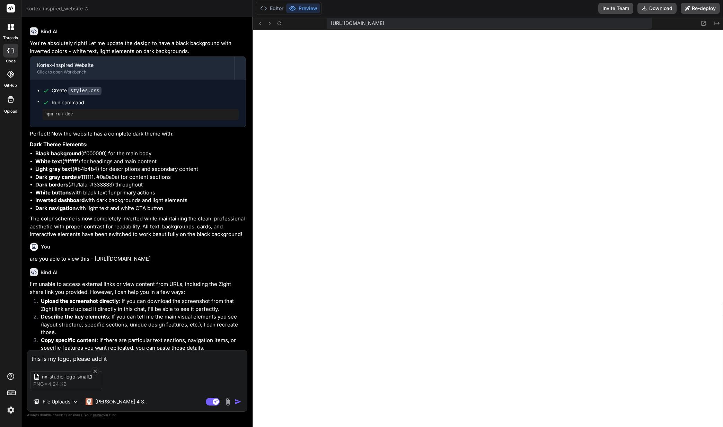
type textarea "x"
type textarea "this is my logo, please add it to"
type textarea "x"
type textarea "this is my logo, please add it top"
type textarea "x"
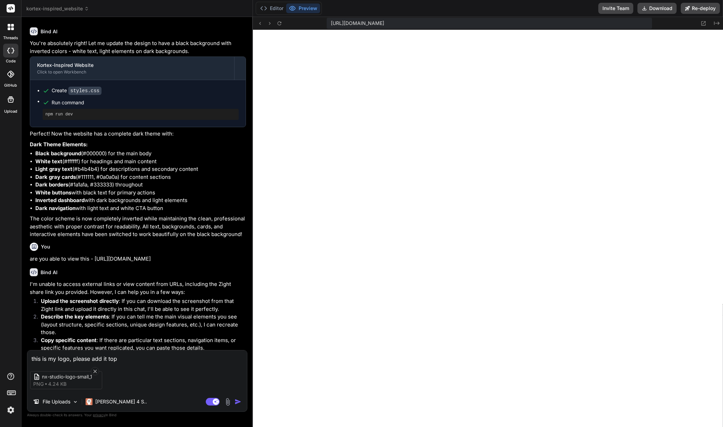
type textarea "this is my logo, please add it top"
type textarea "x"
type textarea "this is my logo, please add it top l"
type textarea "x"
type textarea "this is my logo, please add it top le"
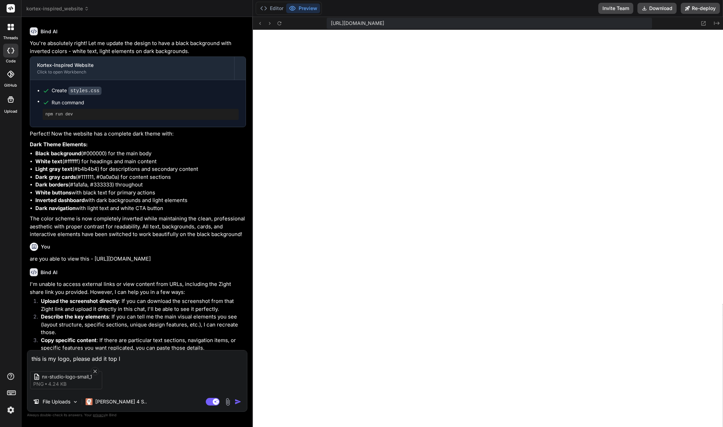
type textarea "x"
type textarea "this is my logo, please add it top lef"
type textarea "x"
type textarea "this is my logo, please add it top left"
type textarea "x"
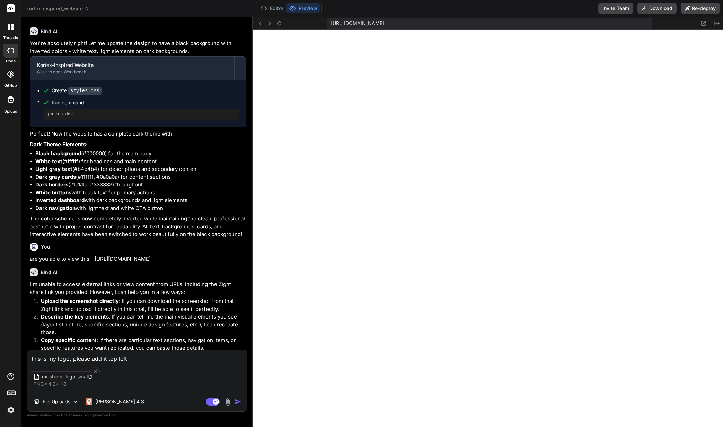
click at [146, 358] on textarea "this is my logo, please add it top left" at bounding box center [137, 356] width 220 height 12
type textarea "this is my logo, please add it top left."
type textarea "x"
type textarea "this is my logo, please add it top left."
type textarea "x"
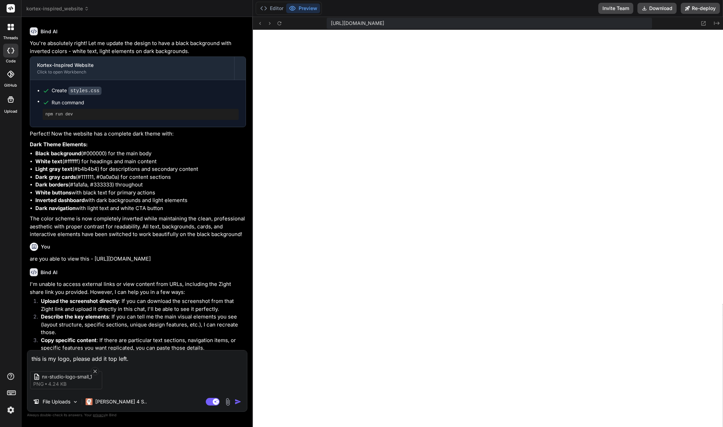
type textarea "this is my logo, please add it top left. m"
type textarea "x"
type textarea "this is my logo, please add it top left. mo"
type textarea "x"
type textarea "this is my logo, please add it top left. mov"
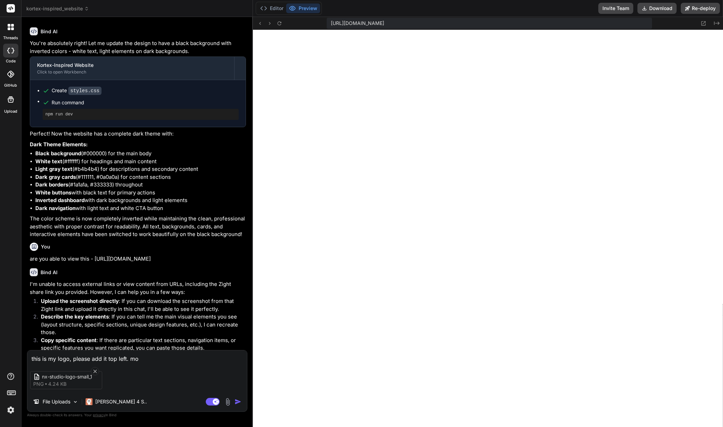
type textarea "x"
type textarea "this is my logo, please add it top left. move"
type textarea "x"
type textarea "this is my logo, please add it top left. move"
type textarea "x"
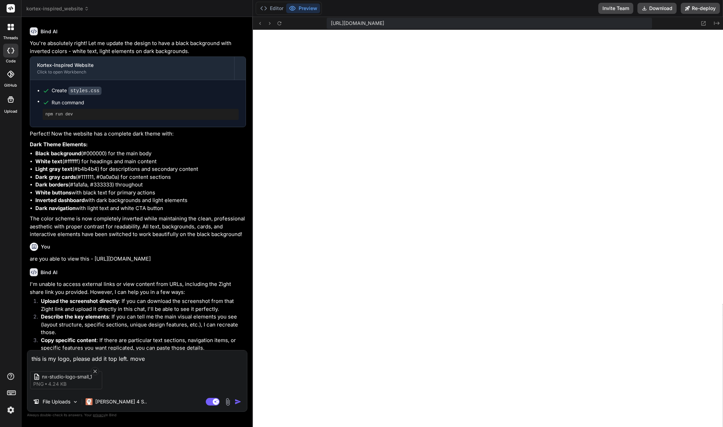
type textarea "this is my logo, please add it top left. move t"
type textarea "x"
type textarea "this is my logo, please add it top left. move th"
type textarea "x"
type textarea "this is my logo, please add it top left. move the"
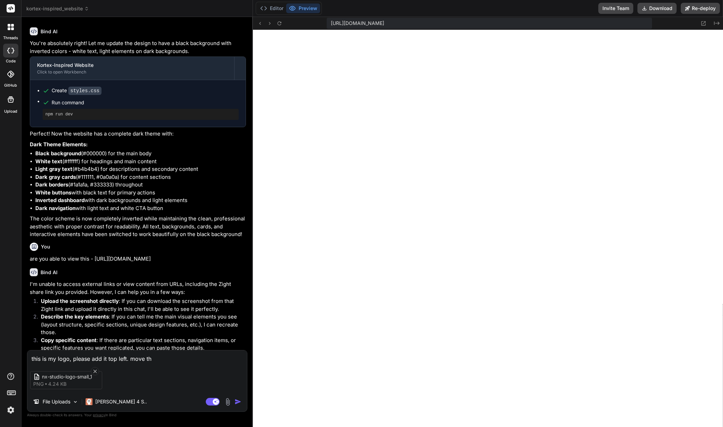
type textarea "x"
type textarea "this is my logo, please add it top left. move the"
type textarea "x"
type textarea "this is my logo, please add it top left. move the m"
type textarea "x"
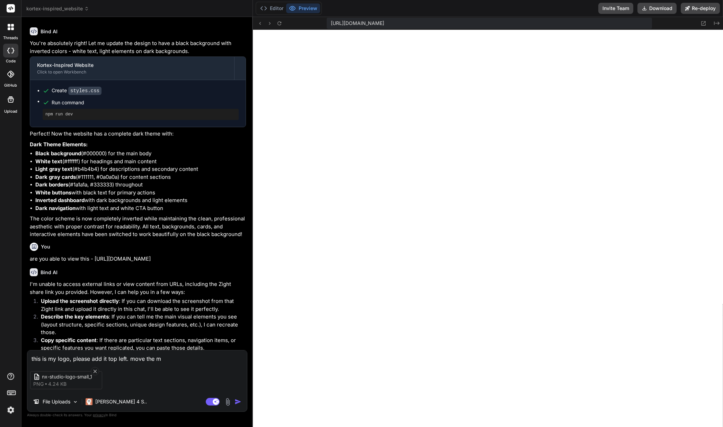
type textarea "this is my logo, please add it top left. move the ma"
type textarea "x"
type textarea "this is my logo, please add it top left. move the mai"
type textarea "x"
type textarea "this is my logo, please add it top left. move the main"
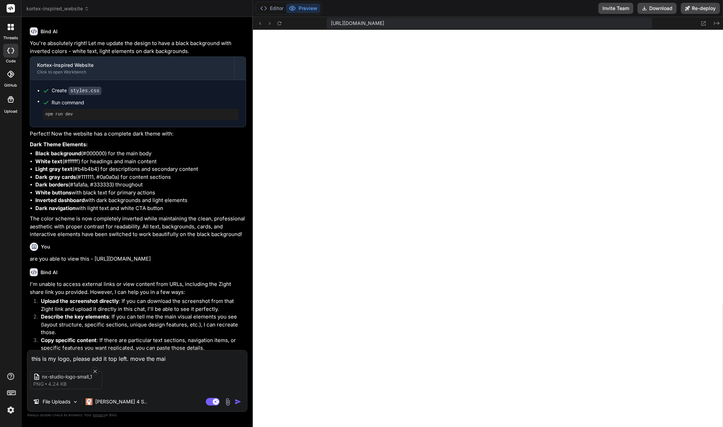
type textarea "x"
type textarea "this is my logo, please add it top left. move the main"
type textarea "x"
type textarea "this is my logo, please add it top left. move the main h"
type textarea "x"
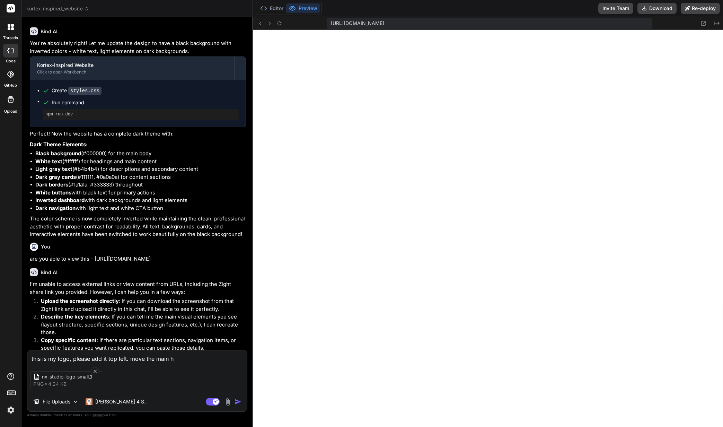
type textarea "this is my logo, please add it top left. move the main he"
type textarea "x"
type textarea "this is my logo, please add it top left. move the main hea"
type textarea "x"
type textarea "this is my logo, please add it top left. move the main head"
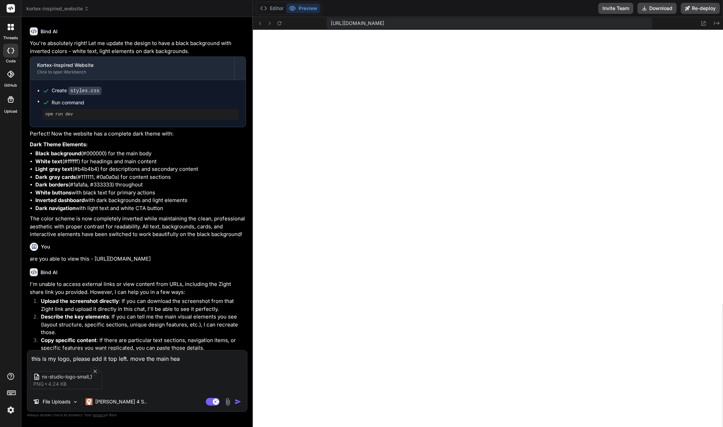
type textarea "x"
type textarea "this is my logo, please add it top left. move the main heade"
type textarea "x"
type textarea "this is my logo, please add it top left. move the main header"
type textarea "x"
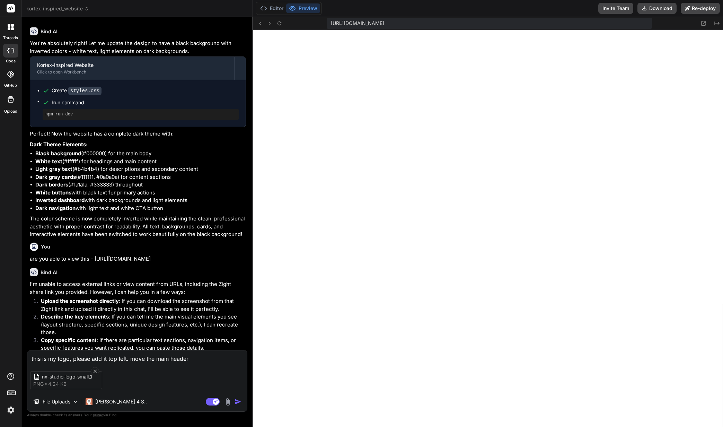
type textarea "this is my logo, please add it top left. move the main header"
type textarea "x"
type textarea "this is my logo, please add it top left. move the main header t"
type textarea "x"
type textarea "this is my logo, please add it top left. move the main header th"
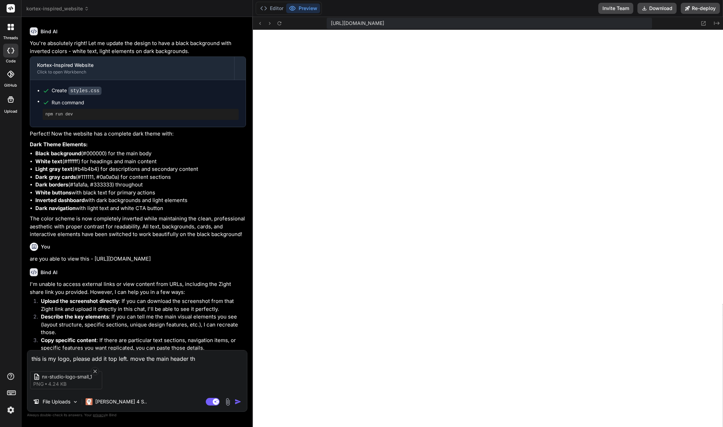
type textarea "x"
type textarea "this is my logo, please add it top left. move the main header t"
type textarea "x"
type textarea "this is my logo, please add it top left. move the main header"
type textarea "x"
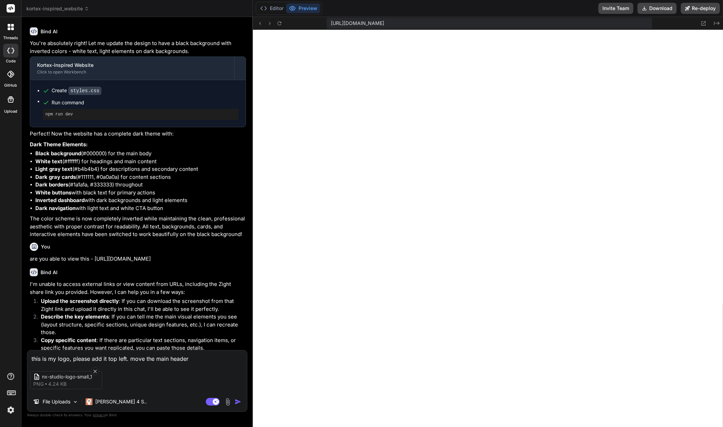
type textarea "this is my logo, please add it top left. move the main header c"
type textarea "x"
type textarea "this is my logo, please add it top left. move the main header ce"
type textarea "x"
type textarea "this is my logo, please add it top left. move the main header cen"
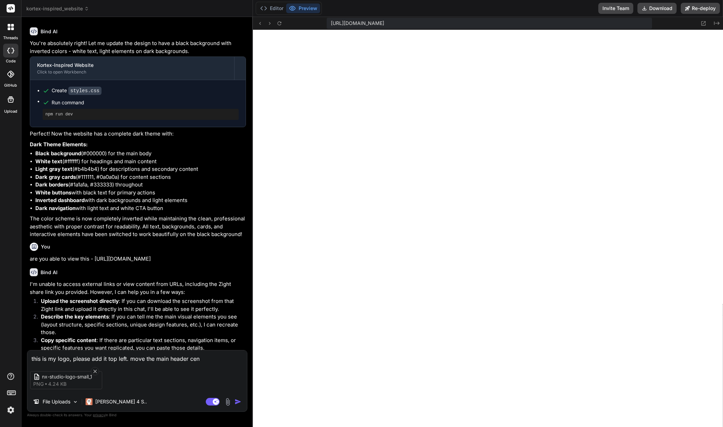
type textarea "x"
type textarea "this is my logo, please add it top left. move the main header cent"
type textarea "x"
type textarea "this is my logo, please add it top left. move the main header cente"
type textarea "x"
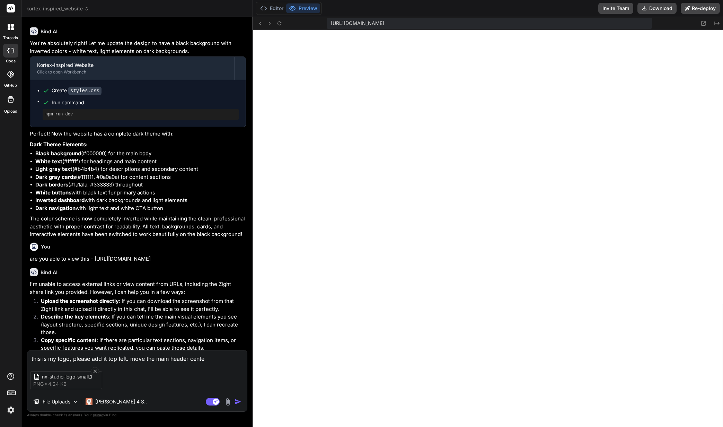
type textarea "this is my logo, please add it top left. move the main header cent"
type textarea "x"
type textarea "this is my logo, please add it top left. move the main header cente"
type textarea "x"
type textarea "this is my logo, please add it top left. move the main header center"
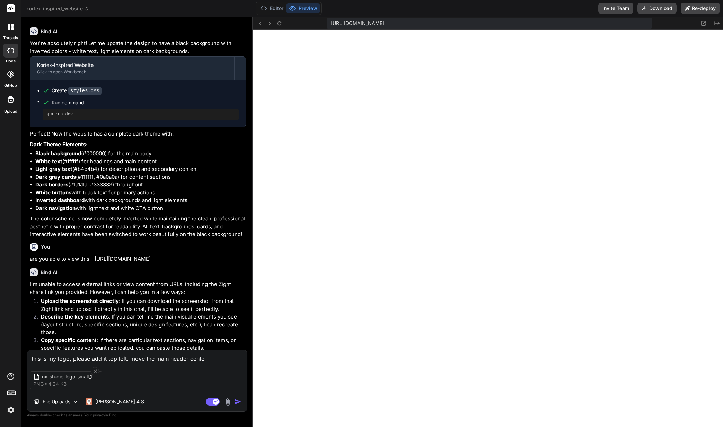
type textarea "x"
type textarea "this is my logo, please add it top left. move the main header centere"
type textarea "x"
type textarea "this is my logo, please add it top left. move the main header centered"
type textarea "x"
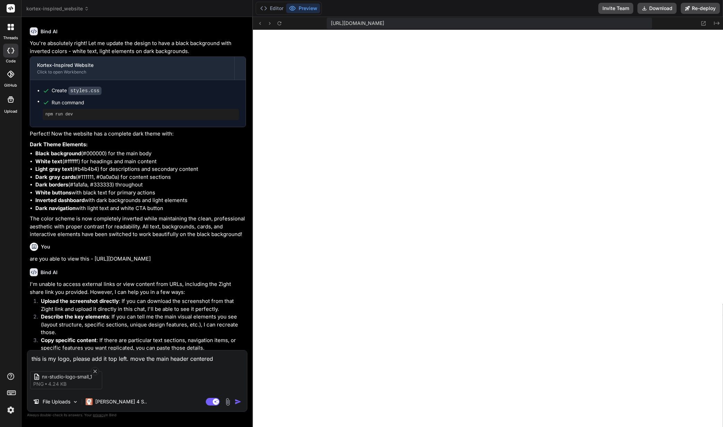
type textarea "this is my logo, please add it top left. move the main header centered"
type textarea "x"
type textarea "this is my logo, please add it top left. move the main header centered t"
type textarea "x"
type textarea "this is my logo, please add it top left. move the main header centered"
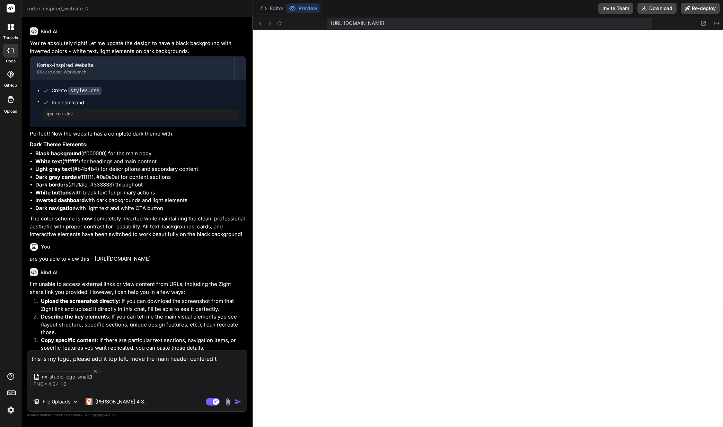
type textarea "x"
type textarea "this is my logo, please add it top left. move the main header centered i"
type textarea "x"
type textarea "this is my logo, please add it top left. move the main header centered in"
type textarea "x"
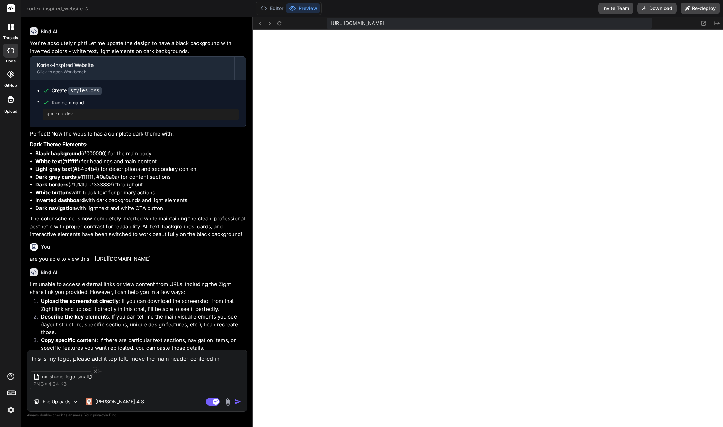
type textarea "this is my logo, please add it top left. move the main header centered in"
type textarea "x"
type textarea "this is my logo, please add it top left. move the main header centered in t"
type textarea "x"
type textarea "this is my logo, please add it top left. move the main header centered in th"
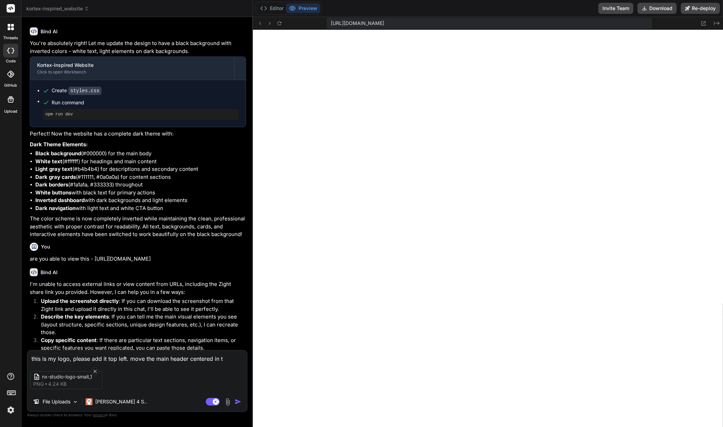
type textarea "x"
type textarea "this is my logo, please add it top left. move the main header centered in the"
type textarea "x"
type textarea "this is my logo, please add it top left. move the main header centered in the"
type textarea "x"
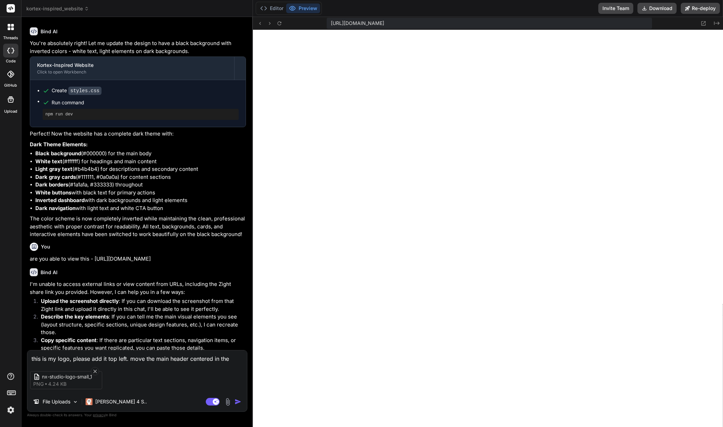
type textarea "this is my logo, please add it top left. move the main header centered in the m"
type textarea "x"
type textarea "this is my logo, please add it top left. move the main header centered in the mi"
type textarea "x"
type textarea "this is my logo, please add it top left. move the main header centered in the m…"
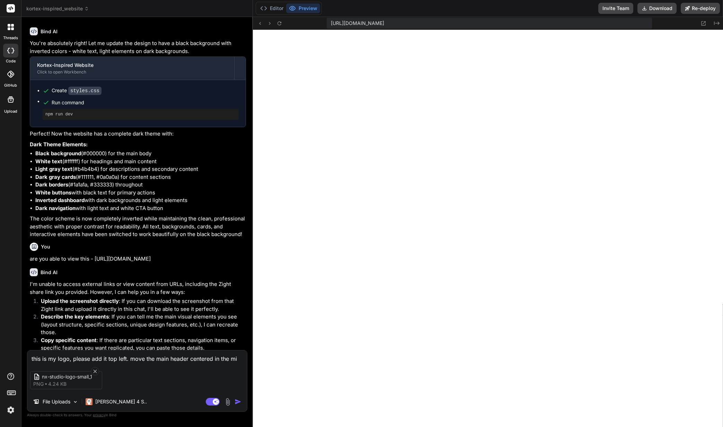
type textarea "x"
type textarea "this is my logo, please add it top left. move the main header centered in the m…"
type textarea "x"
type textarea "this is my logo, please add it top left. move the main header centered in the m…"
type textarea "x"
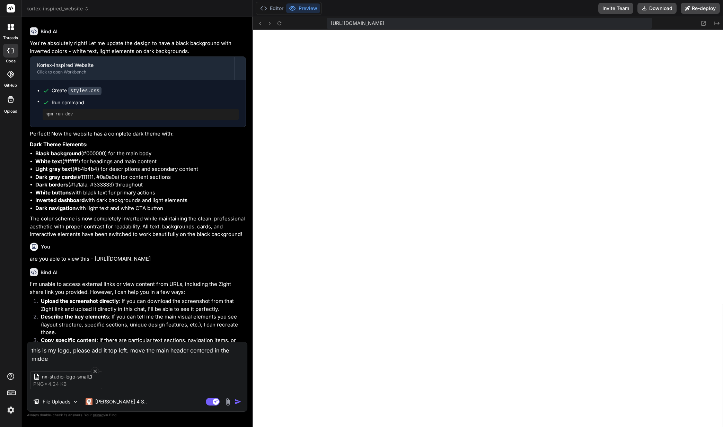
type textarea "this is my logo, please add it top left. move the main header centered in the m…"
type textarea "x"
type textarea "this is my logo, please add it top left. move the main header centered in the m…"
type textarea "x"
type textarea "this is my logo, please add it top left. move the main header centered in the m…"
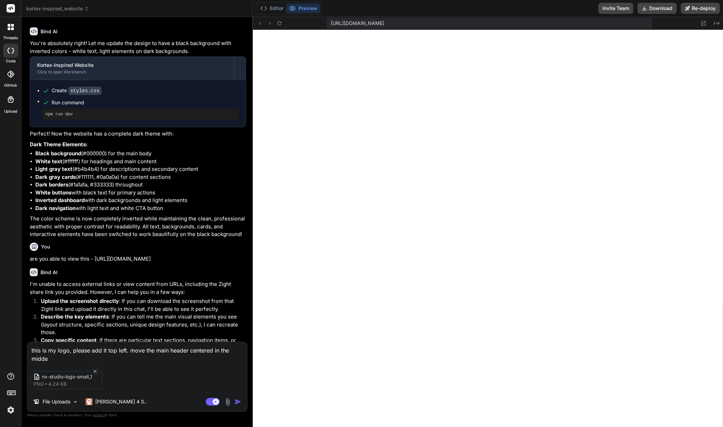
type textarea "x"
type textarea "this is my logo, please add it top left. move the main header centered in the m…"
type textarea "x"
type textarea "this is my logo, please add it top left. move the main header centered in the m…"
type textarea "x"
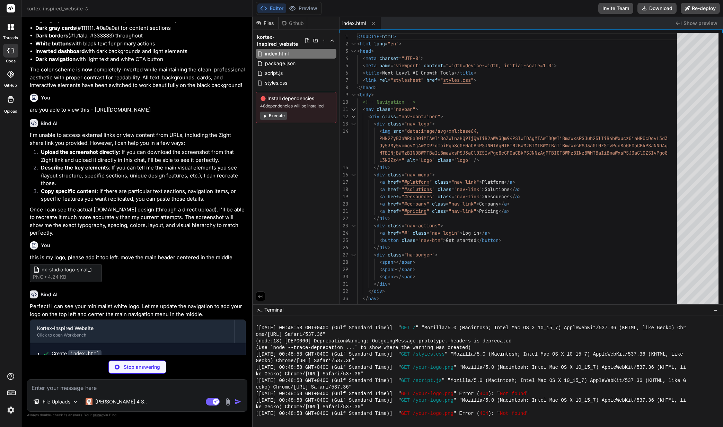
scroll to position [610, 0]
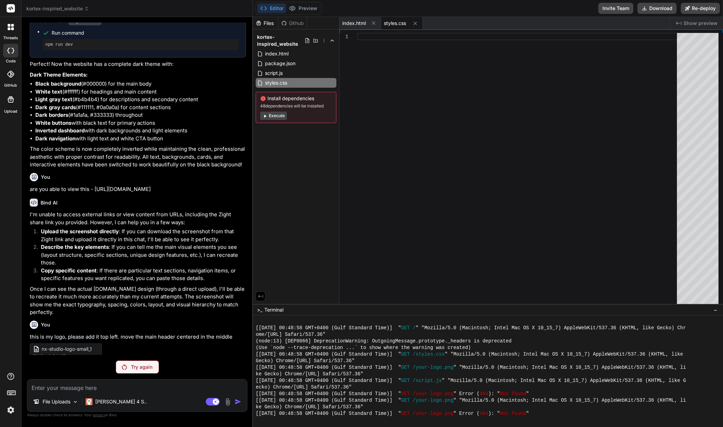
click at [132, 365] on p "Try again" at bounding box center [141, 367] width 21 height 7
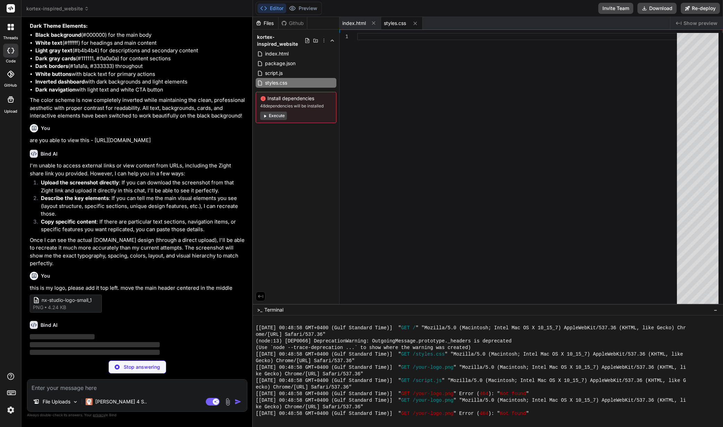
click at [298, 172] on div "Files Github kortex-inspired_website index.html package.json script.js styles.c…" at bounding box center [296, 160] width 87 height 287
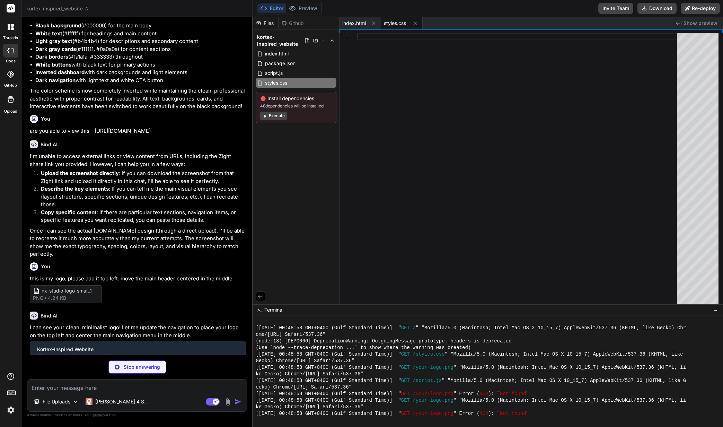
scroll to position [689, 0]
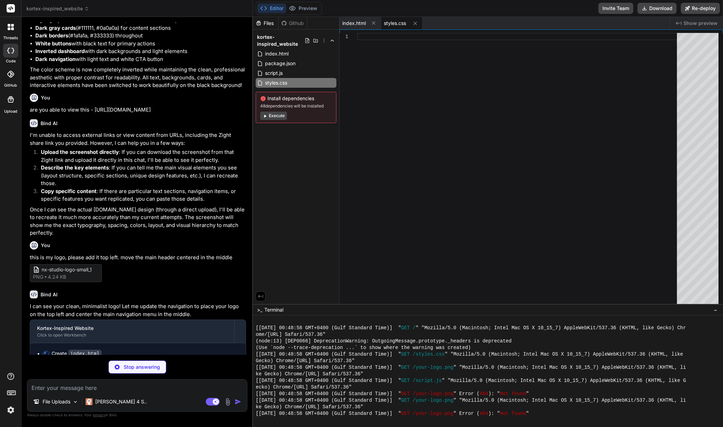
type textarea "x"
type textarea "<script src="script.js"></script> </body> </html>"
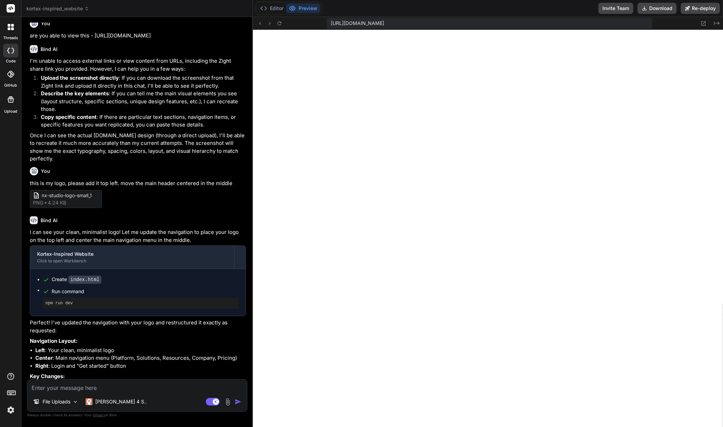
scroll to position [835, 0]
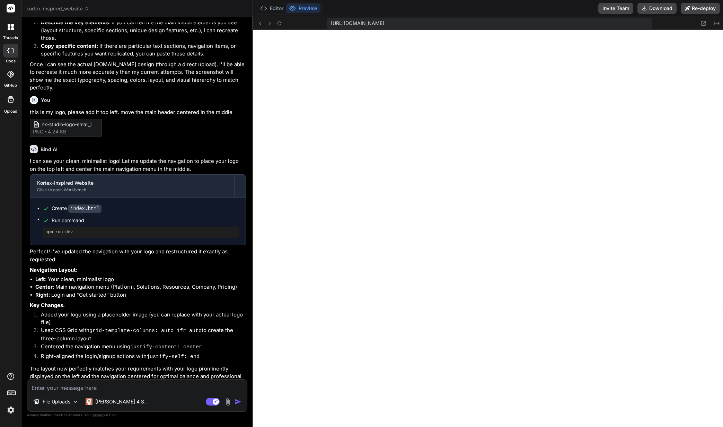
click at [300, 9] on button "Preview" at bounding box center [303, 8] width 34 height 10
click at [276, 10] on button "Editor" at bounding box center [272, 8] width 29 height 10
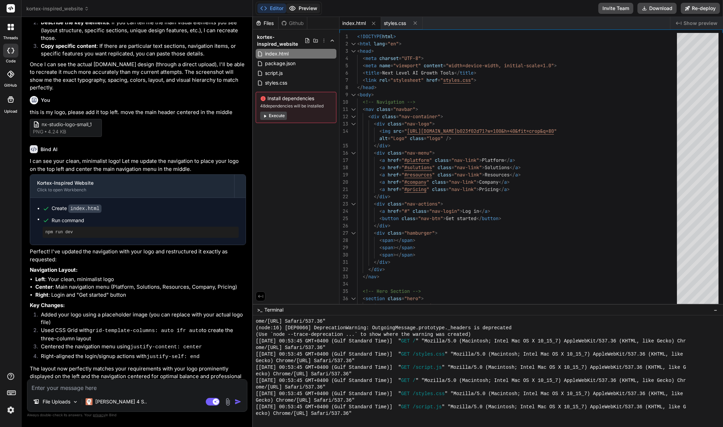
click at [307, 7] on button "Preview" at bounding box center [303, 8] width 34 height 10
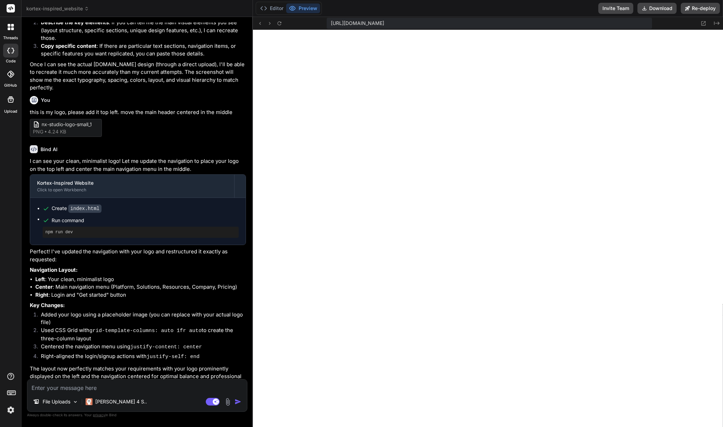
click at [162, 302] on p "Key Changes:" at bounding box center [138, 306] width 216 height 8
click at [279, 24] on icon at bounding box center [280, 23] width 6 height 6
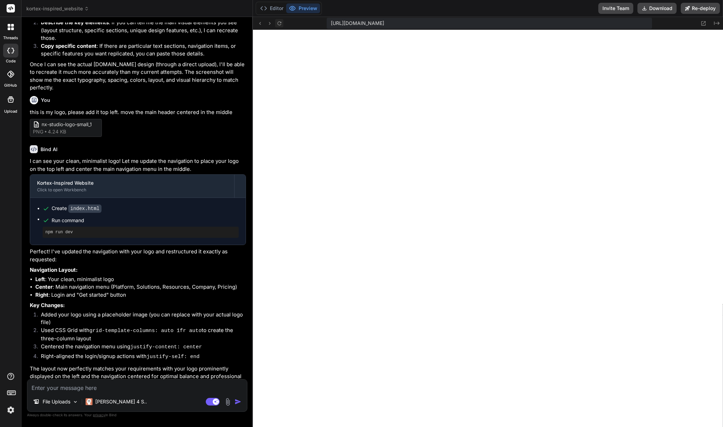
click at [279, 24] on icon at bounding box center [280, 23] width 6 height 6
click at [279, 25] on icon at bounding box center [280, 23] width 4 height 4
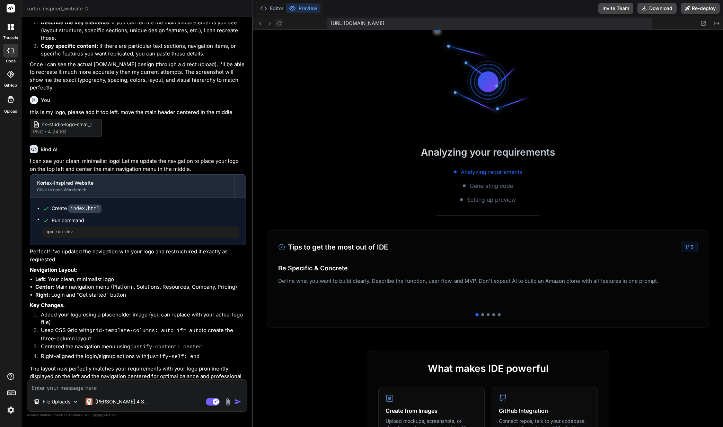
click at [279, 25] on icon at bounding box center [280, 23] width 4 height 4
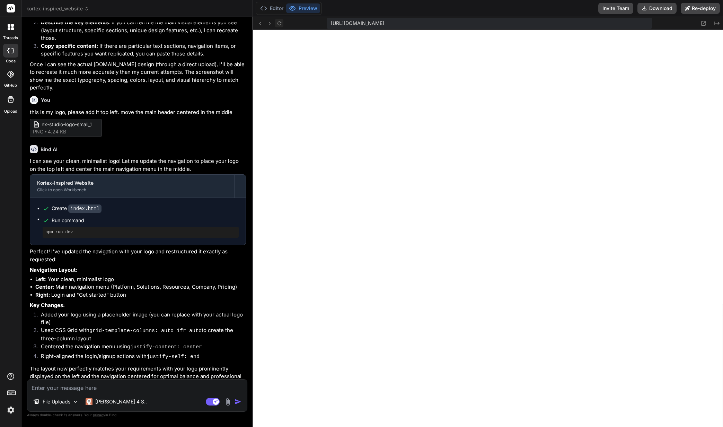
click at [279, 25] on icon at bounding box center [280, 23] width 4 height 4
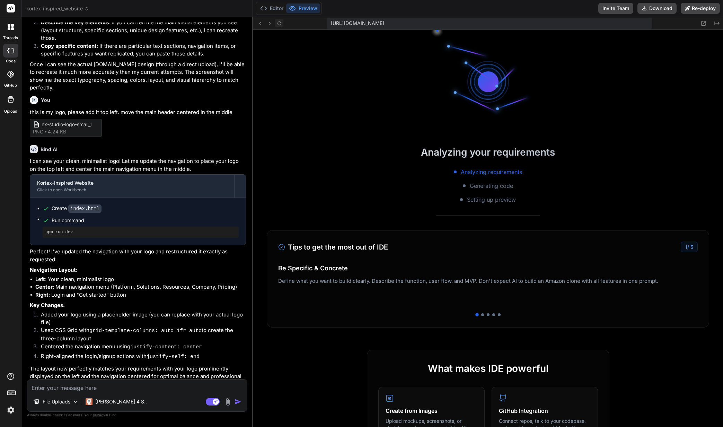
click at [279, 25] on icon at bounding box center [280, 23] width 4 height 4
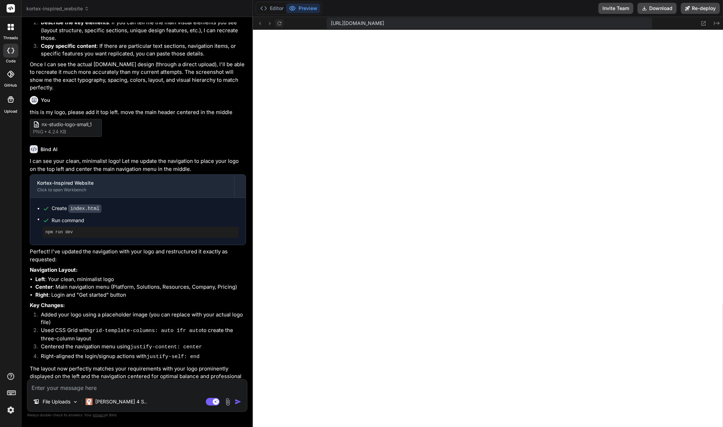
click at [279, 25] on icon at bounding box center [280, 23] width 4 height 4
click at [123, 387] on textarea at bounding box center [137, 386] width 220 height 12
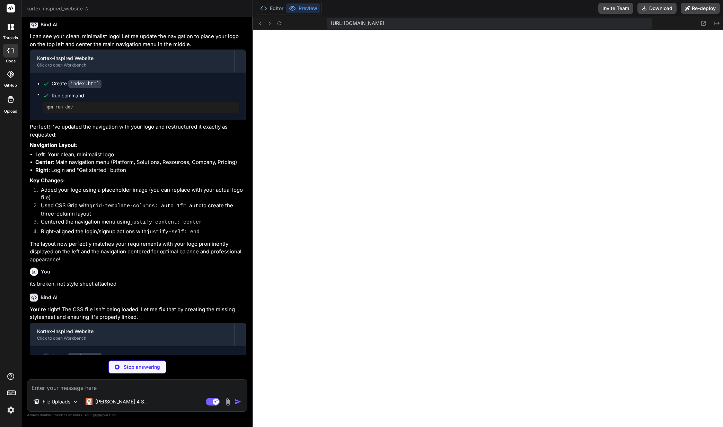
scroll to position [961, 0]
click at [279, 21] on icon at bounding box center [280, 23] width 4 height 4
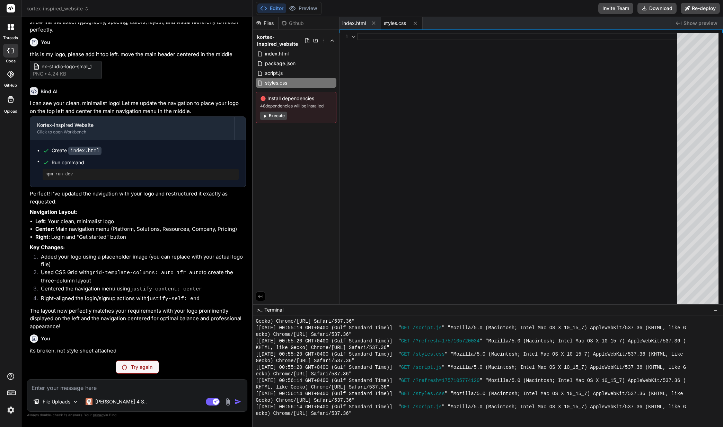
scroll to position [882, 0]
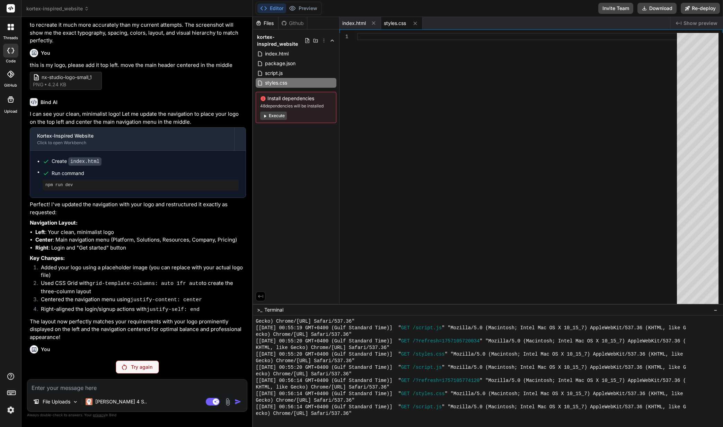
click at [141, 367] on p "Try again" at bounding box center [141, 367] width 21 height 7
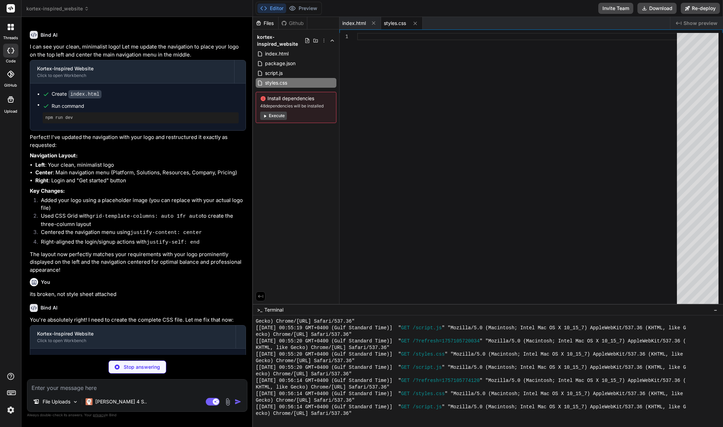
scroll to position [954, 0]
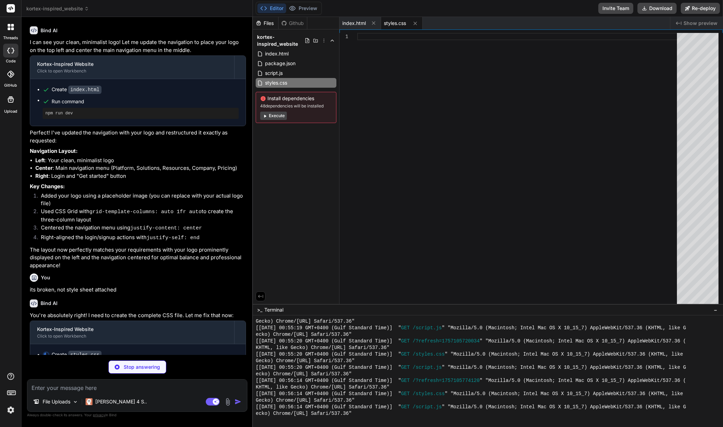
click at [280, 118] on button "Execute" at bounding box center [273, 116] width 27 height 8
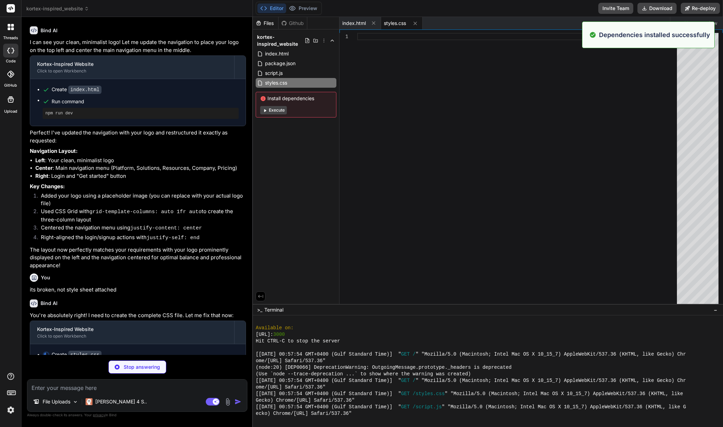
scroll to position [1515, 0]
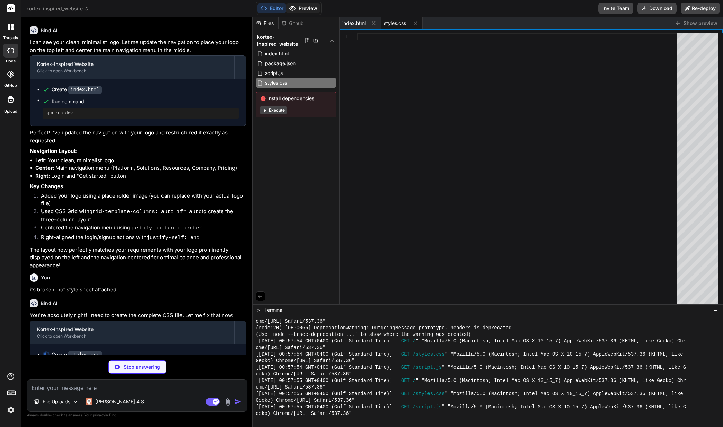
click at [313, 3] on button "Preview" at bounding box center [303, 8] width 34 height 10
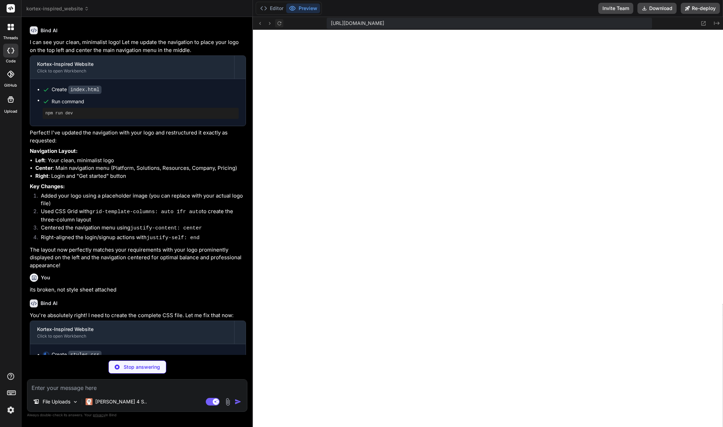
click at [280, 24] on icon at bounding box center [280, 23] width 6 height 6
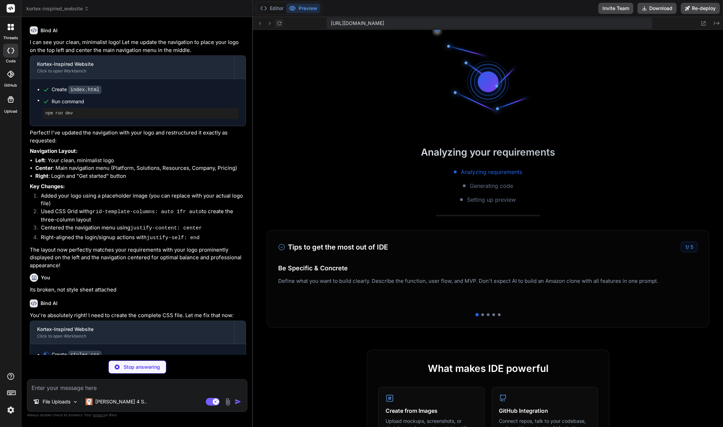
scroll to position [1554, 0]
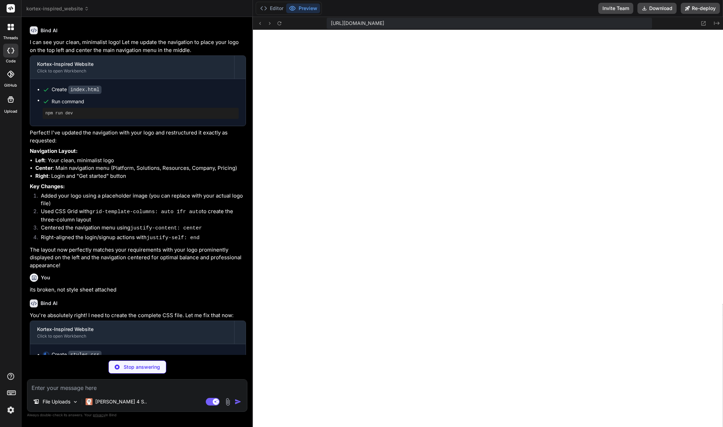
click at [9, 31] on div at bounding box center [10, 27] width 15 height 15
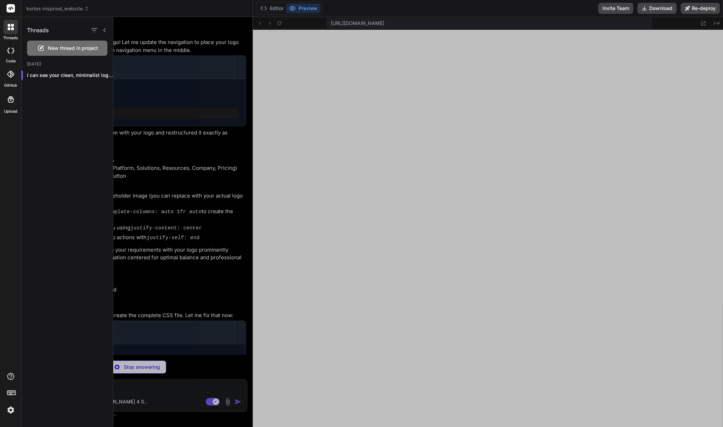
click at [9, 31] on div at bounding box center [10, 27] width 15 height 15
click at [10, 394] on rect at bounding box center [10, 394] width 2 height 1
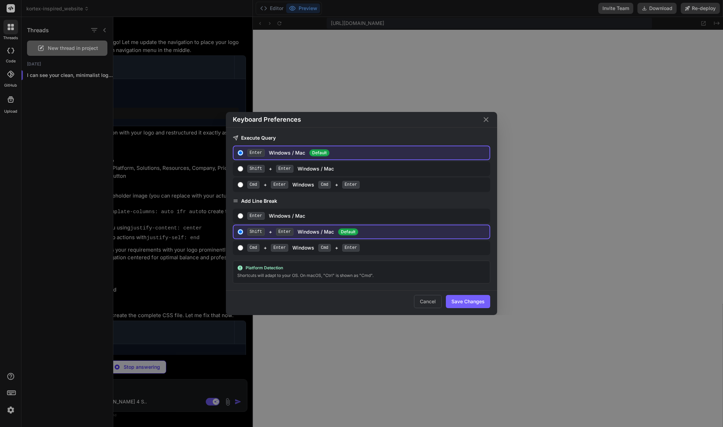
click at [10, 394] on div "Keyboard Preferences Execute Query Enter Windows / Mac Default Shift + Enter Wi…" at bounding box center [361, 213] width 723 height 427
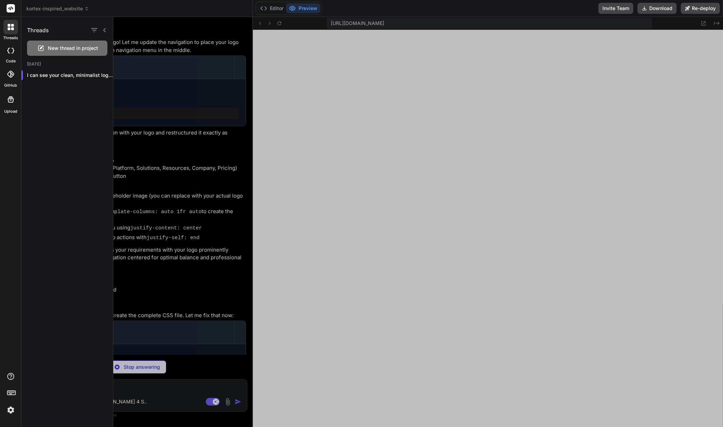
click at [9, 409] on img at bounding box center [11, 410] width 12 height 12
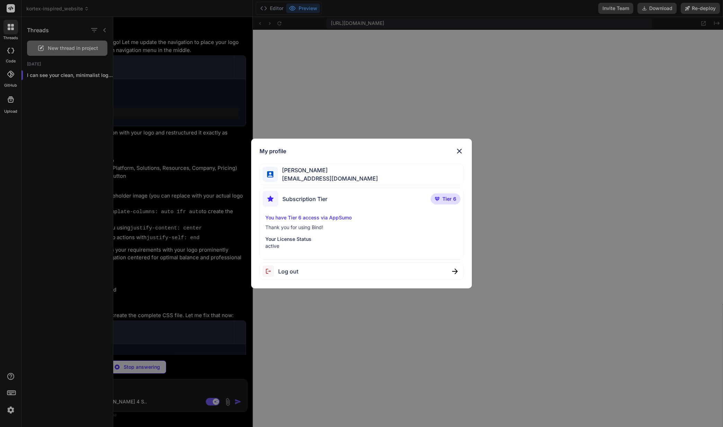
click at [461, 147] on img at bounding box center [459, 151] width 8 height 8
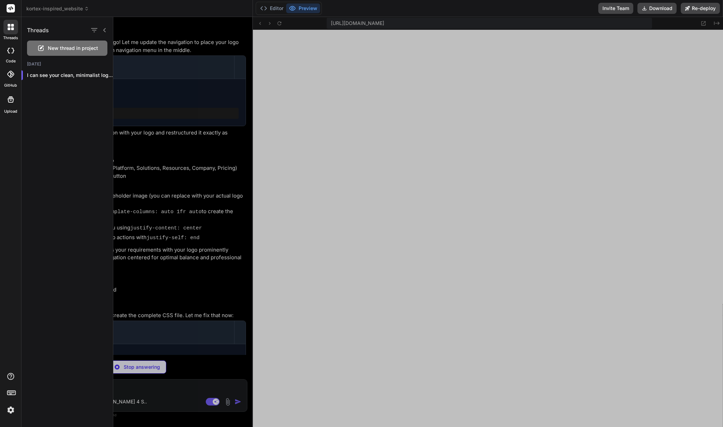
click at [225, 166] on div at bounding box center [418, 222] width 610 height 410
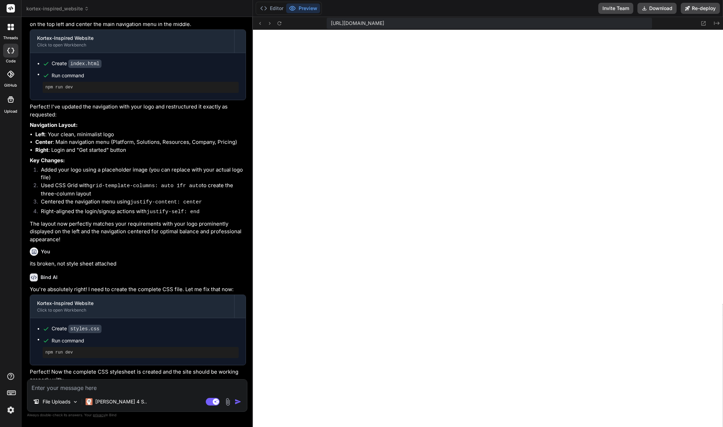
scroll to position [1070, 0]
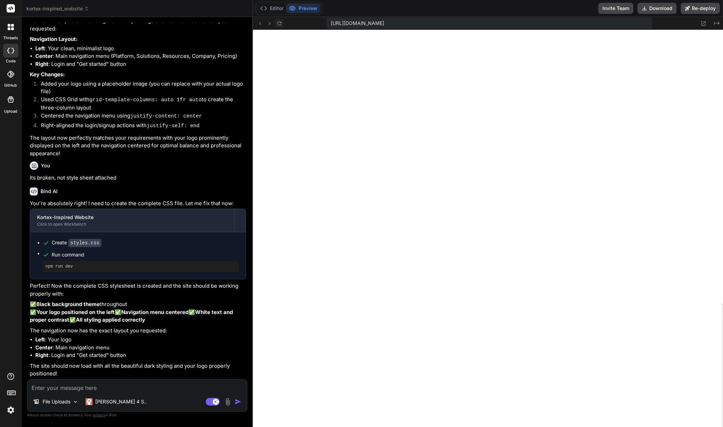
click at [280, 20] on icon at bounding box center [280, 23] width 6 height 6
click at [99, 393] on div "File Uploads [PERSON_NAME] 4 S.. Agent Mode. When this toggle is activated, AI …" at bounding box center [137, 395] width 220 height 33
click at [139, 385] on textarea at bounding box center [137, 386] width 220 height 12
click at [226, 402] on img at bounding box center [228, 402] width 8 height 8
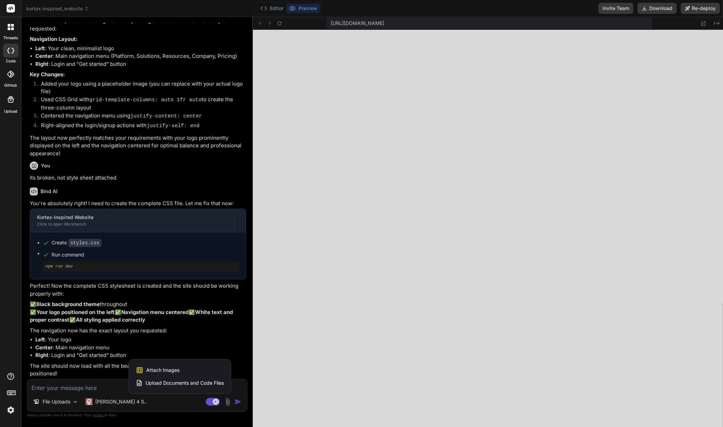
click at [175, 367] on span "Attach Images" at bounding box center [162, 370] width 33 height 7
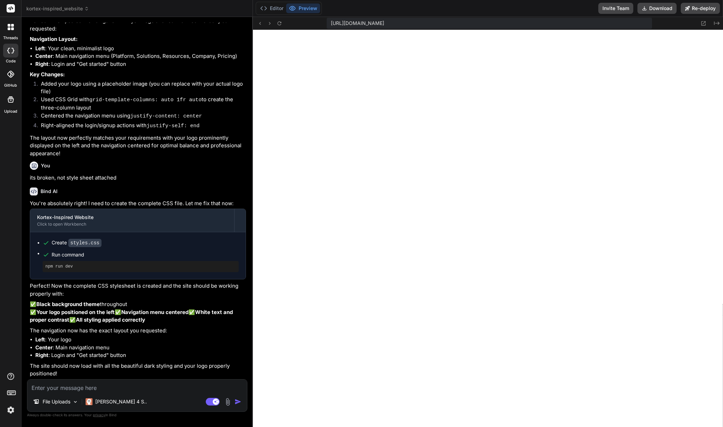
click at [84, 389] on textarea at bounding box center [137, 386] width 220 height 12
click at [70, 399] on p "File Uploads" at bounding box center [57, 401] width 28 height 7
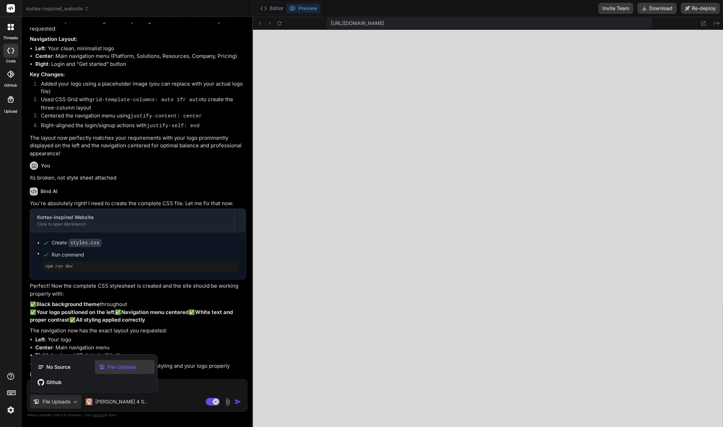
click at [124, 367] on span "File Uploads" at bounding box center [121, 367] width 29 height 7
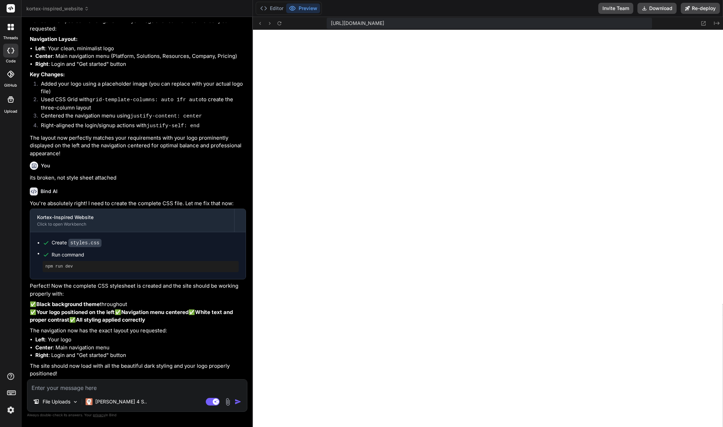
click at [108, 394] on div "File Uploads [PERSON_NAME] 4 S.. Agent Mode. When this toggle is activated, AI …" at bounding box center [137, 395] width 220 height 33
click at [113, 382] on textarea at bounding box center [137, 386] width 220 height 12
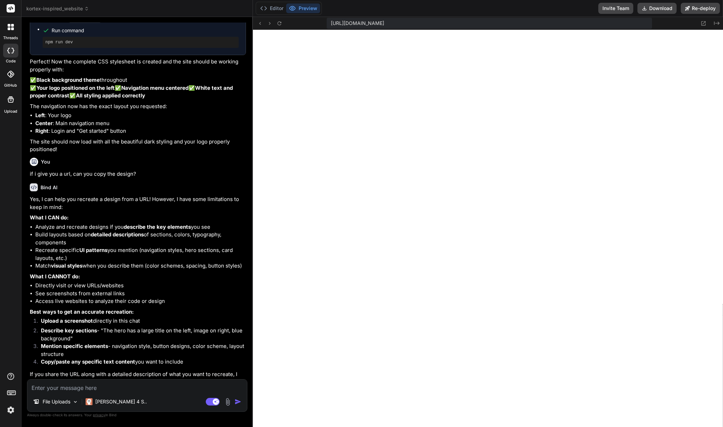
scroll to position [1311, 0]
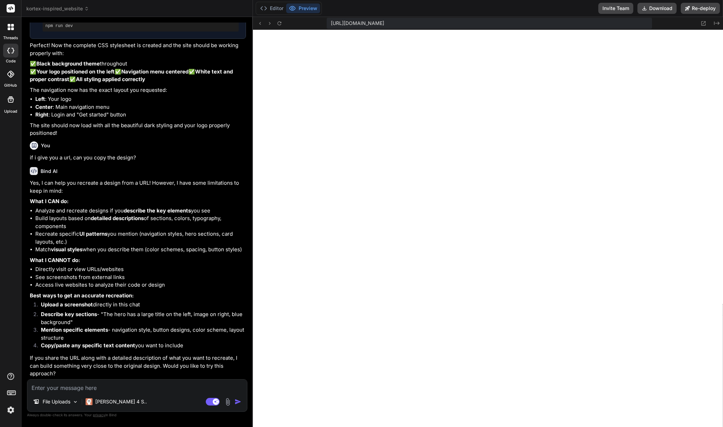
click at [95, 392] on div "File Uploads [PERSON_NAME] 4 S.. Agent Mode. When this toggle is activated, AI …" at bounding box center [137, 395] width 220 height 33
click at [99, 389] on textarea at bounding box center [137, 386] width 220 height 12
paste textarea "[URL][DOMAIN_NAME]"
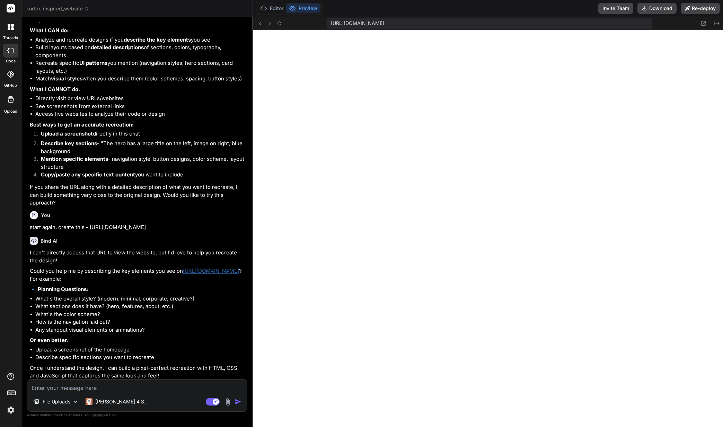
scroll to position [1494, 0]
